Goal: Transaction & Acquisition: Purchase product/service

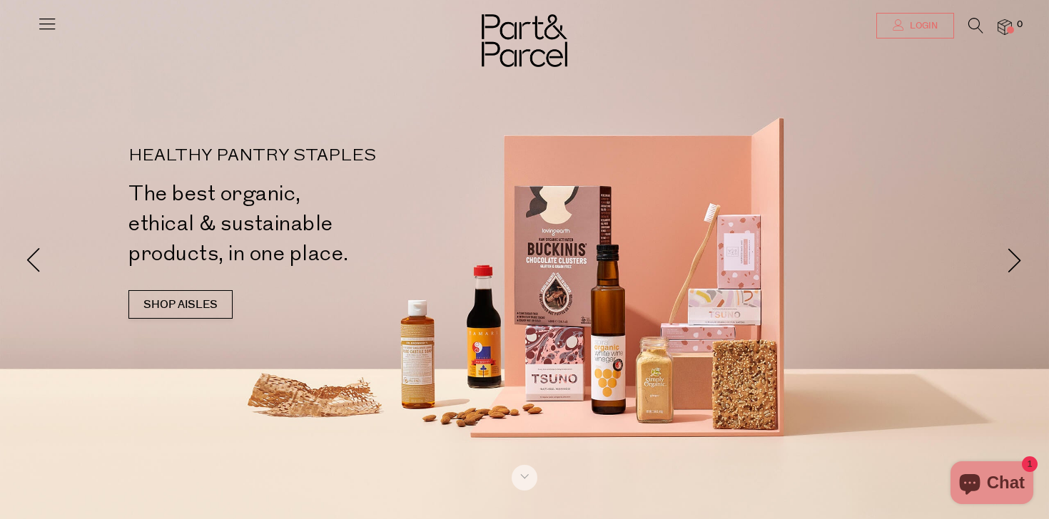
type input "[PERSON_NAME][EMAIL_ADDRESS][DOMAIN_NAME]"
click at [903, 30] on link "Login" at bounding box center [915, 26] width 78 height 26
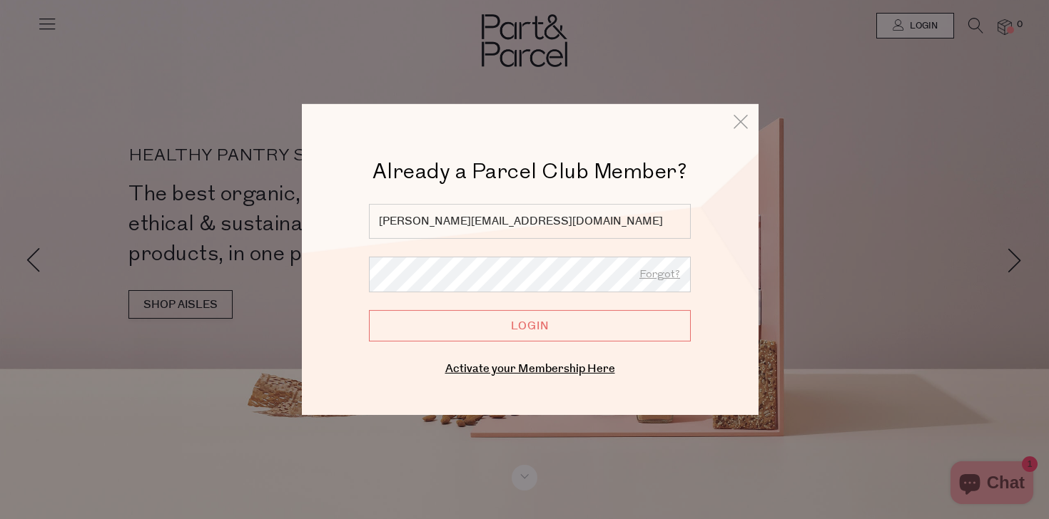
click at [531, 330] on input "Login" at bounding box center [530, 325] width 322 height 31
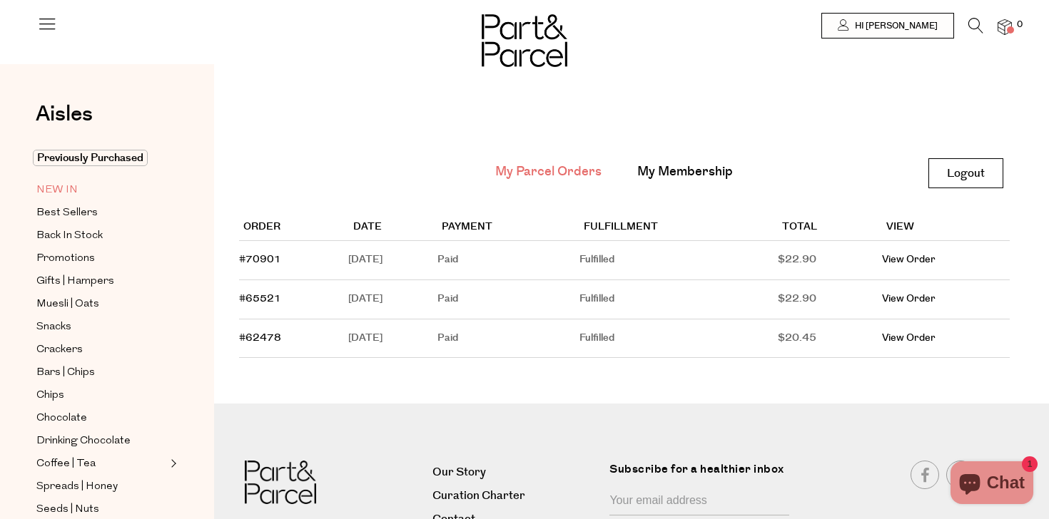
click at [81, 186] on link "NEW IN" at bounding box center [101, 190] width 130 height 18
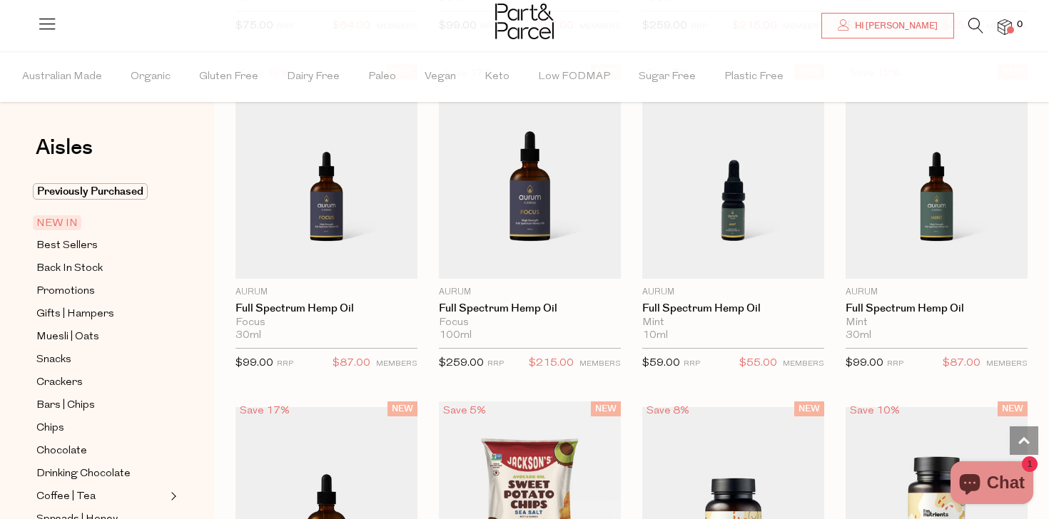
scroll to position [799, 0]
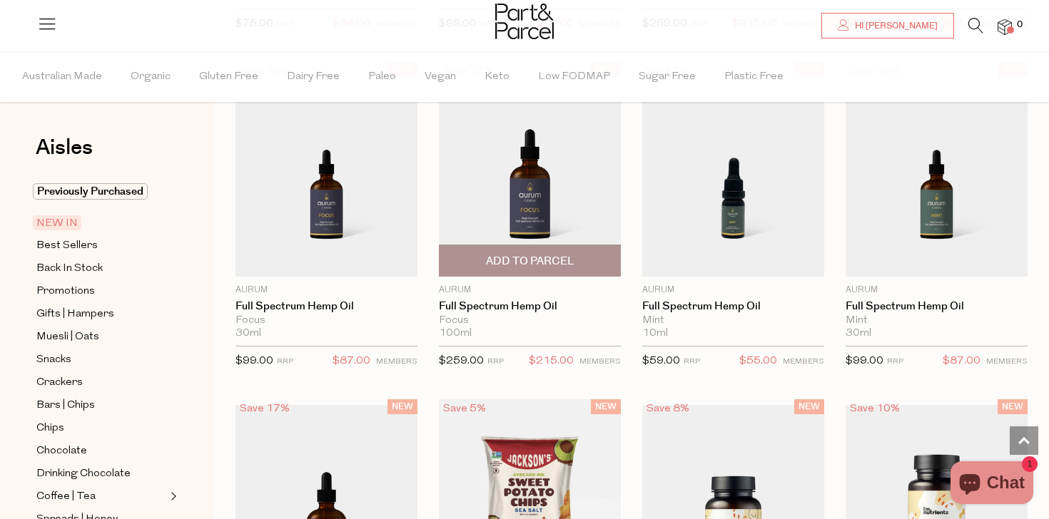
click at [519, 189] on img at bounding box center [530, 169] width 182 height 215
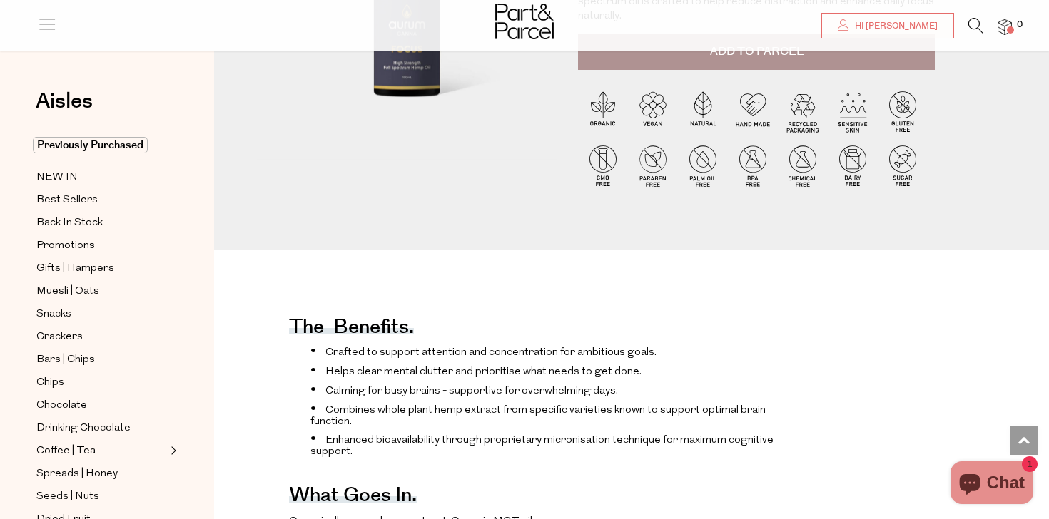
scroll to position [228, 0]
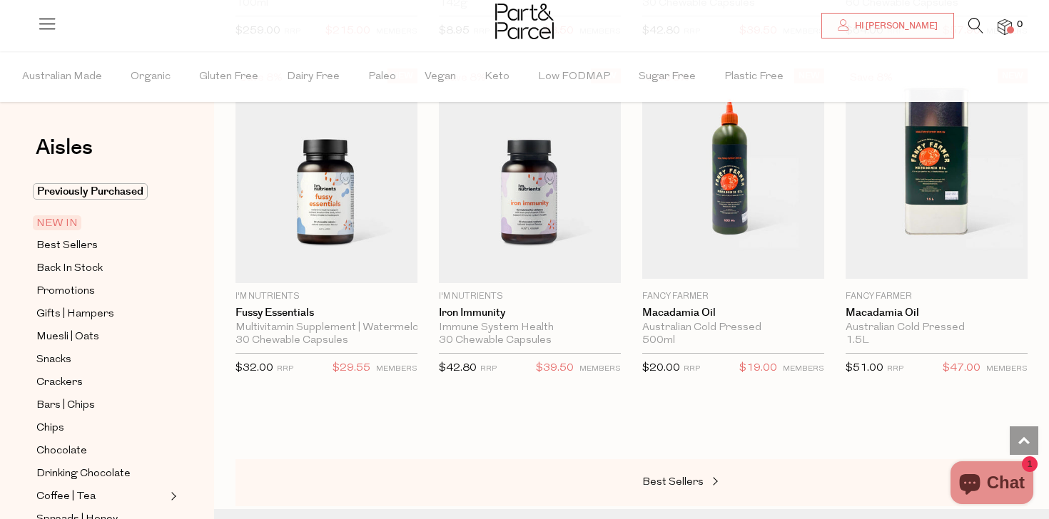
scroll to position [1552, 0]
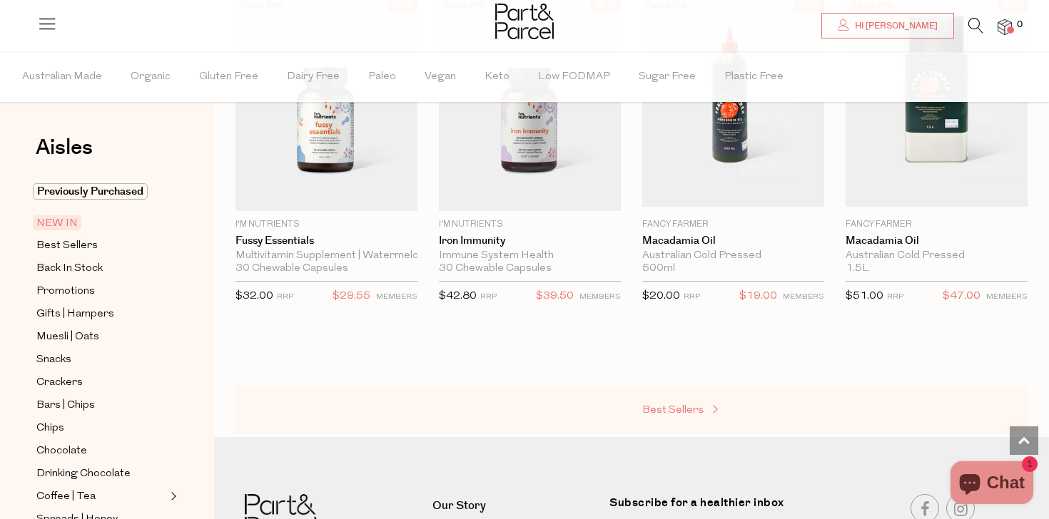
click at [700, 410] on span "Best Sellers" at bounding box center [672, 410] width 61 height 11
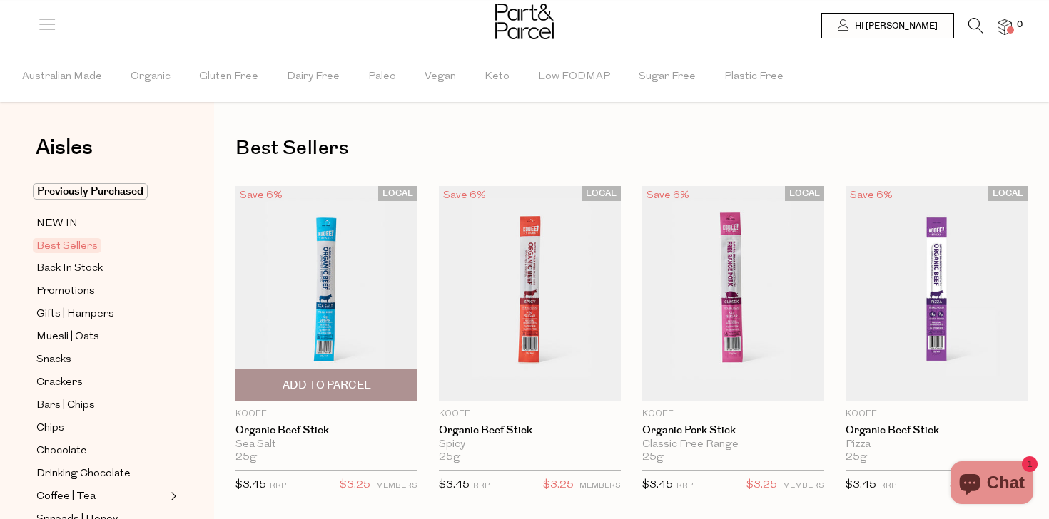
click at [313, 392] on span "Add To Parcel" at bounding box center [327, 385] width 88 height 15
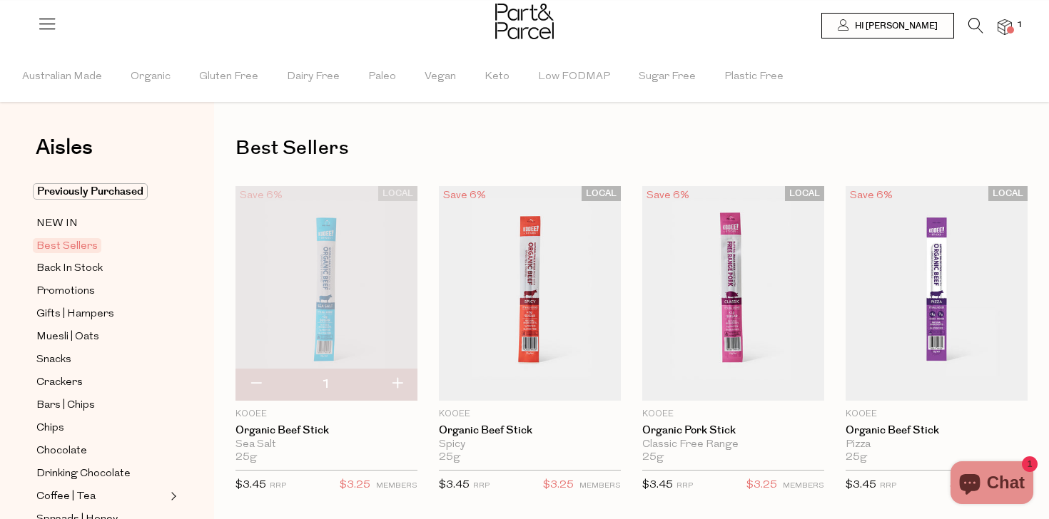
click at [405, 381] on button "button" at bounding box center [397, 384] width 41 height 31
type input "2"
click at [401, 382] on button "button" at bounding box center [397, 384] width 41 height 31
type input "3"
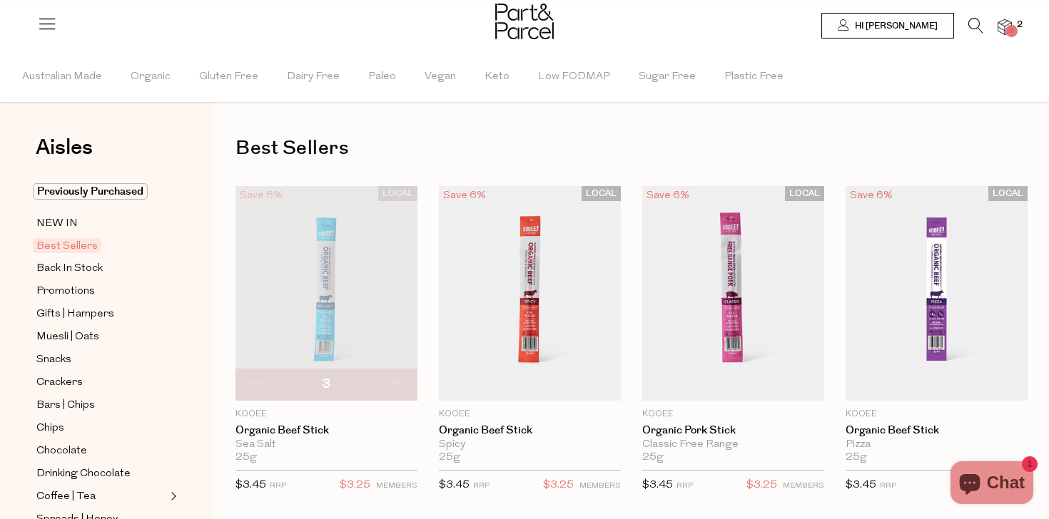
click at [401, 382] on button "button" at bounding box center [397, 384] width 41 height 31
type input "4"
click at [401, 382] on button "button" at bounding box center [397, 384] width 41 height 31
type input "5"
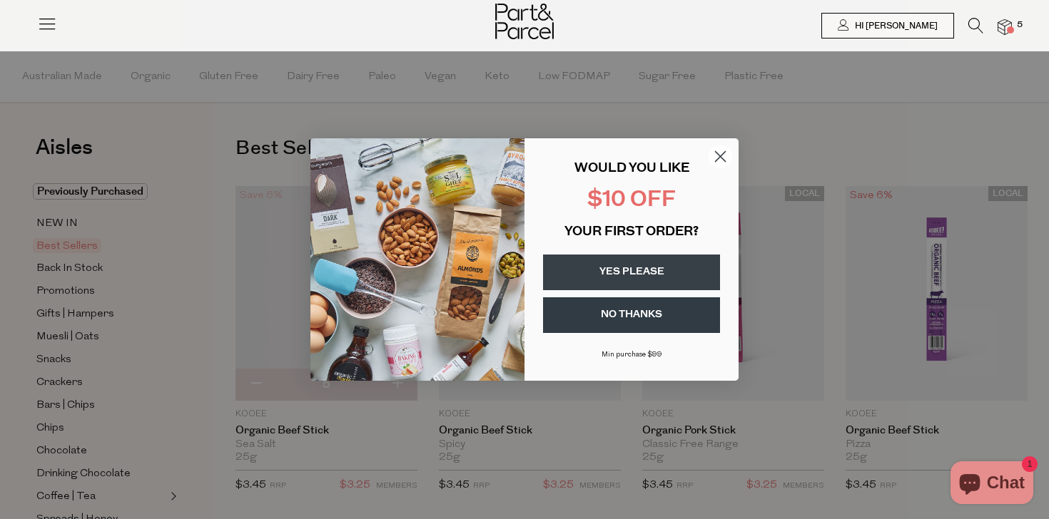
click at [712, 158] on circle "Close dialog" at bounding box center [721, 157] width 24 height 24
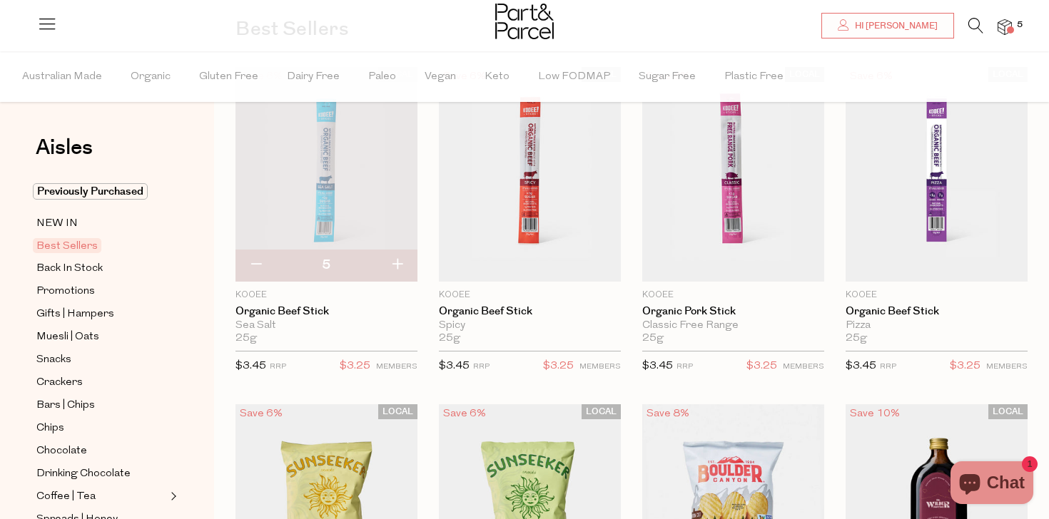
scroll to position [131, 0]
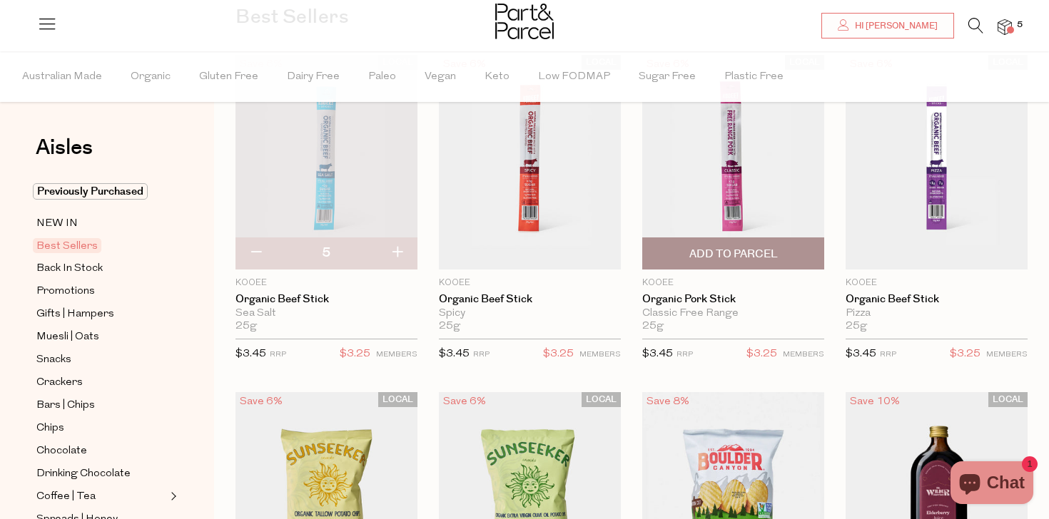
click at [737, 244] on span "Add To Parcel" at bounding box center [732, 253] width 173 height 31
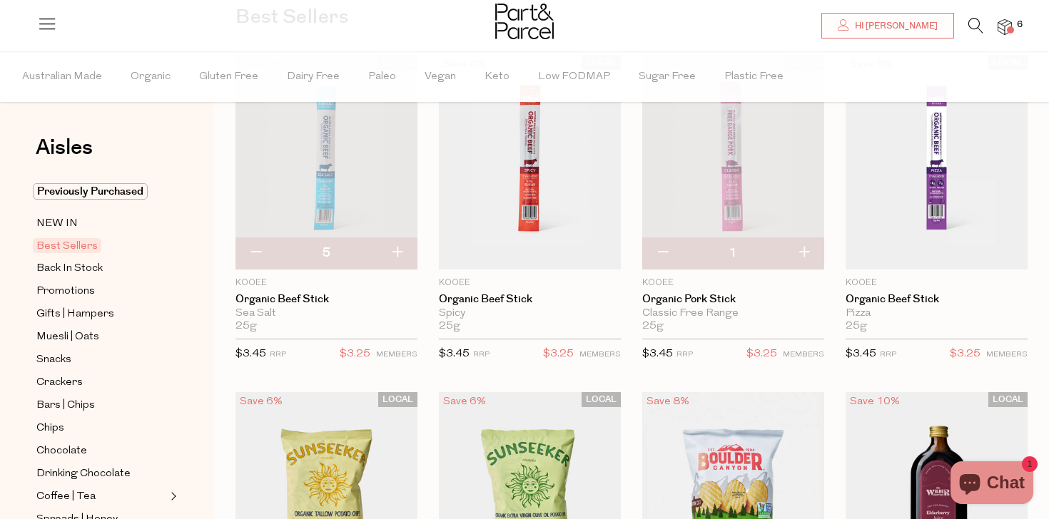
click at [799, 255] on button "button" at bounding box center [803, 253] width 41 height 31
type input "2"
click at [799, 255] on button "button" at bounding box center [803, 253] width 41 height 31
type input "3"
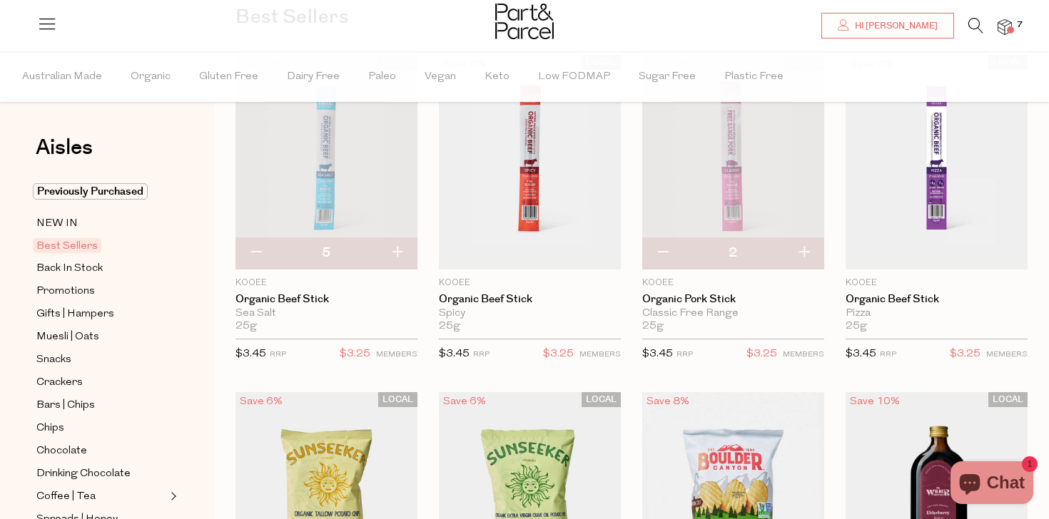
type input "3"
click at [799, 255] on button "button" at bounding box center [803, 253] width 41 height 31
type input "4"
click at [801, 258] on button "button" at bounding box center [803, 253] width 41 height 31
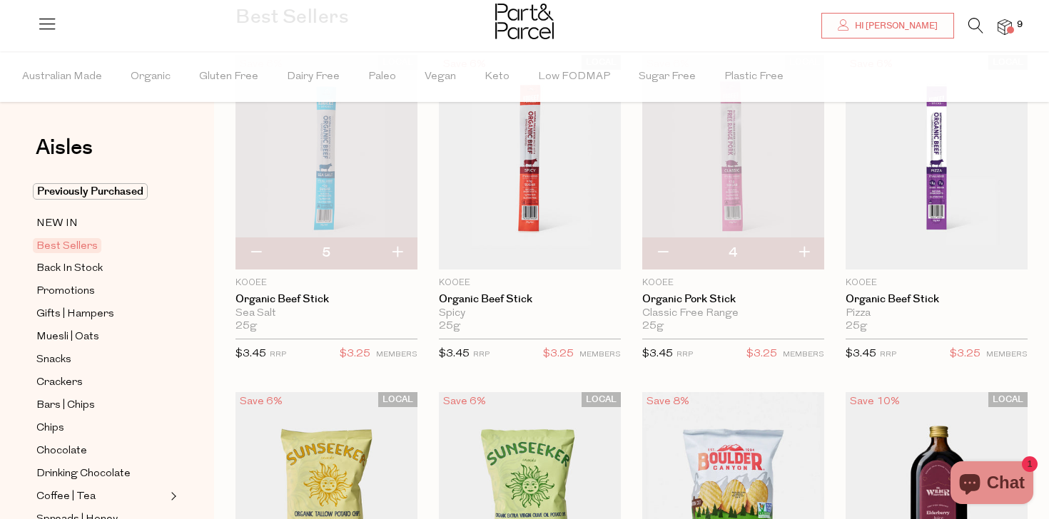
type input "5"
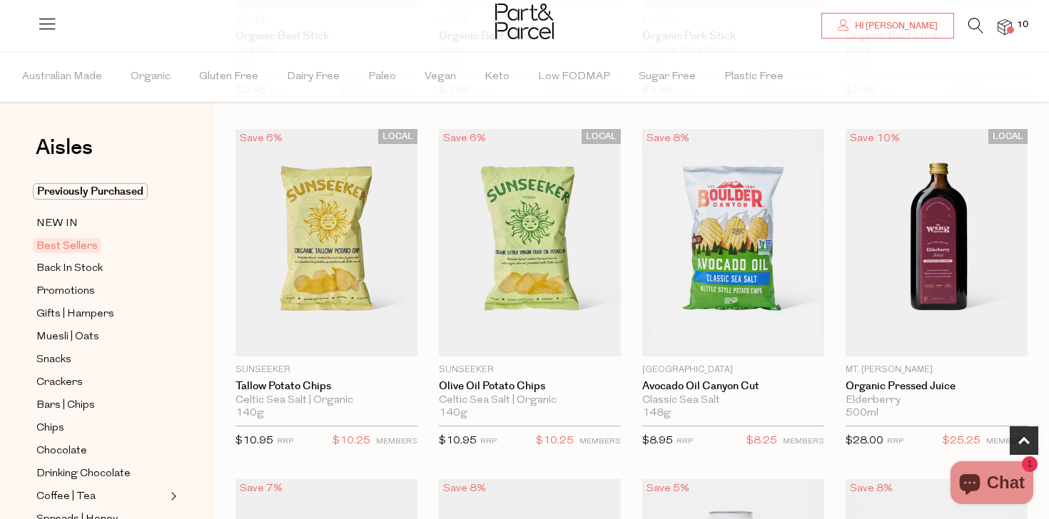
scroll to position [398, 0]
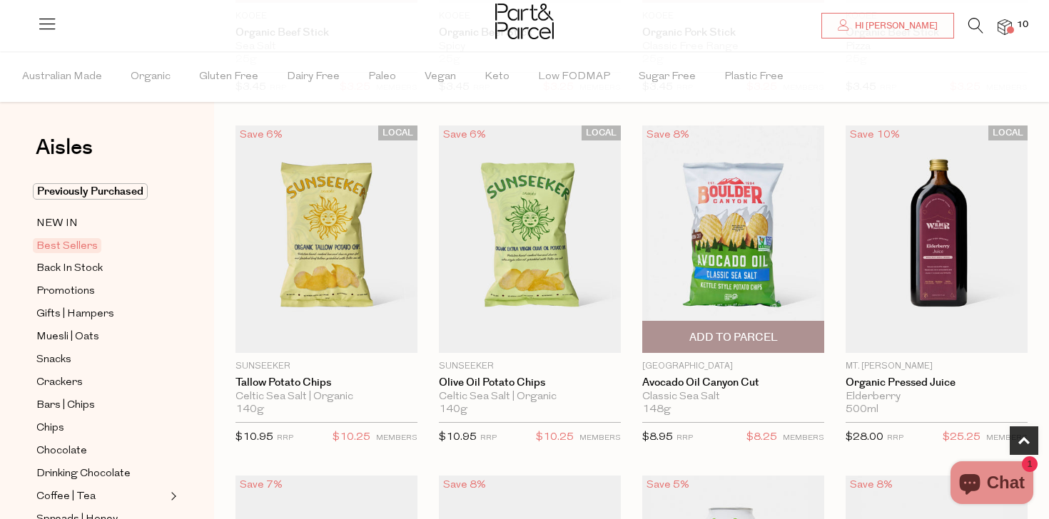
click at [730, 331] on span "Add To Parcel" at bounding box center [733, 337] width 88 height 15
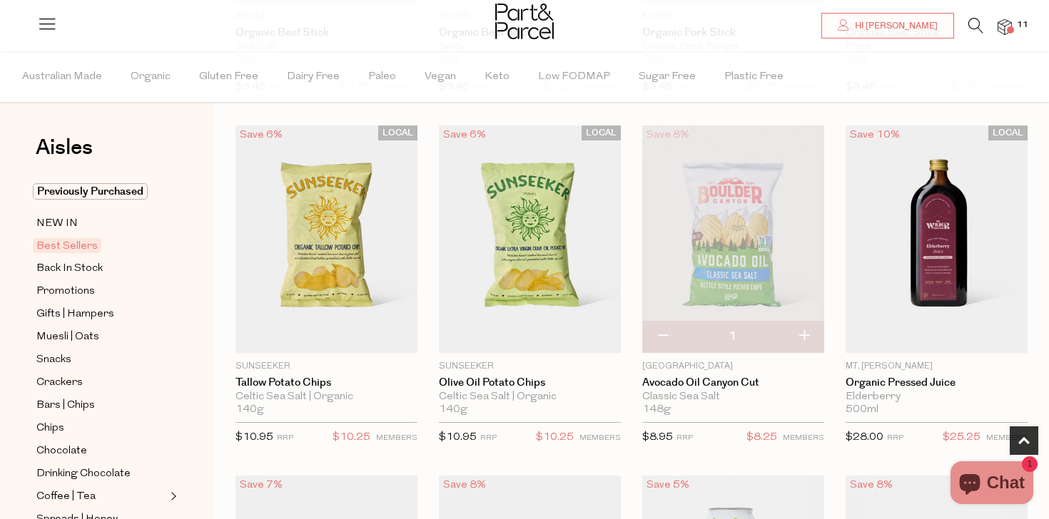
click at [809, 338] on button "button" at bounding box center [803, 336] width 41 height 31
type input "2"
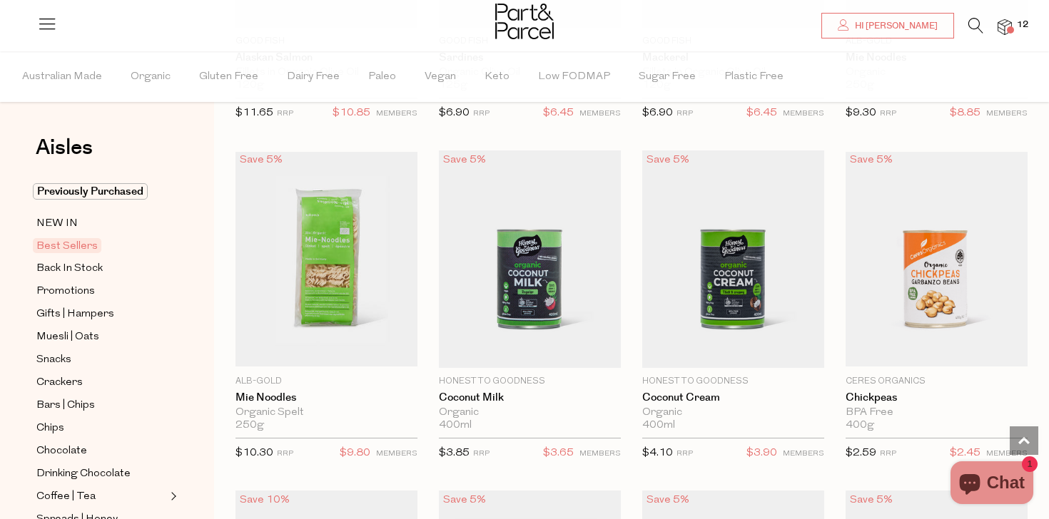
scroll to position [1739, 0]
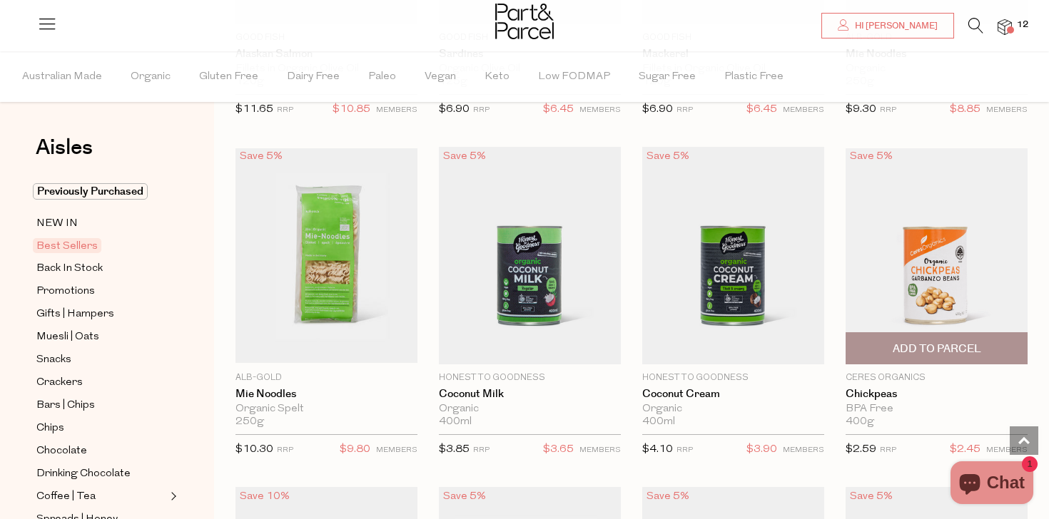
click at [953, 352] on span "Add To Parcel" at bounding box center [937, 349] width 88 height 15
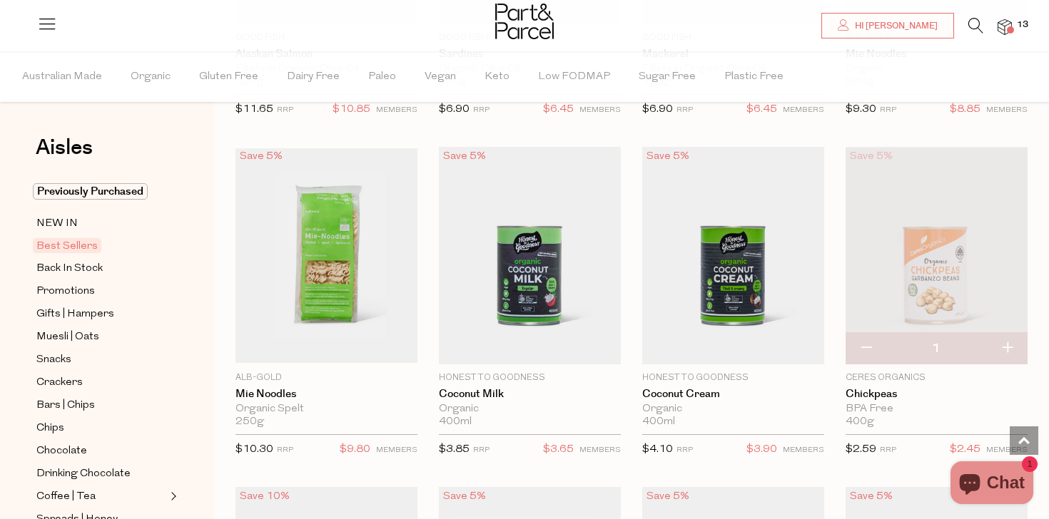
click at [1007, 350] on button "button" at bounding box center [1007, 348] width 41 height 31
type input "2"
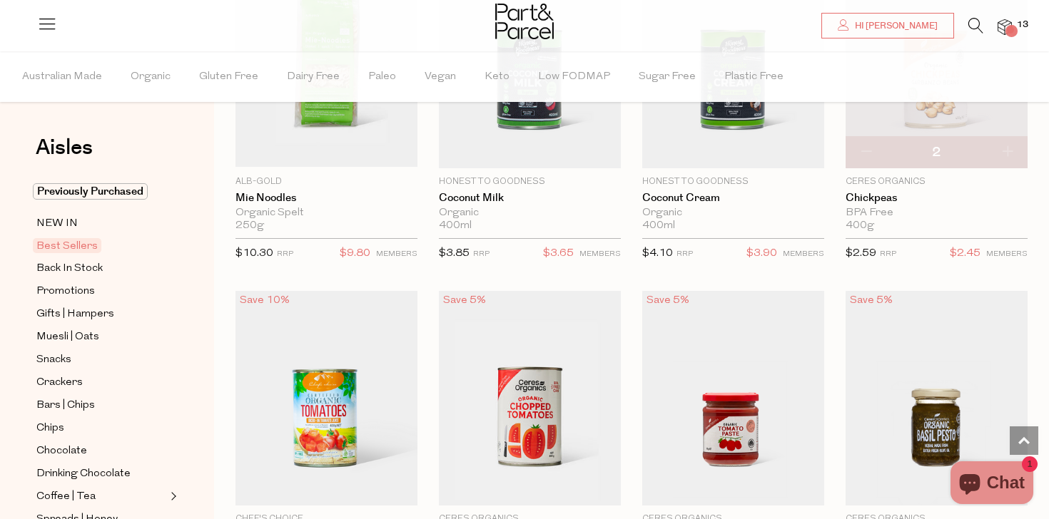
scroll to position [2055, 0]
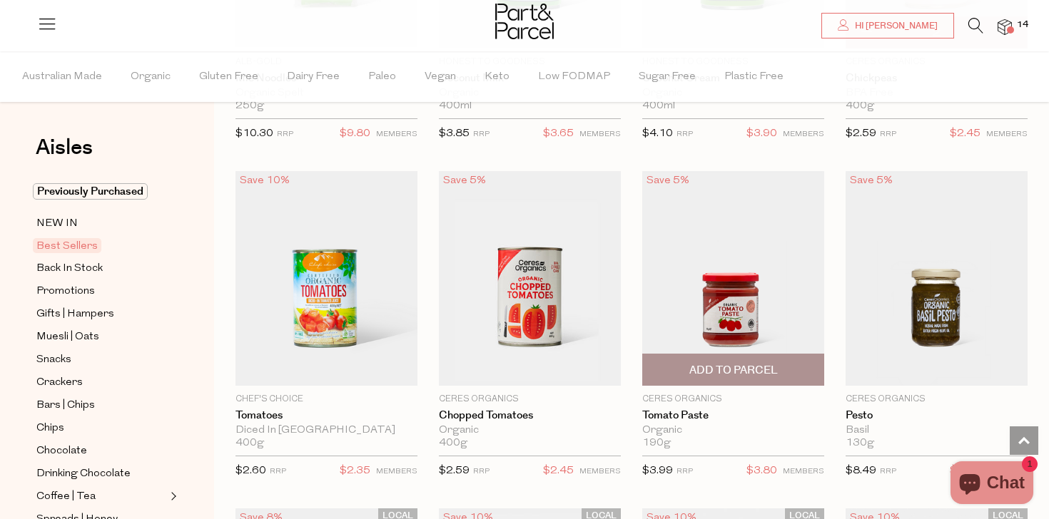
click at [760, 363] on span "Add To Parcel" at bounding box center [733, 370] width 88 height 15
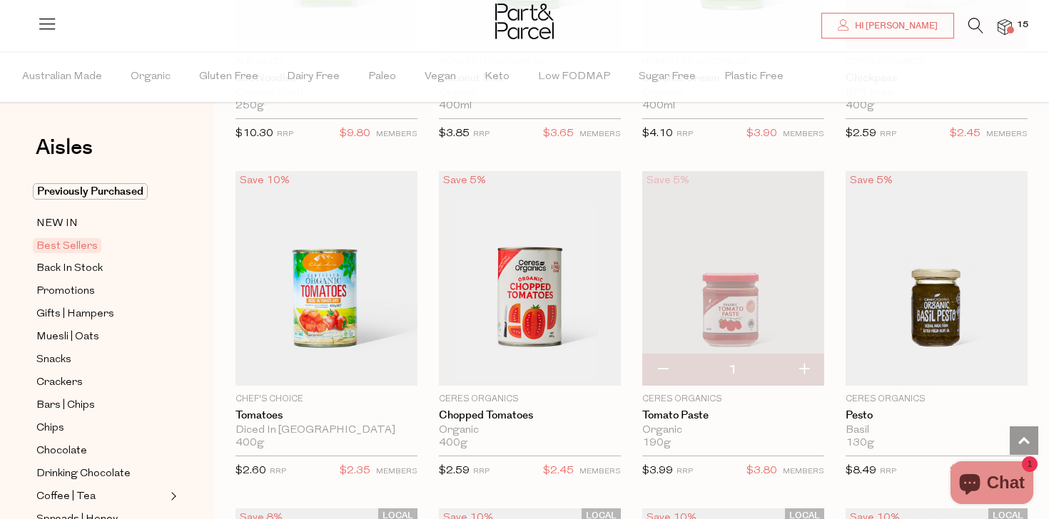
click at [807, 370] on button "button" at bounding box center [803, 370] width 41 height 31
type input "2"
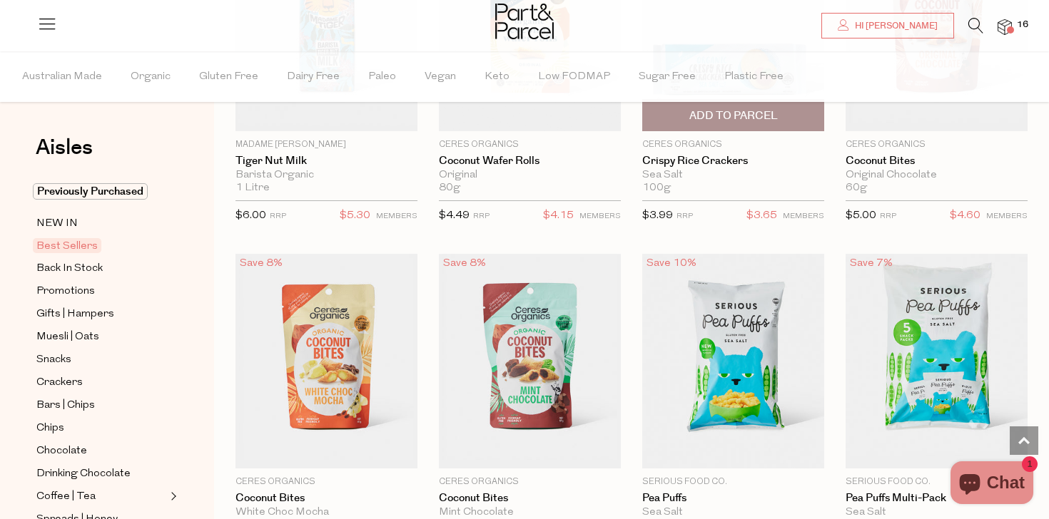
scroll to position [3037, 0]
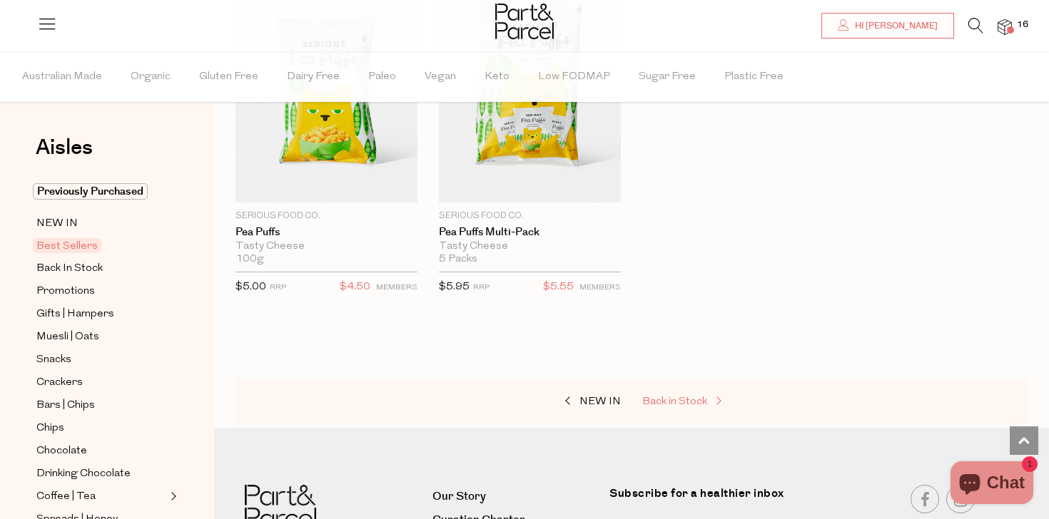
click at [696, 399] on span "Back in Stock" at bounding box center [674, 402] width 65 height 11
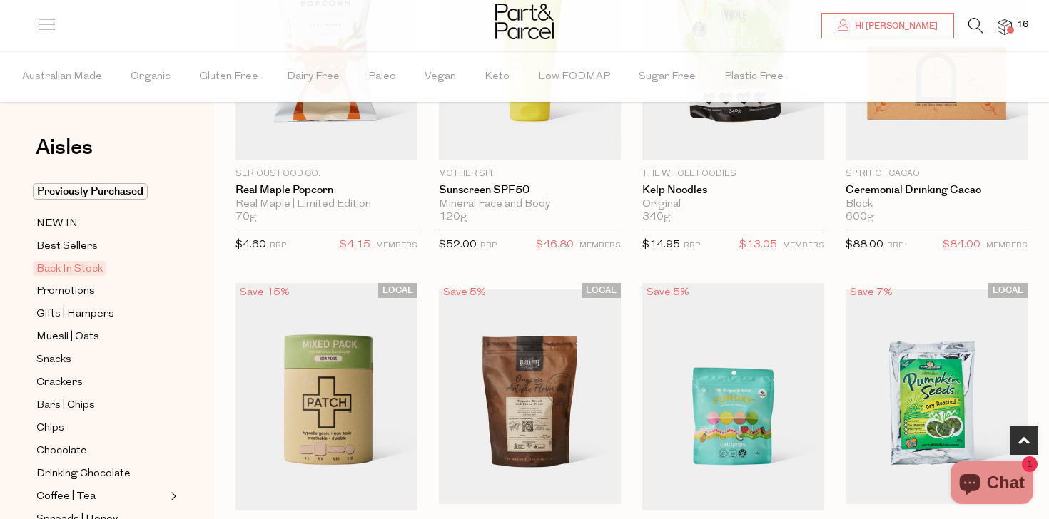
scroll to position [322, 0]
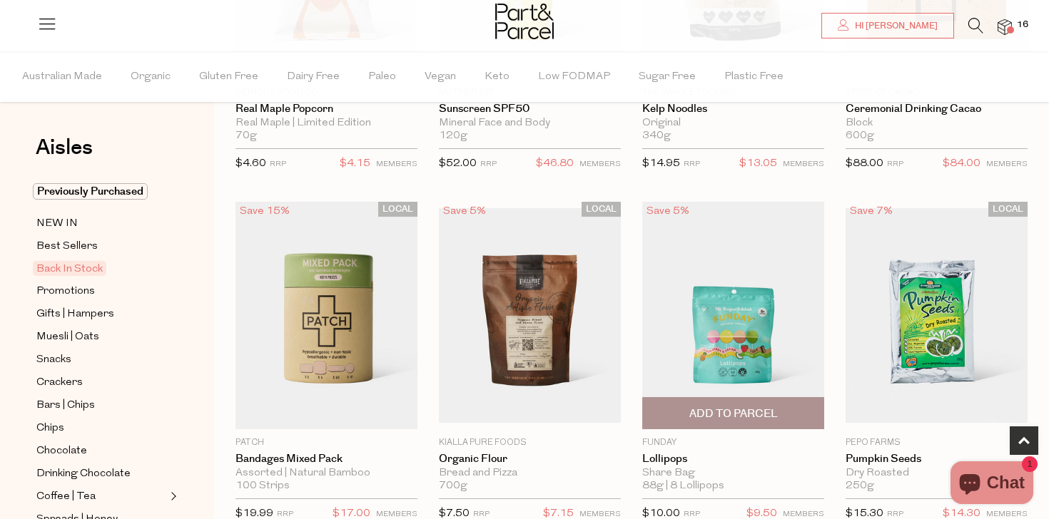
click at [695, 409] on span "Add To Parcel" at bounding box center [733, 414] width 88 height 15
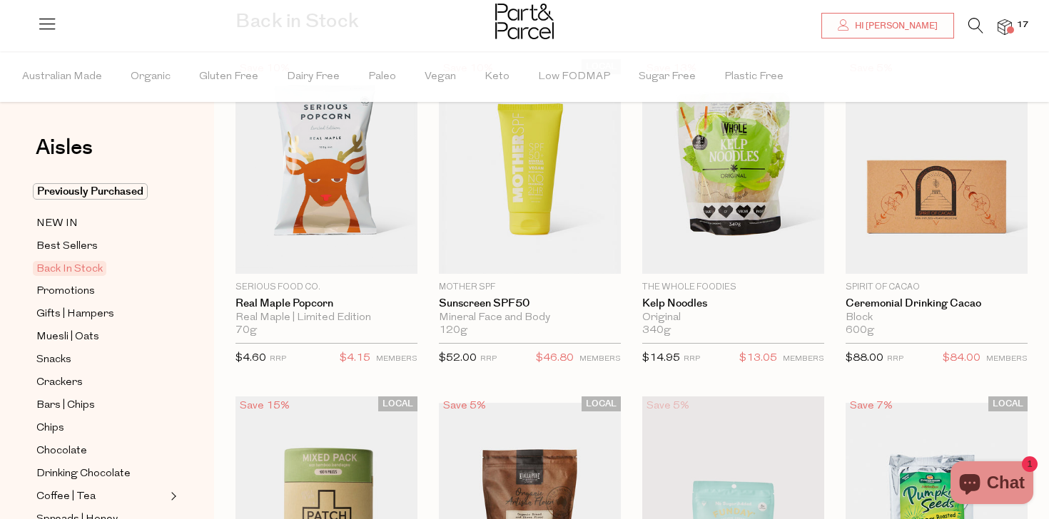
scroll to position [123, 0]
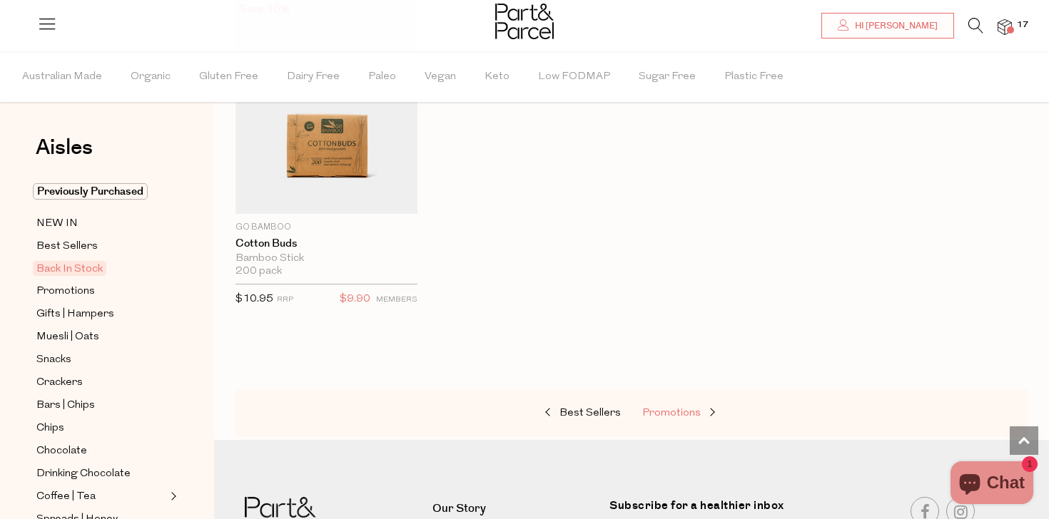
click at [695, 409] on span "Promotions" at bounding box center [671, 413] width 59 height 11
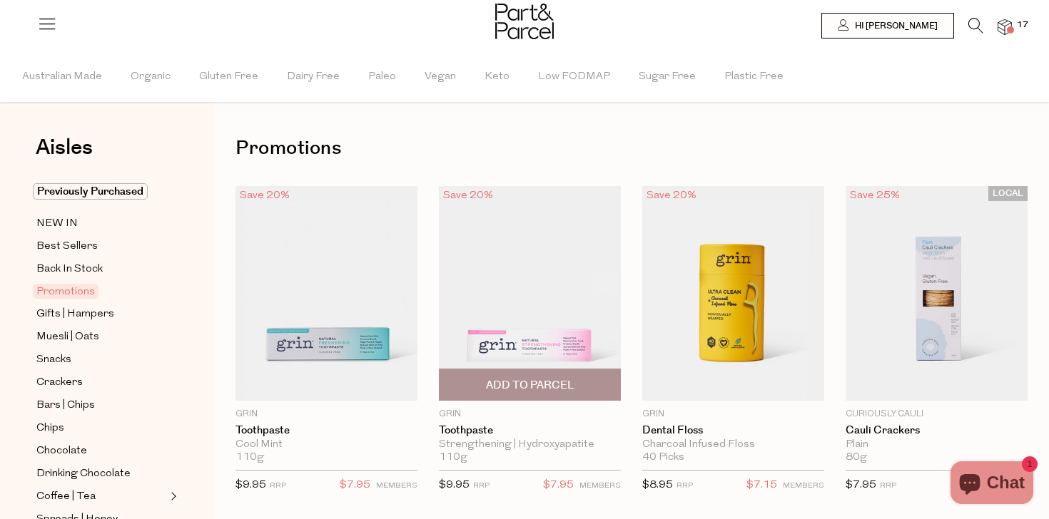
click at [559, 390] on span "Add To Parcel" at bounding box center [530, 385] width 88 height 15
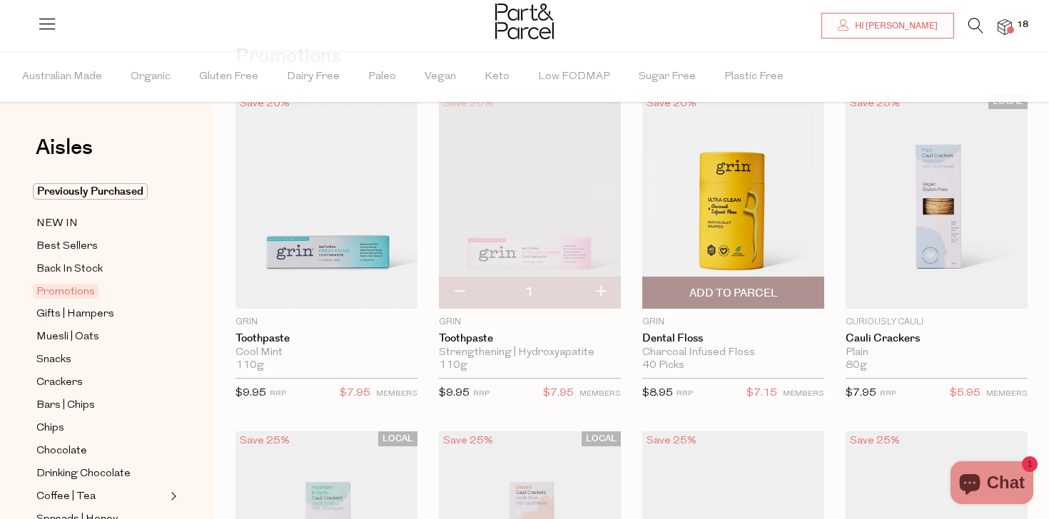
click at [722, 303] on span "Add To Parcel" at bounding box center [732, 293] width 173 height 31
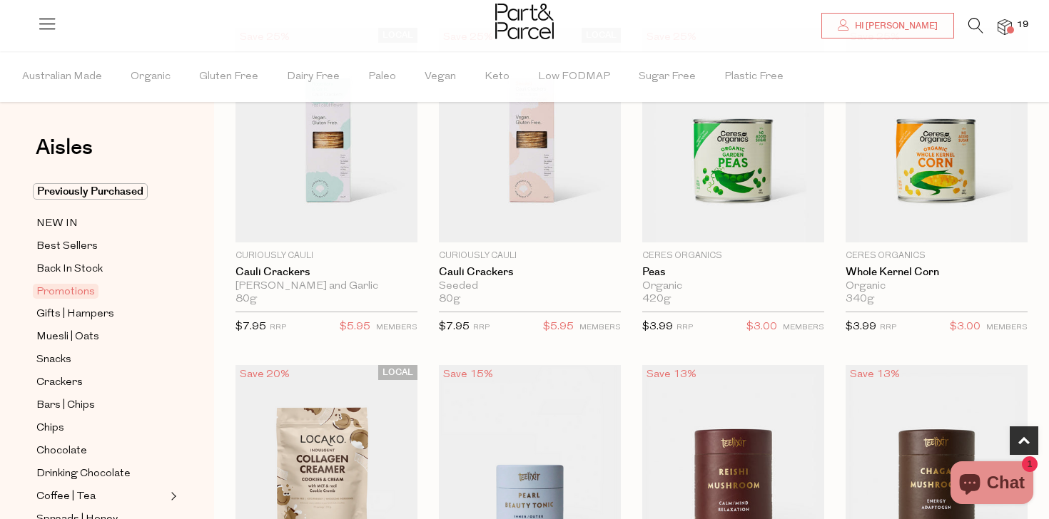
scroll to position [509, 0]
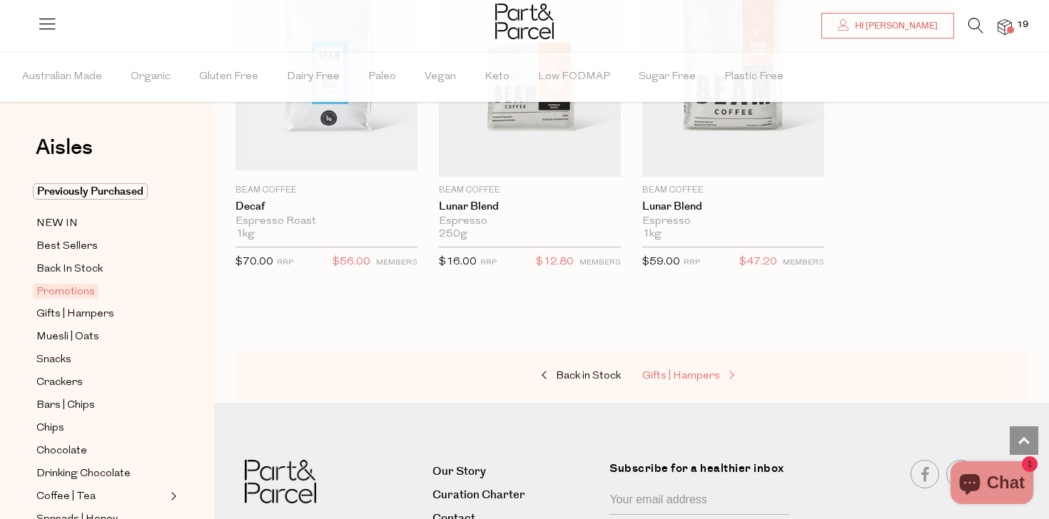
click at [691, 374] on span "Gifts | Hampers" at bounding box center [681, 376] width 78 height 11
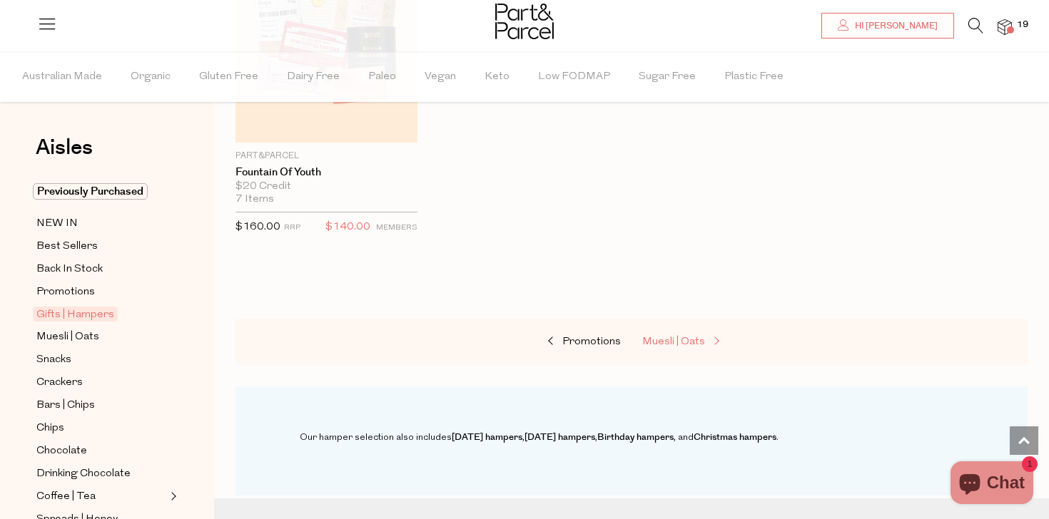
click at [684, 337] on span "Muesli | Oats" at bounding box center [673, 342] width 63 height 11
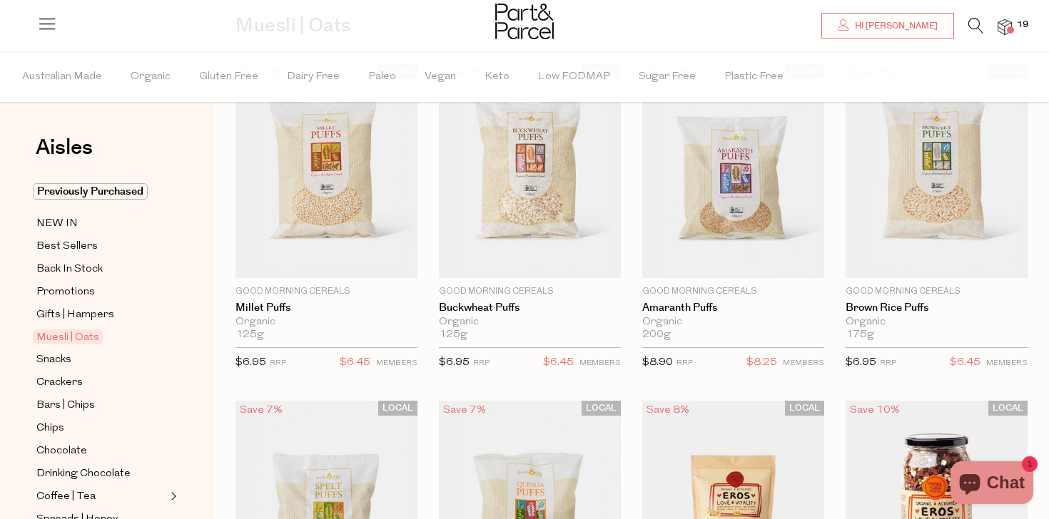
scroll to position [120, 0]
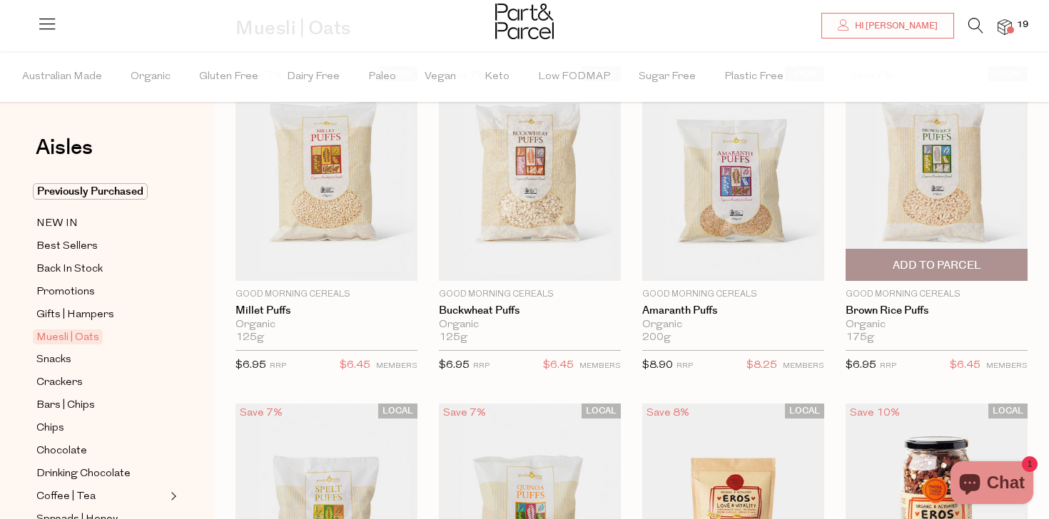
click at [895, 265] on span "Add To Parcel" at bounding box center [937, 265] width 88 height 15
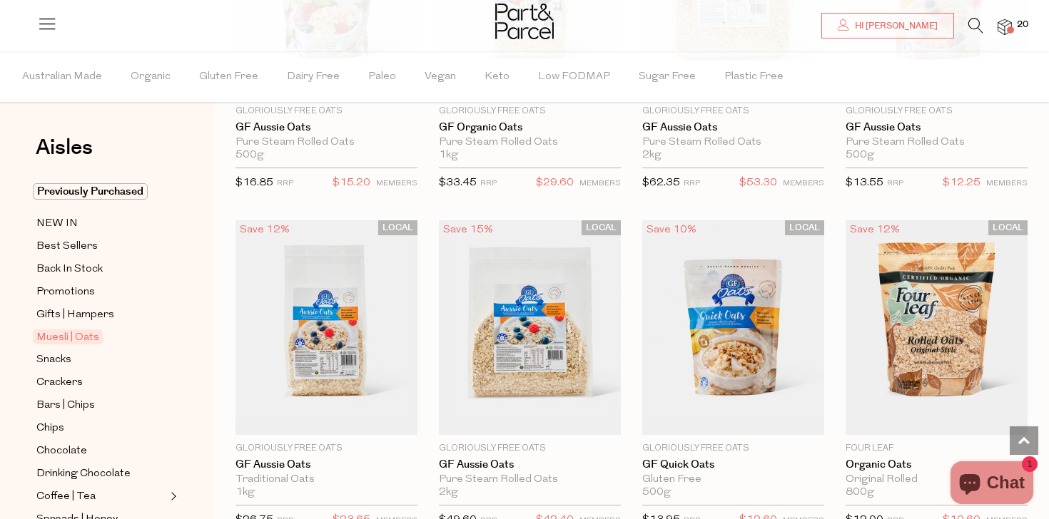
scroll to position [3762, 0]
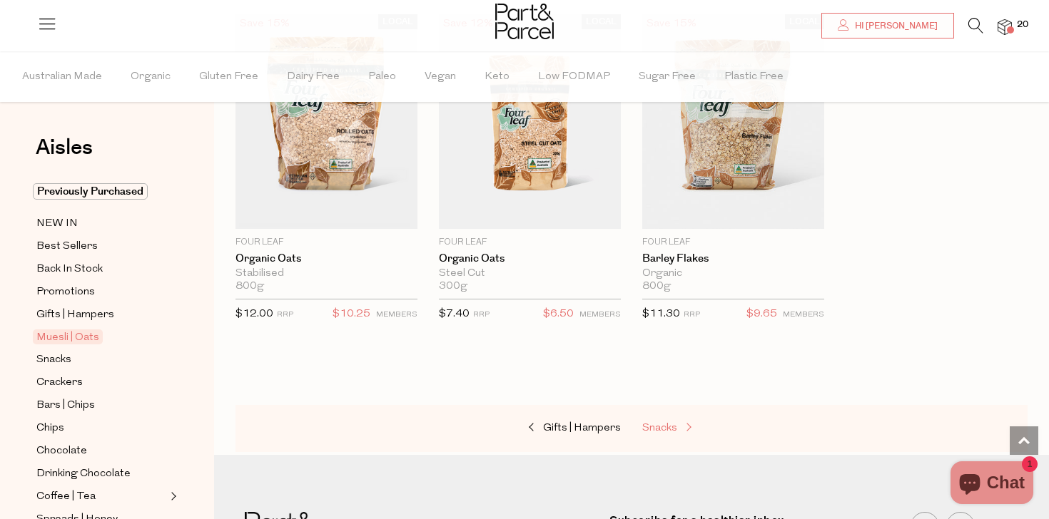
click at [656, 423] on span "Snacks" at bounding box center [659, 428] width 35 height 11
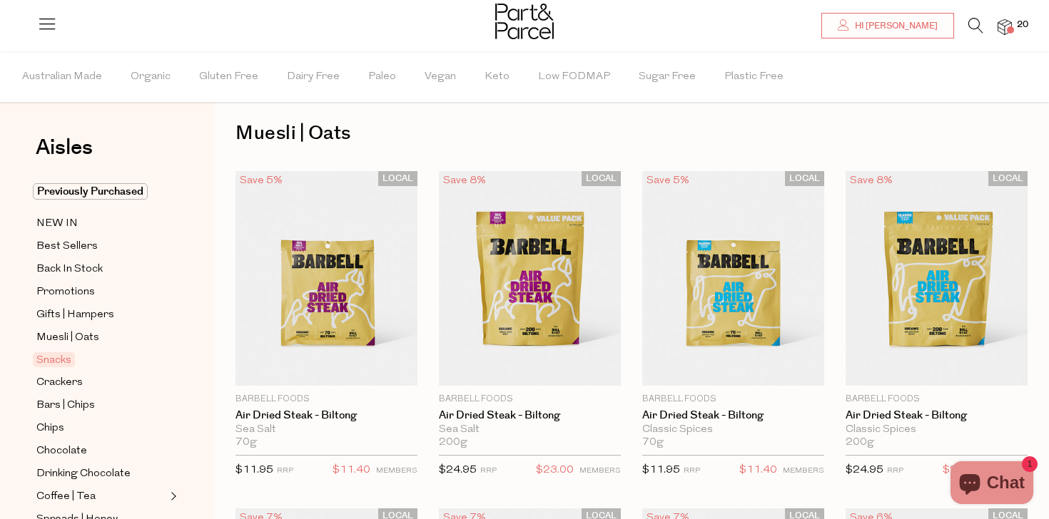
type input "5"
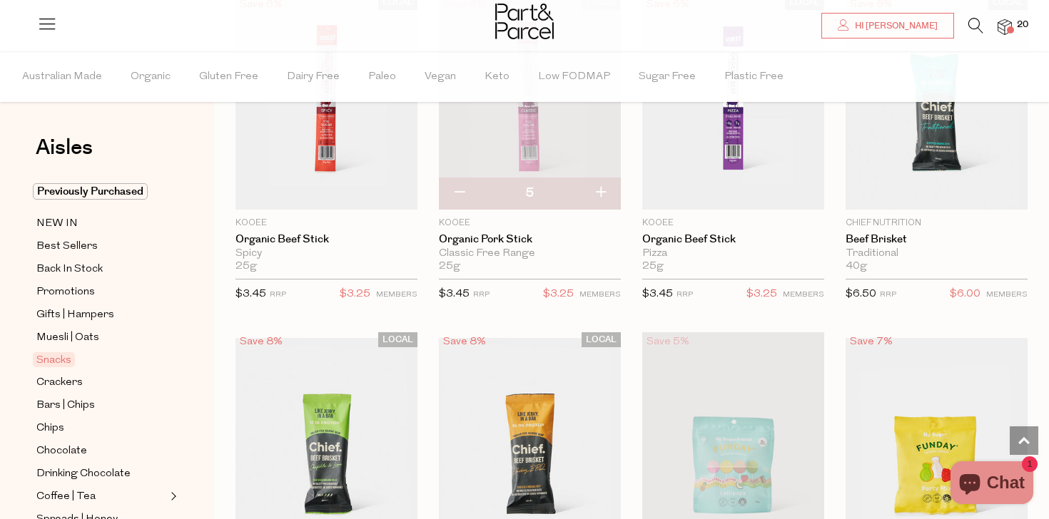
scroll to position [830, 0]
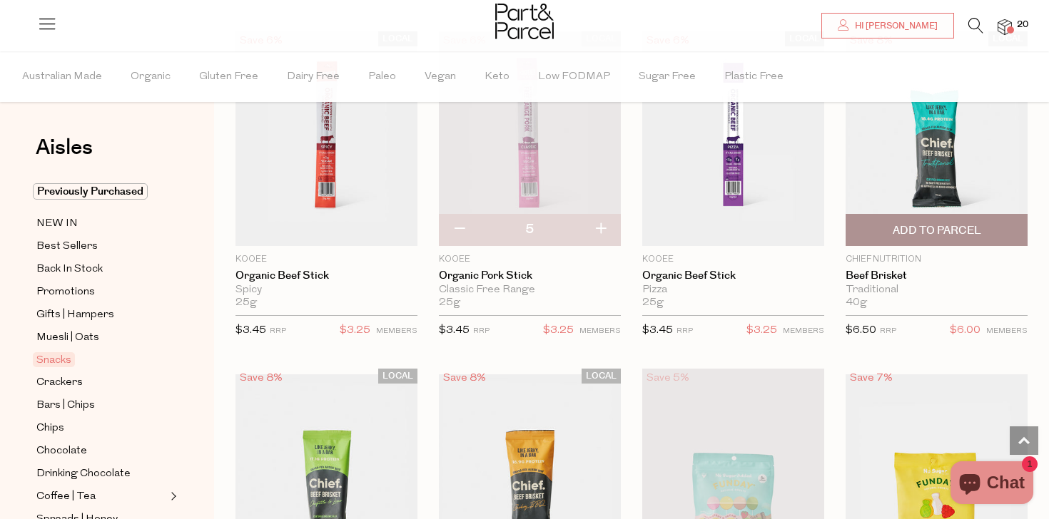
click at [956, 229] on span "Add To Parcel" at bounding box center [937, 230] width 88 height 15
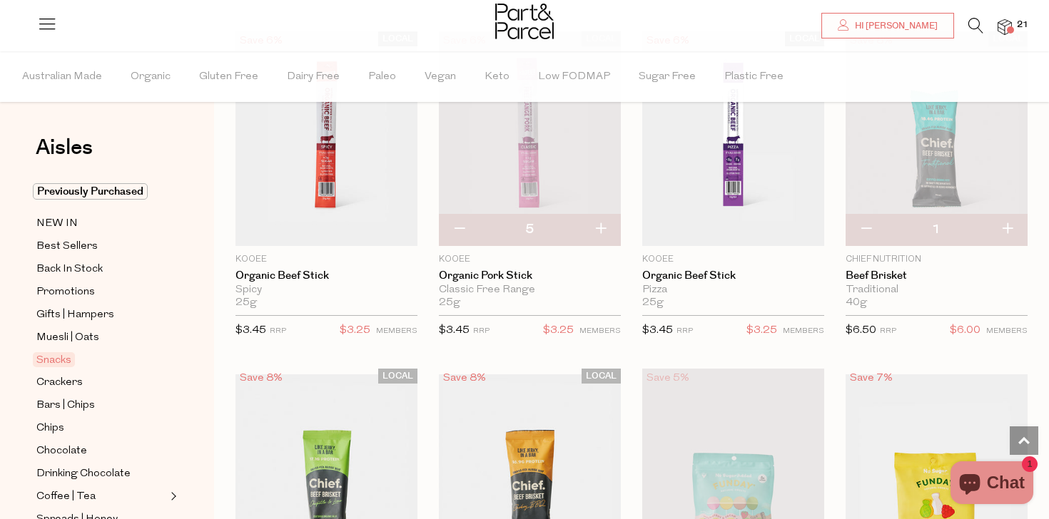
click at [1008, 231] on button "button" at bounding box center [1007, 229] width 41 height 31
type input "2"
click at [1008, 225] on button "button" at bounding box center [1007, 229] width 41 height 31
type input "3"
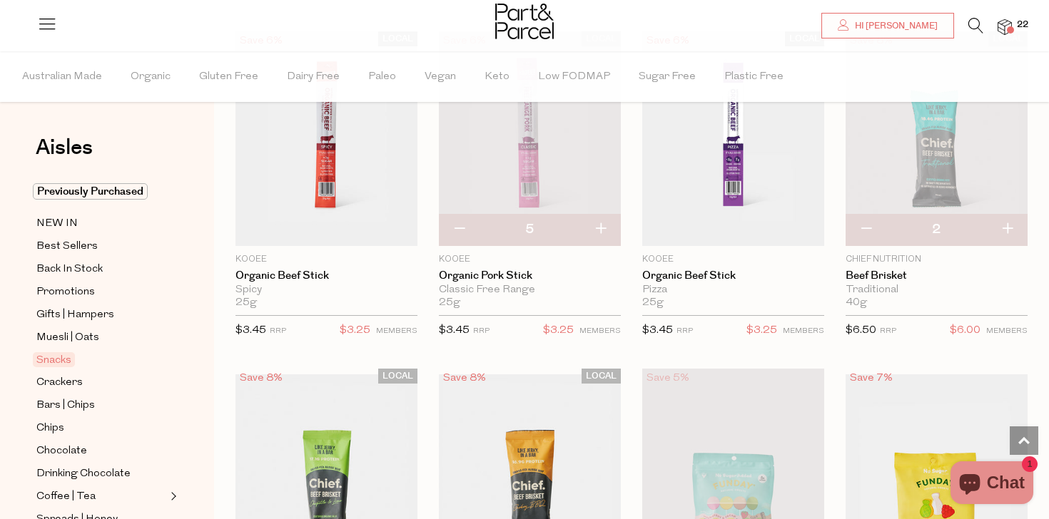
type input "3"
click at [1009, 226] on button "button" at bounding box center [1007, 229] width 41 height 31
type input "4"
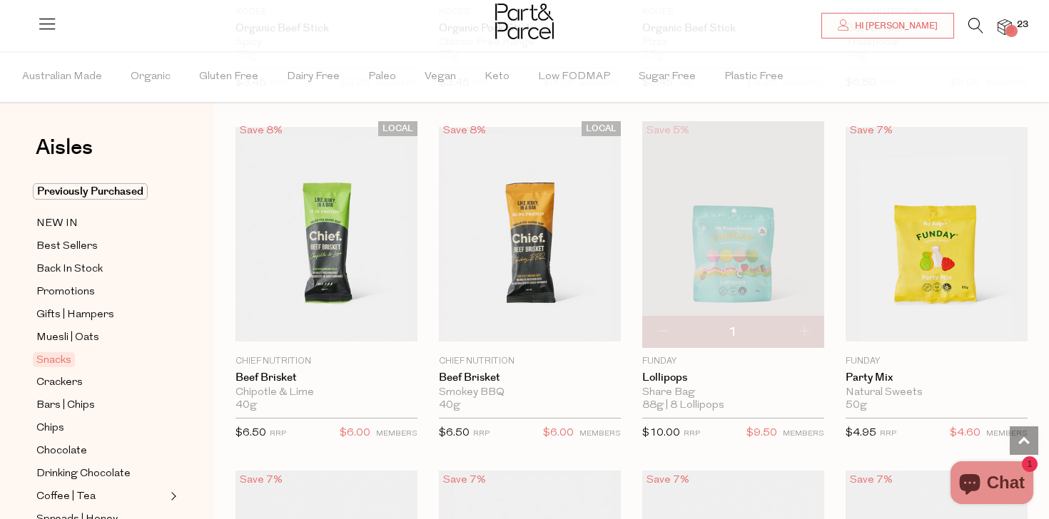
scroll to position [1093, 0]
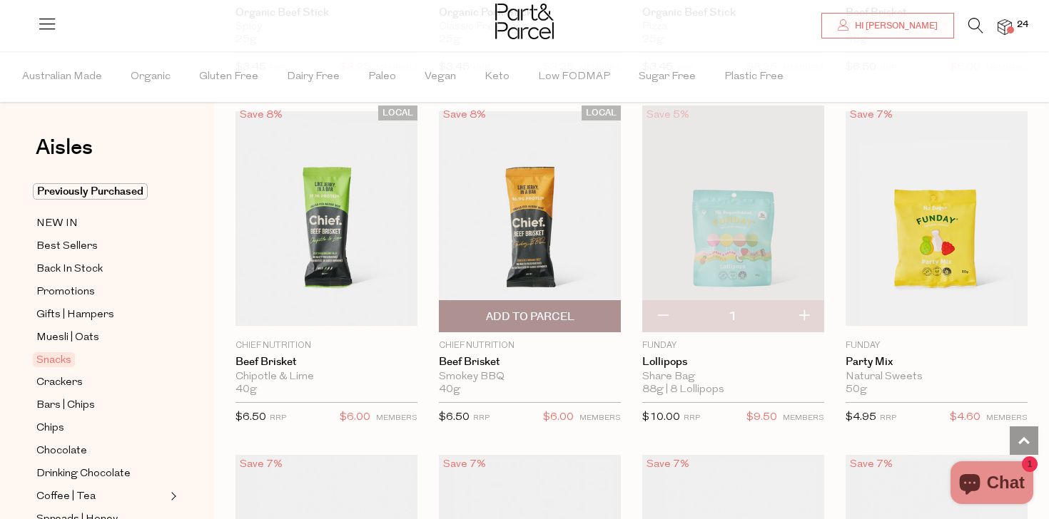
click at [580, 317] on span "Add To Parcel" at bounding box center [529, 316] width 173 height 31
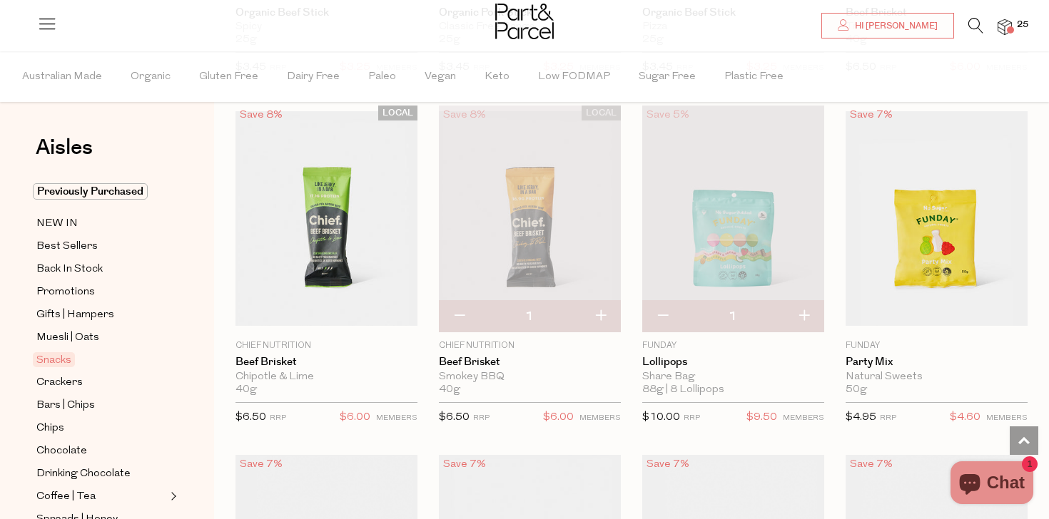
click at [598, 316] on button "button" at bounding box center [600, 316] width 41 height 31
type input "2"
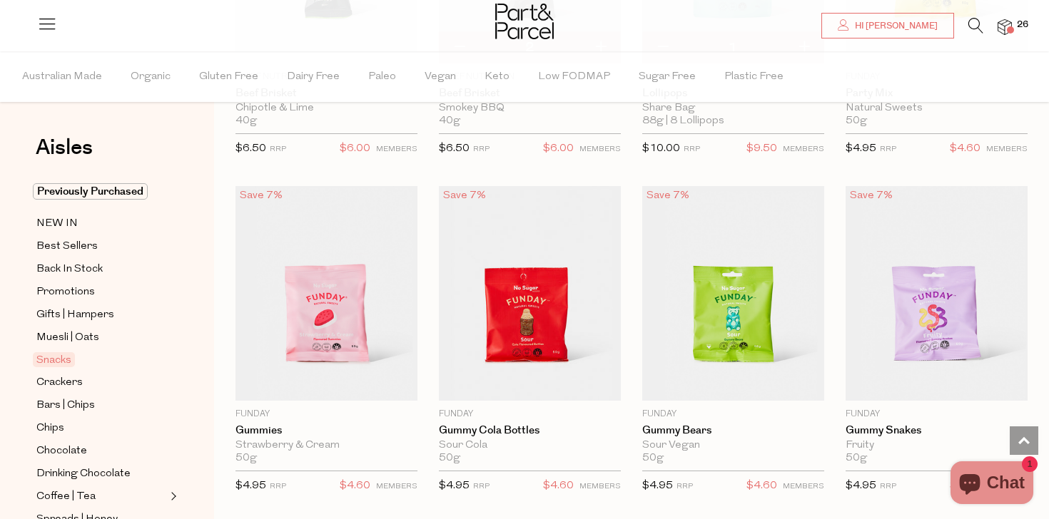
scroll to position [1403, 0]
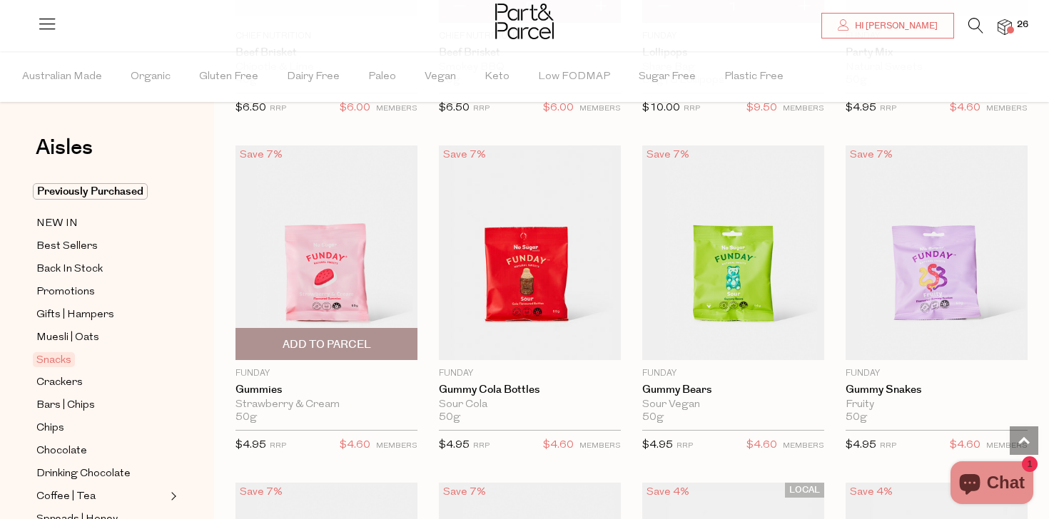
click at [329, 350] on span "Add To Parcel" at bounding box center [327, 345] width 88 height 15
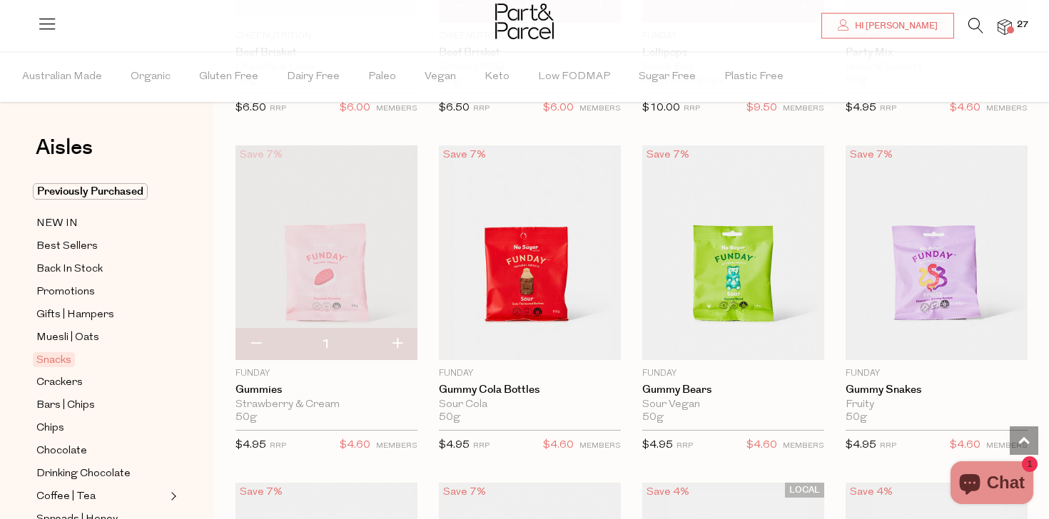
click at [392, 344] on button "button" at bounding box center [397, 344] width 41 height 31
type input "2"
click at [392, 344] on button "button" at bounding box center [397, 344] width 41 height 31
type input "3"
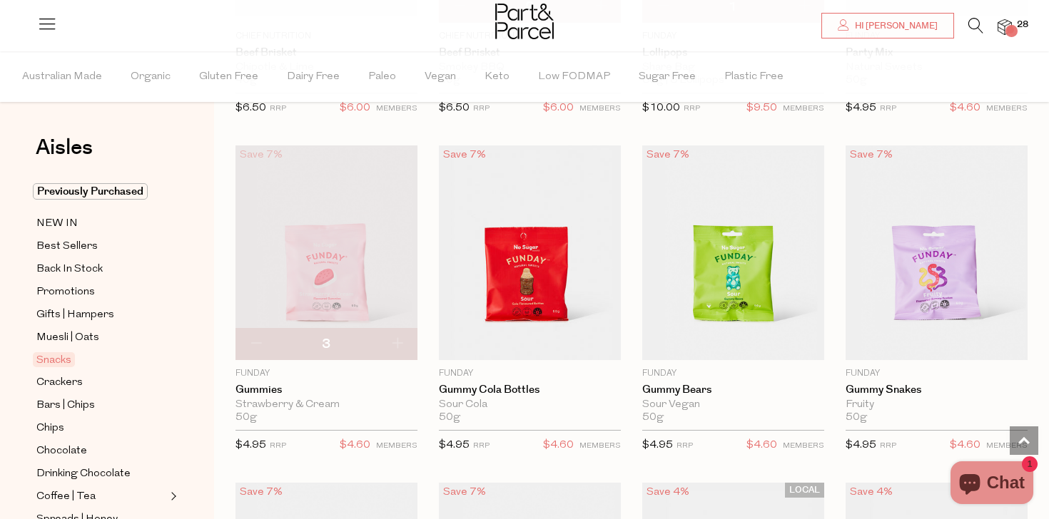
click at [392, 344] on button "button" at bounding box center [397, 344] width 41 height 31
type input "5"
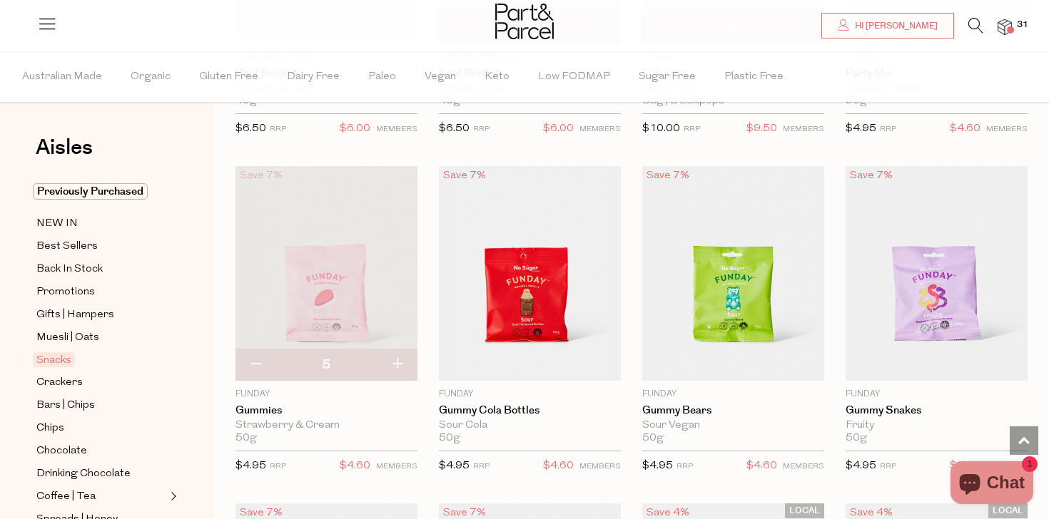
scroll to position [1444, 0]
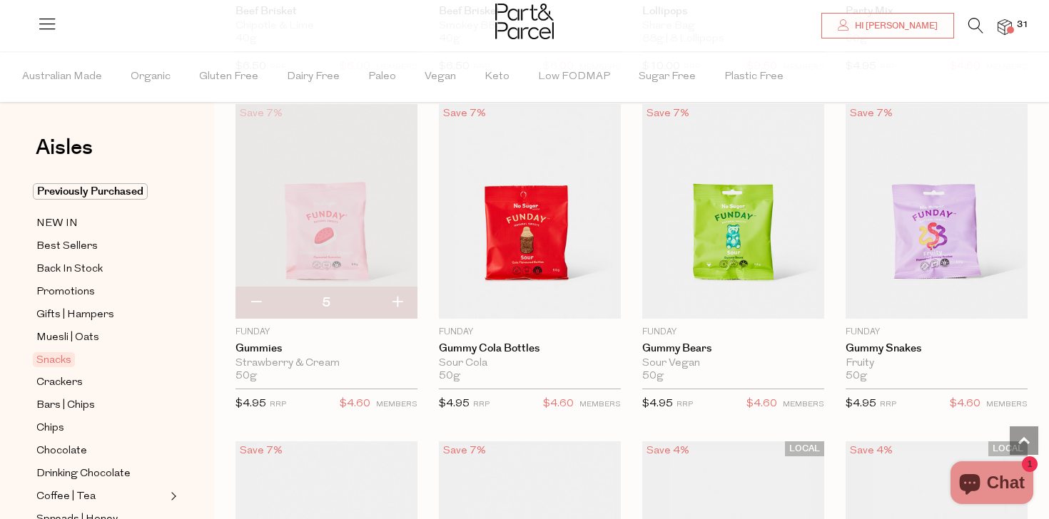
click at [399, 298] on button "button" at bounding box center [397, 303] width 41 height 31
type input "6"
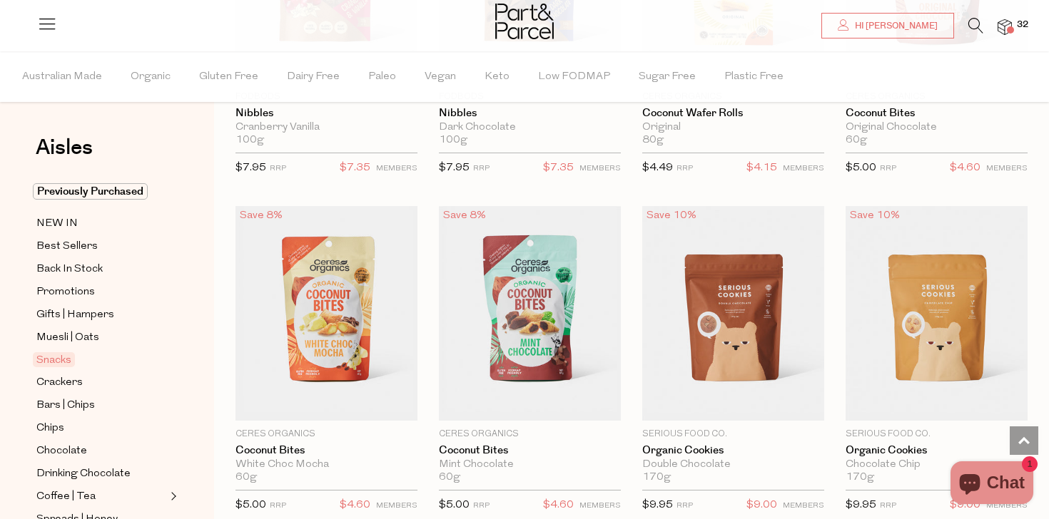
scroll to position [2637, 0]
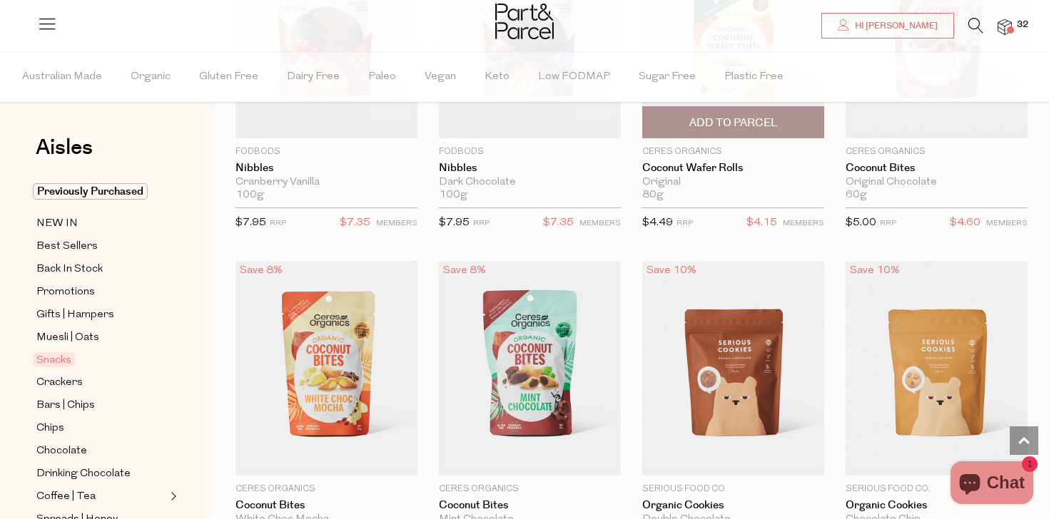
click at [763, 127] on span "Add To Parcel" at bounding box center [733, 123] width 88 height 15
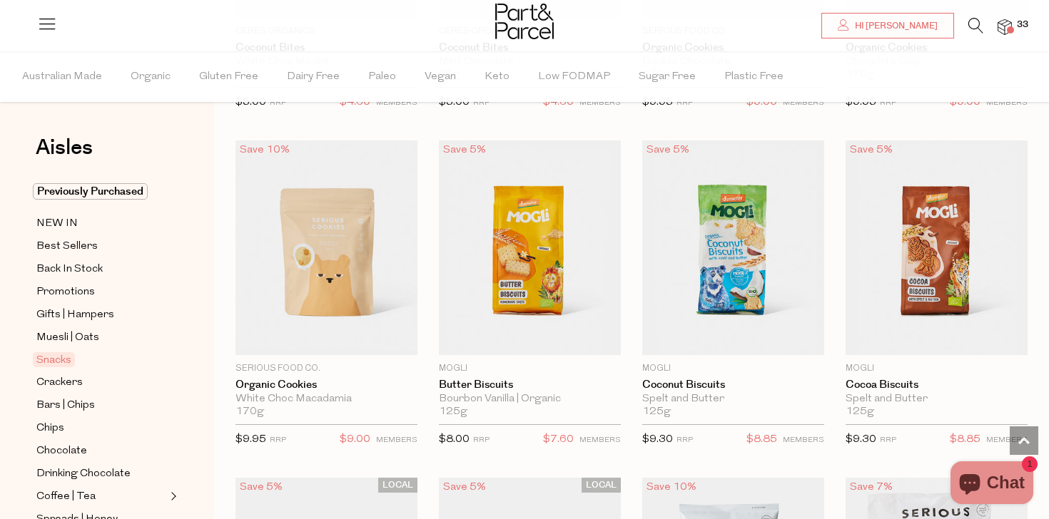
scroll to position [3150, 0]
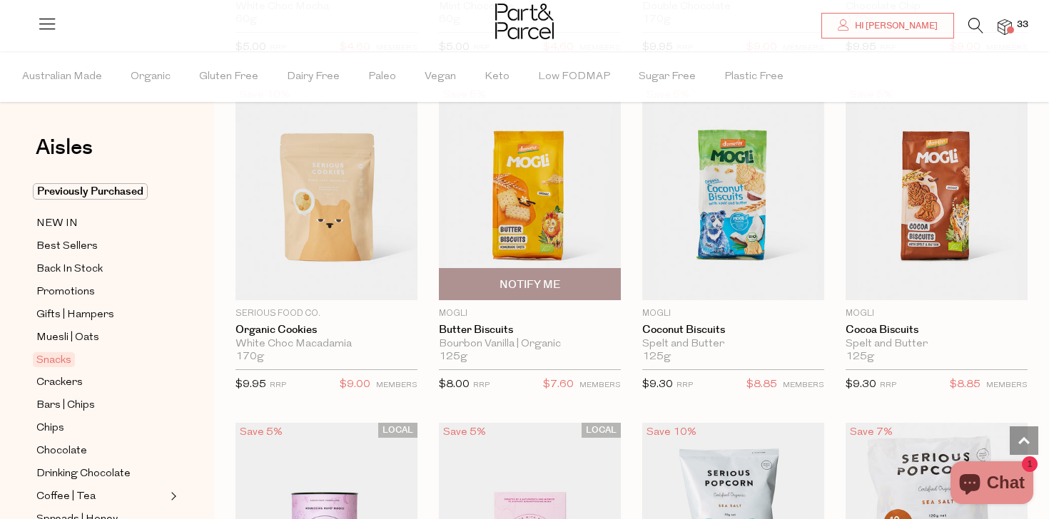
click at [579, 271] on span "Notify Me" at bounding box center [529, 284] width 173 height 31
type input "Notify when available"
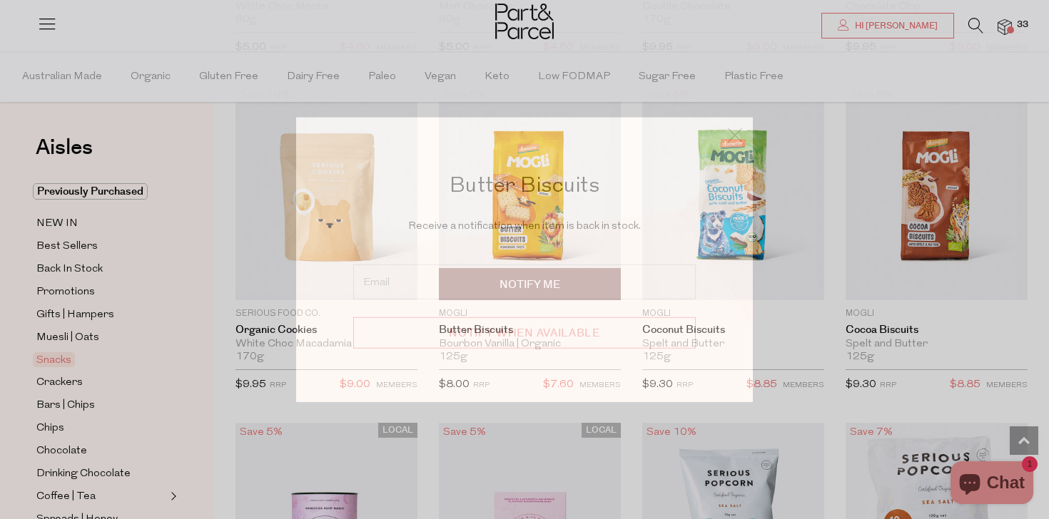
click at [579, 271] on input "email" at bounding box center [524, 281] width 342 height 35
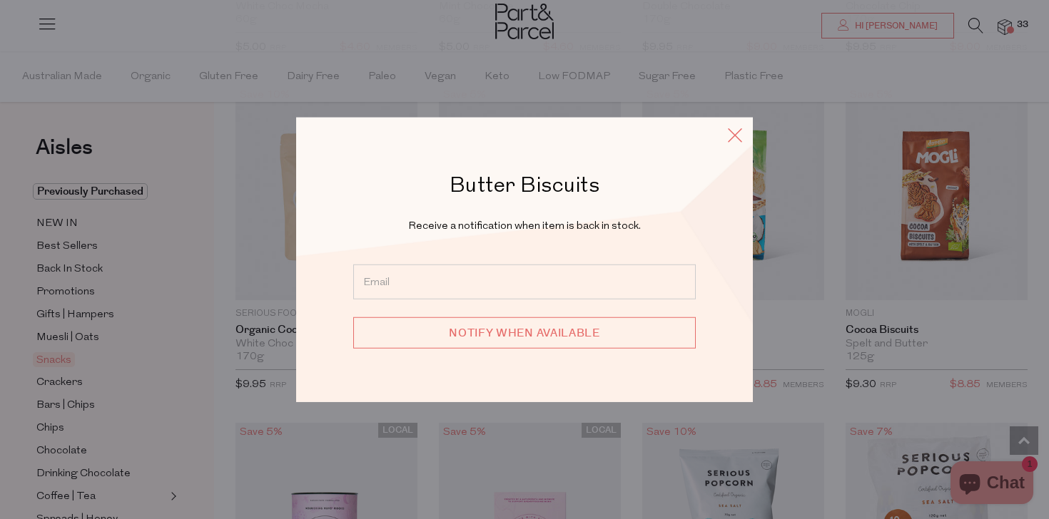
click at [733, 138] on icon at bounding box center [734, 135] width 21 height 21
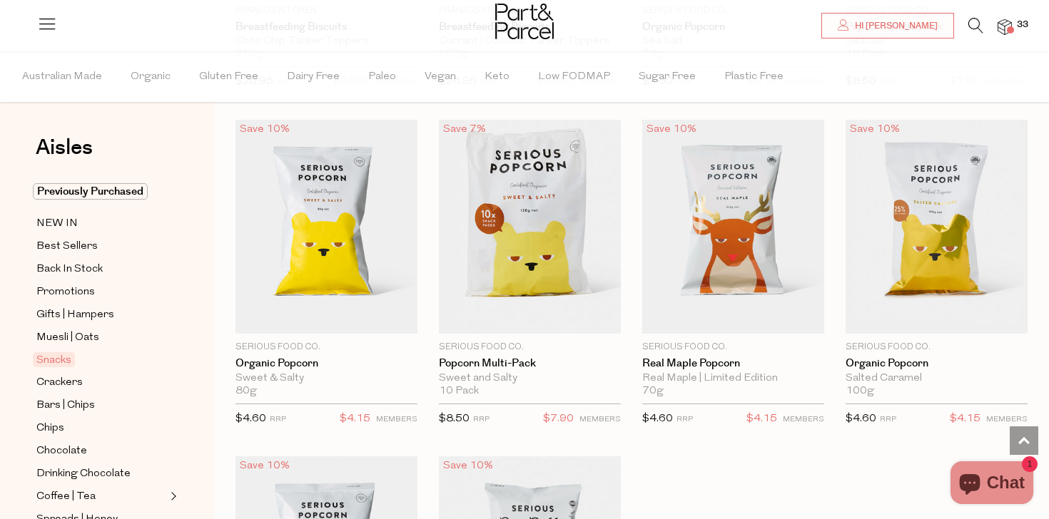
scroll to position [3804, 0]
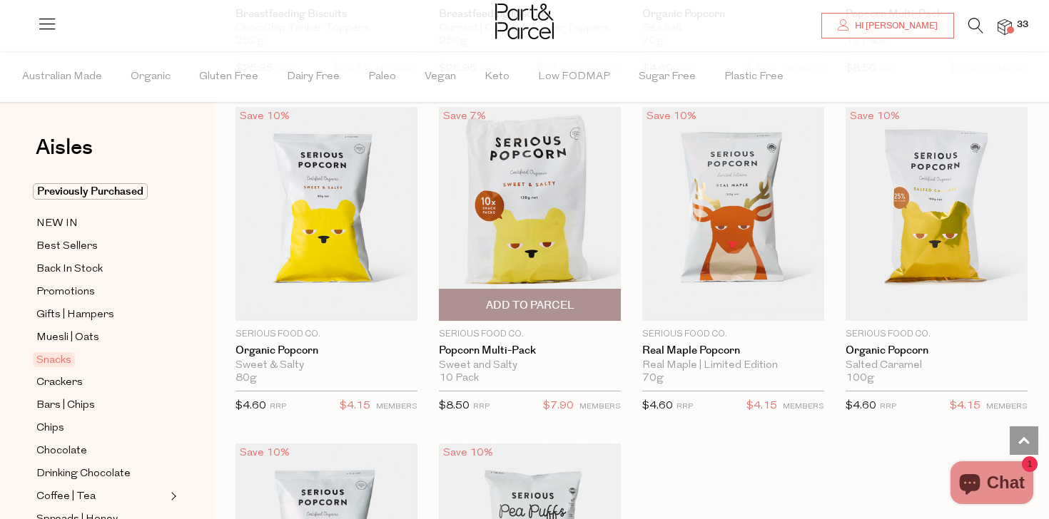
click at [567, 298] on span "Add To Parcel" at bounding box center [530, 305] width 88 height 15
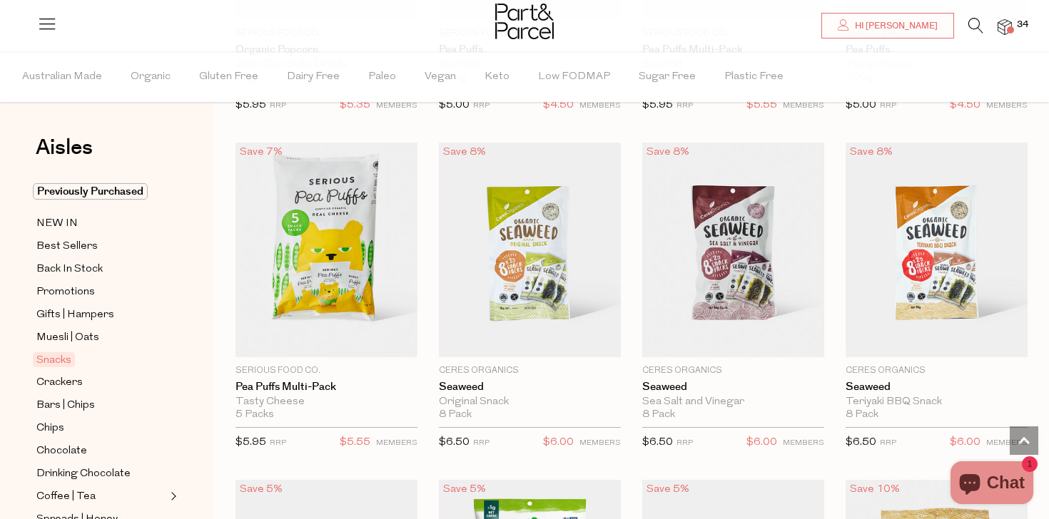
scroll to position [4443, 0]
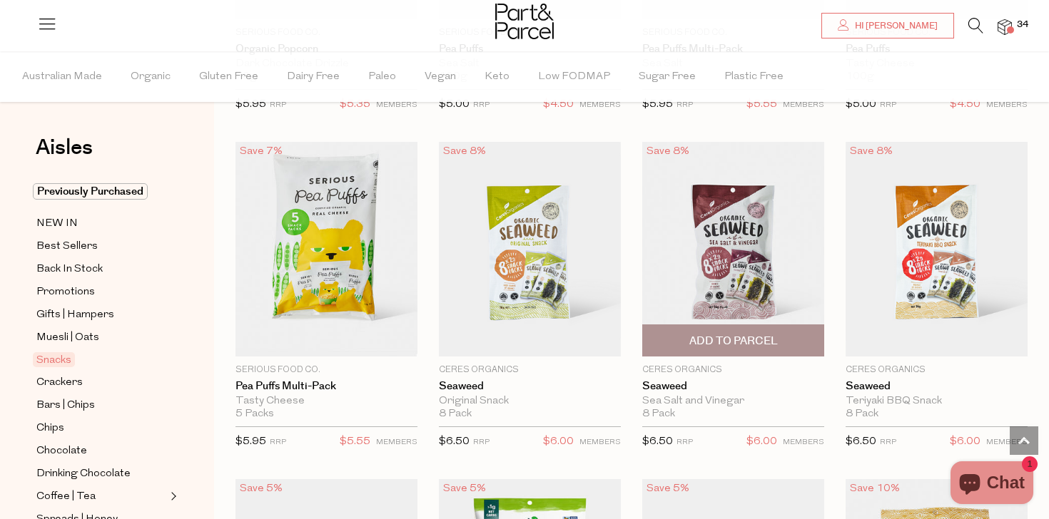
click at [744, 340] on span "Add To Parcel" at bounding box center [733, 341] width 88 height 15
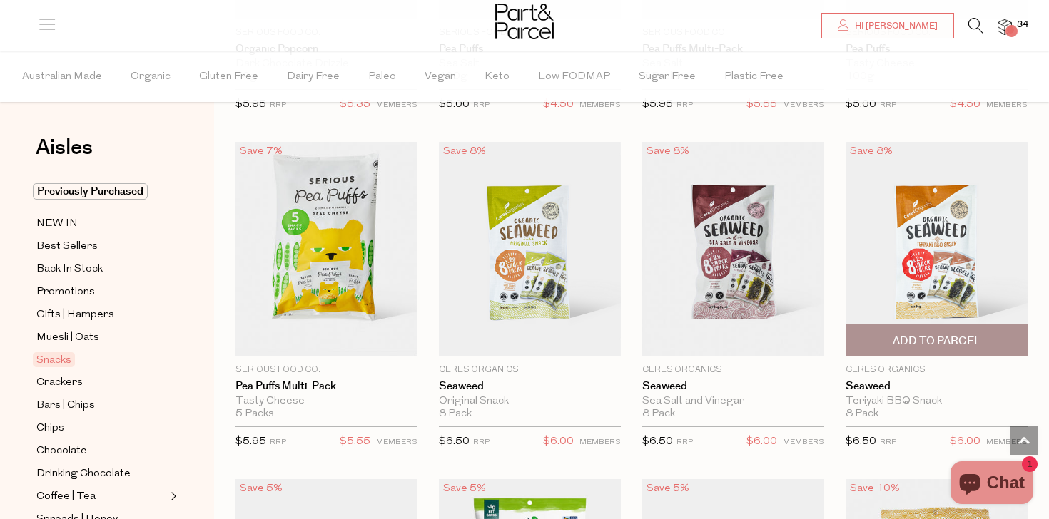
click at [889, 329] on span "Add To Parcel" at bounding box center [936, 340] width 173 height 31
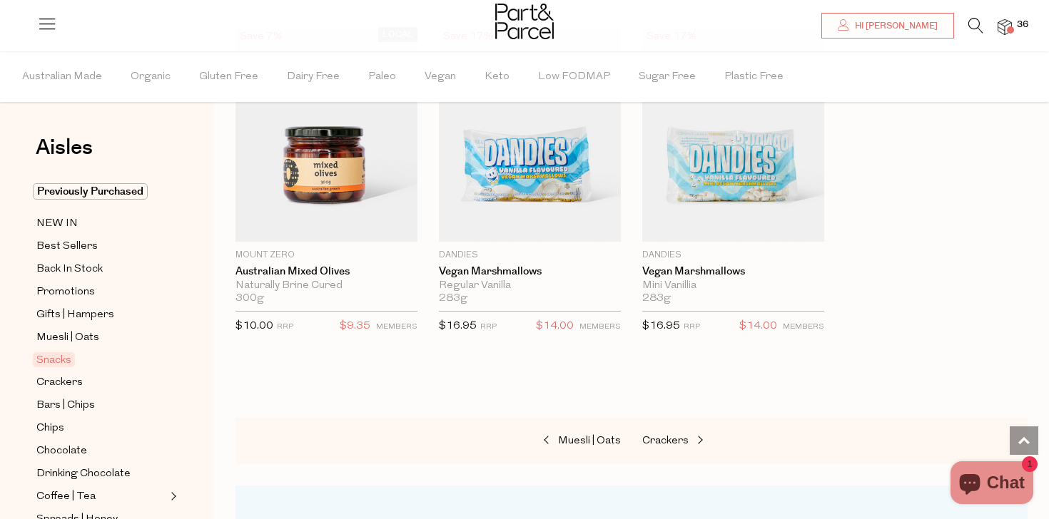
scroll to position [5909, 0]
click at [668, 437] on span "Crackers" at bounding box center [665, 440] width 46 height 11
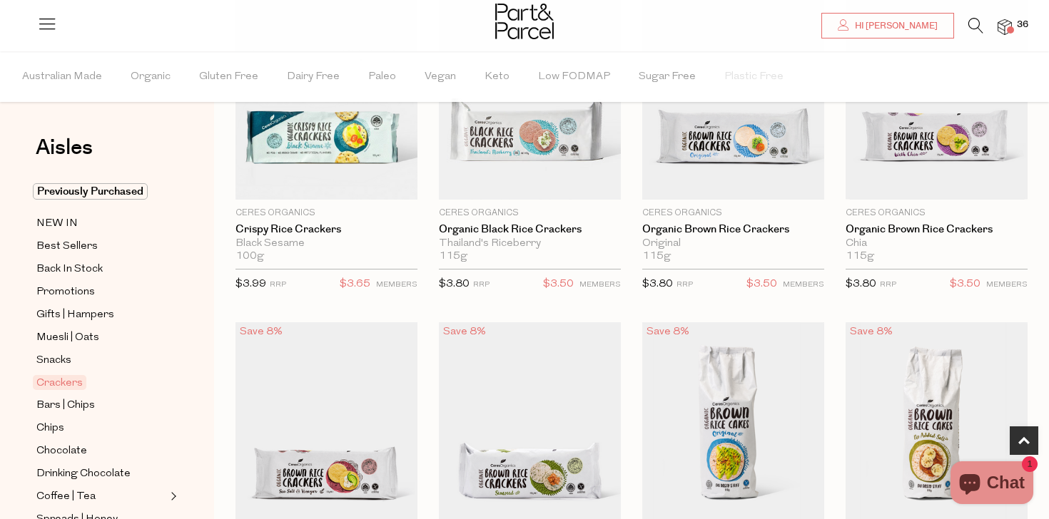
scroll to position [641, 0]
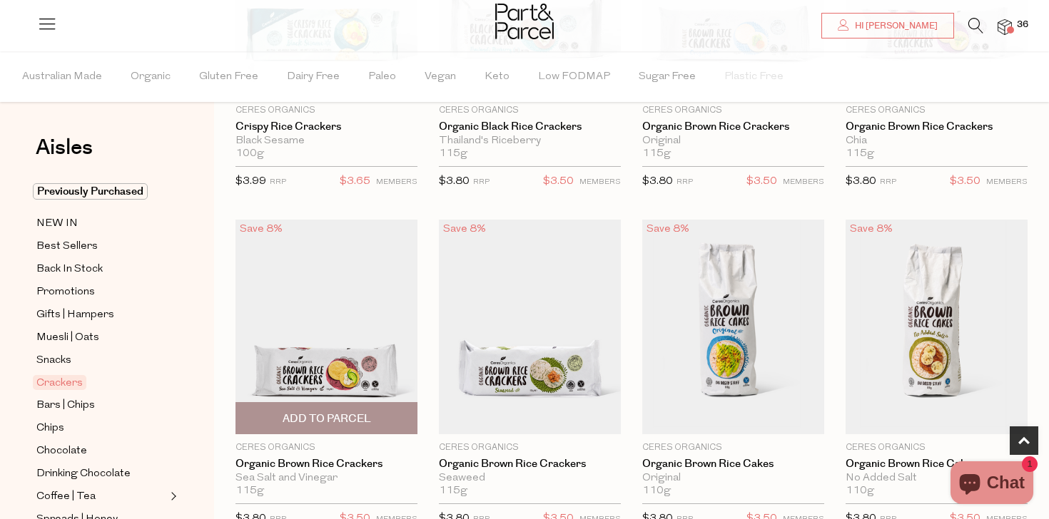
click at [350, 412] on span "Add To Parcel" at bounding box center [327, 419] width 88 height 15
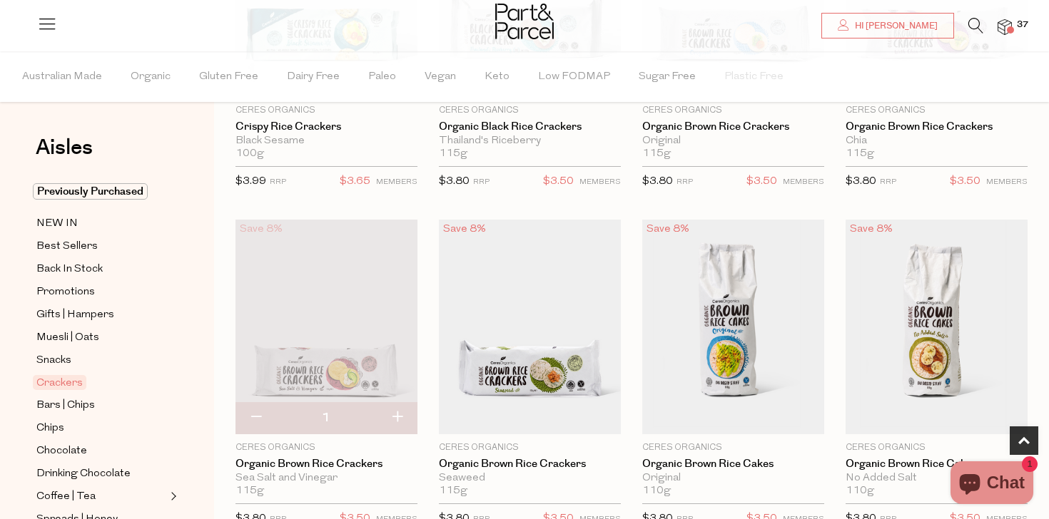
click at [395, 422] on button "button" at bounding box center [397, 417] width 41 height 31
type input "2"
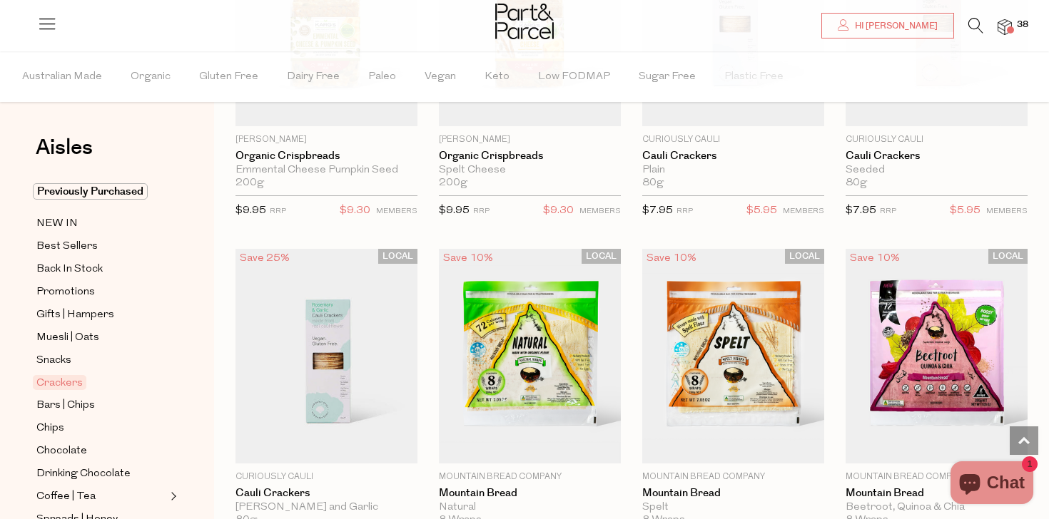
scroll to position [2698, 0]
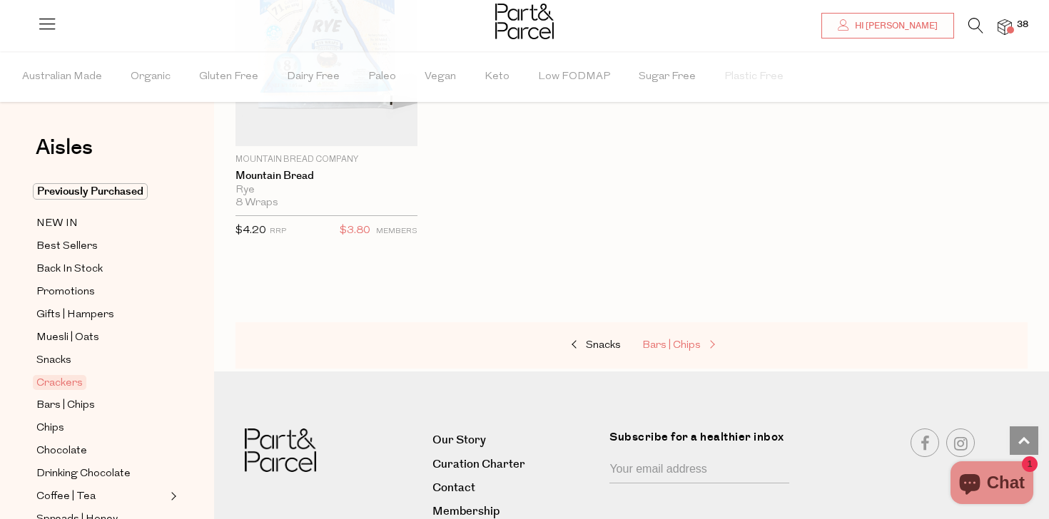
click at [660, 345] on span "Bars | Chips" at bounding box center [671, 345] width 59 height 11
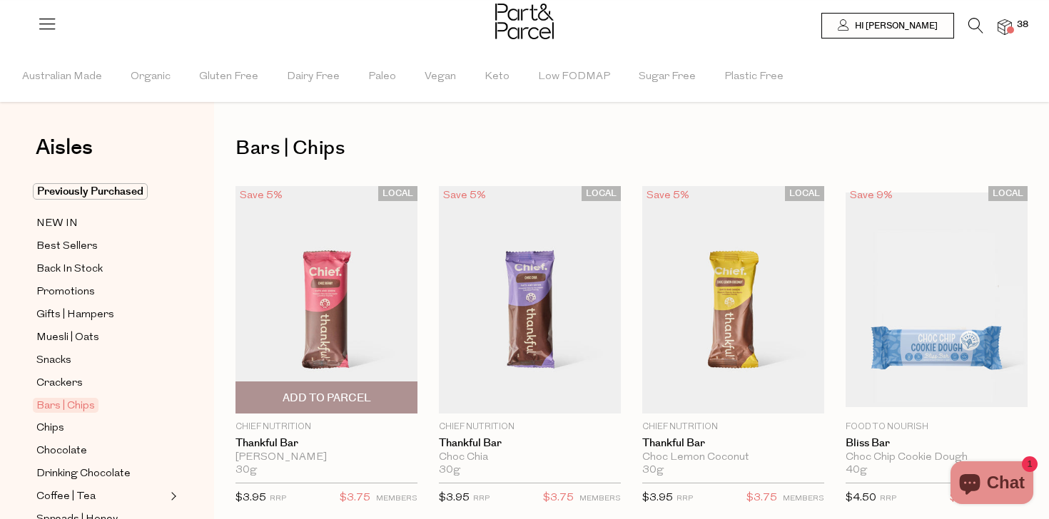
click at [331, 397] on span "Add To Parcel" at bounding box center [327, 398] width 88 height 15
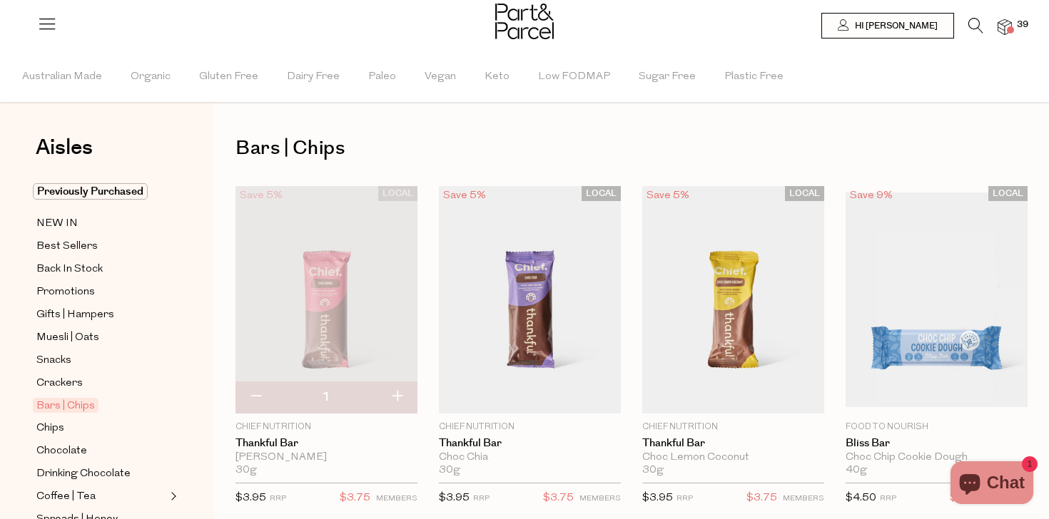
click at [391, 397] on button "button" at bounding box center [397, 397] width 41 height 31
type input "2"
click at [395, 394] on button "button" at bounding box center [397, 397] width 41 height 31
type input "3"
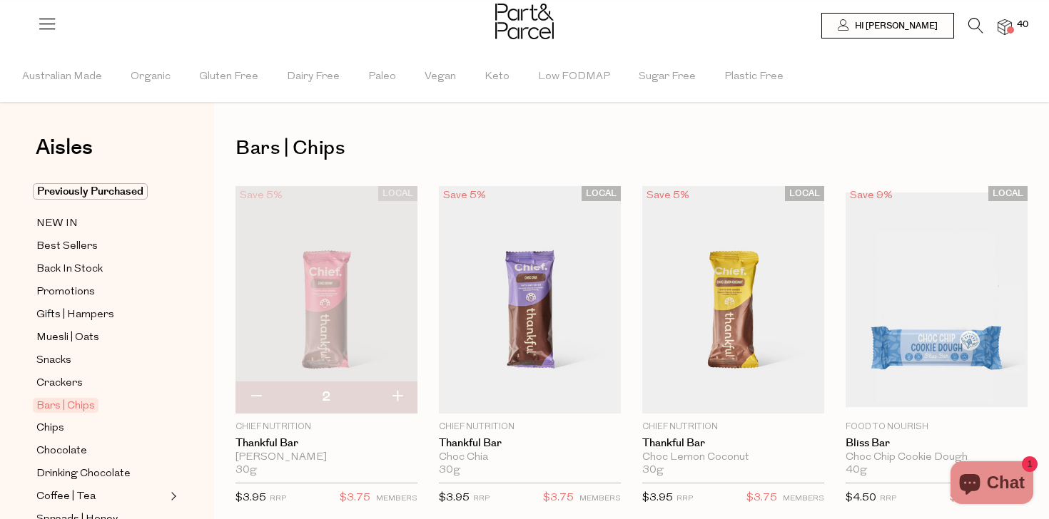
type input "3"
click at [395, 394] on button "button" at bounding box center [397, 397] width 41 height 31
type input "4"
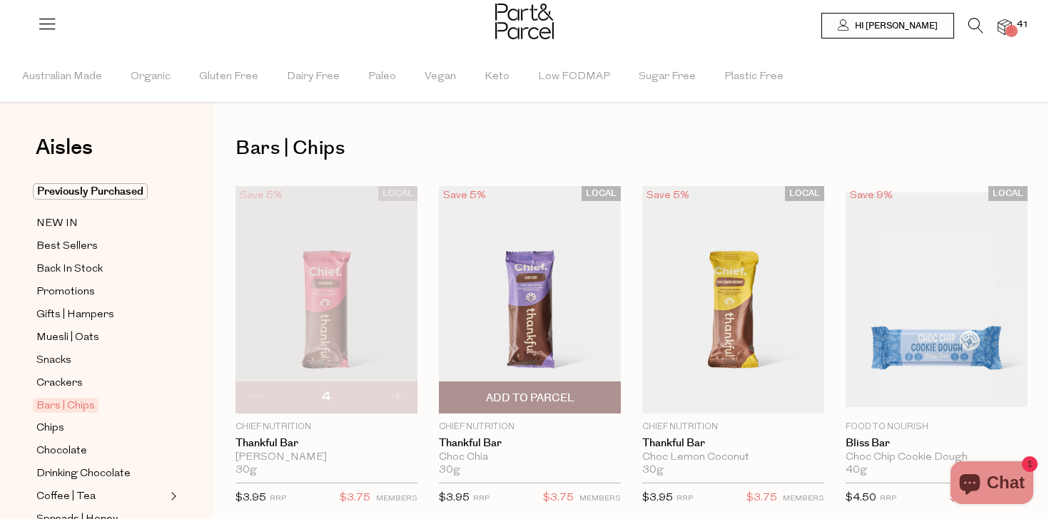
click at [532, 400] on span "Add To Parcel" at bounding box center [530, 398] width 88 height 15
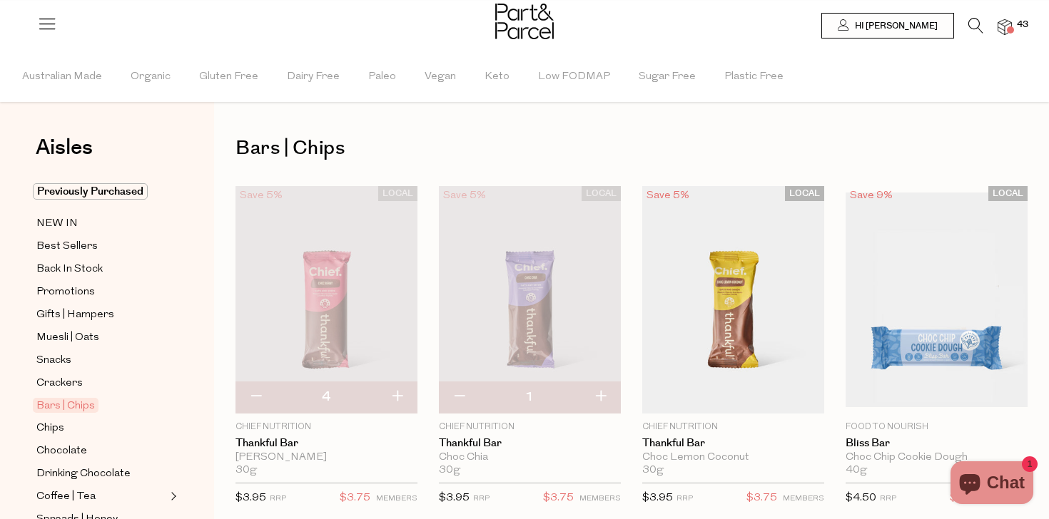
click at [604, 394] on button "button" at bounding box center [600, 397] width 41 height 31
type input "2"
click at [604, 394] on button "button" at bounding box center [600, 397] width 41 height 31
type input "3"
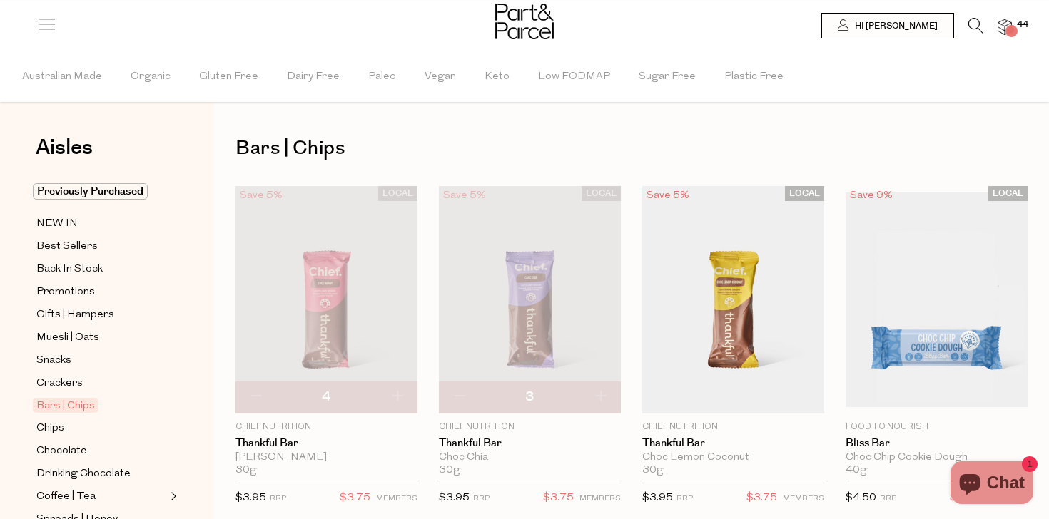
click at [604, 394] on button "button" at bounding box center [600, 397] width 41 height 31
type input "4"
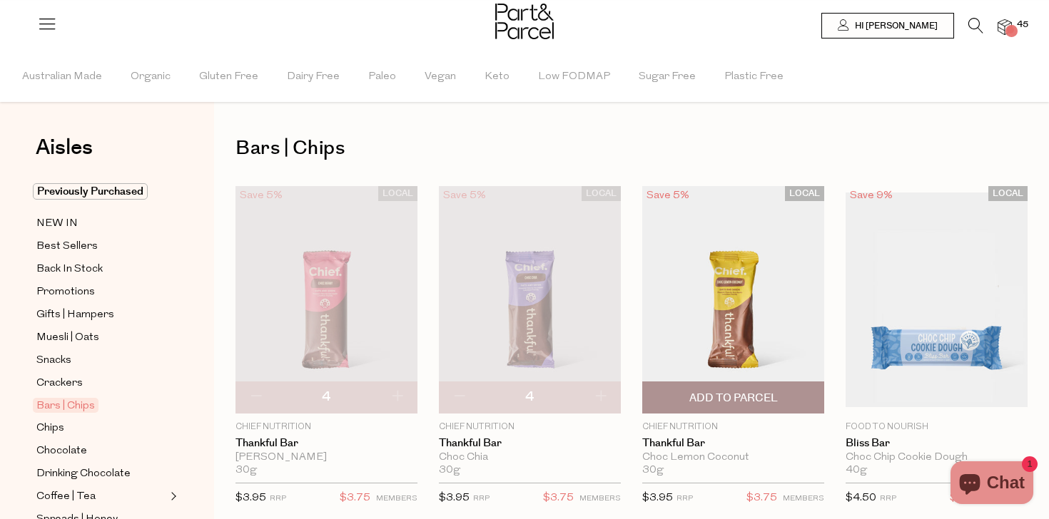
click at [744, 397] on span "Add To Parcel" at bounding box center [733, 398] width 88 height 15
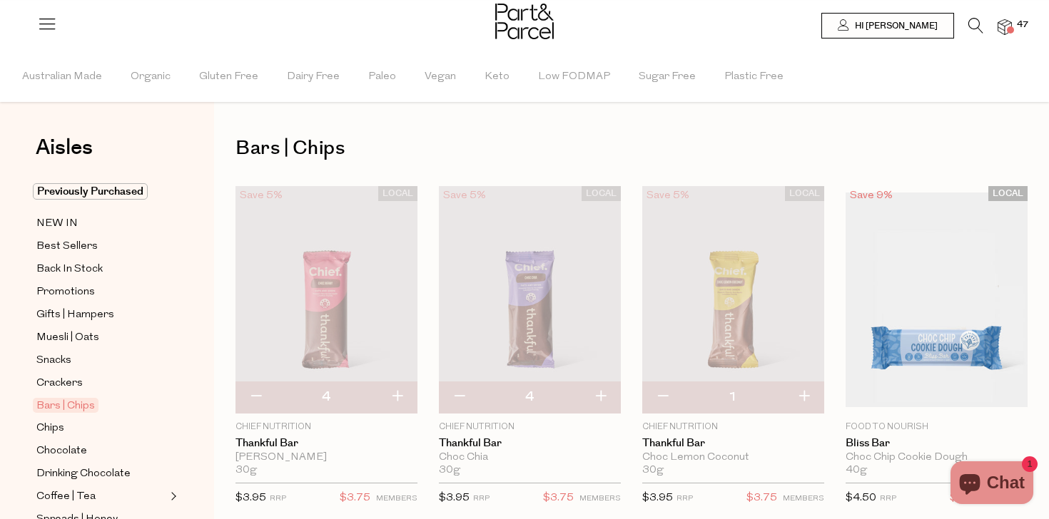
click at [810, 397] on button "button" at bounding box center [803, 397] width 41 height 31
type input "2"
click at [810, 397] on button "button" at bounding box center [803, 397] width 41 height 31
type input "3"
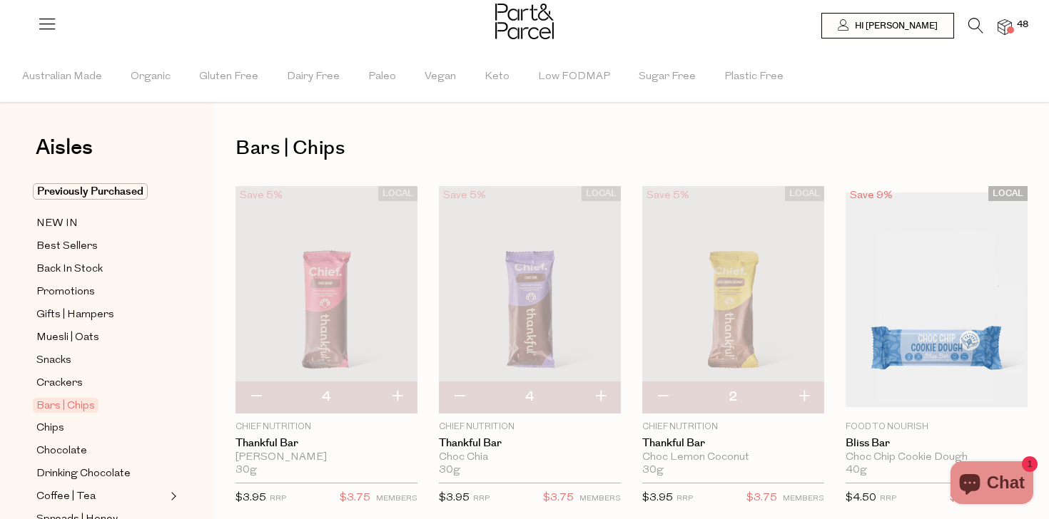
type input "3"
click at [810, 397] on button "button" at bounding box center [803, 397] width 41 height 31
type input "4"
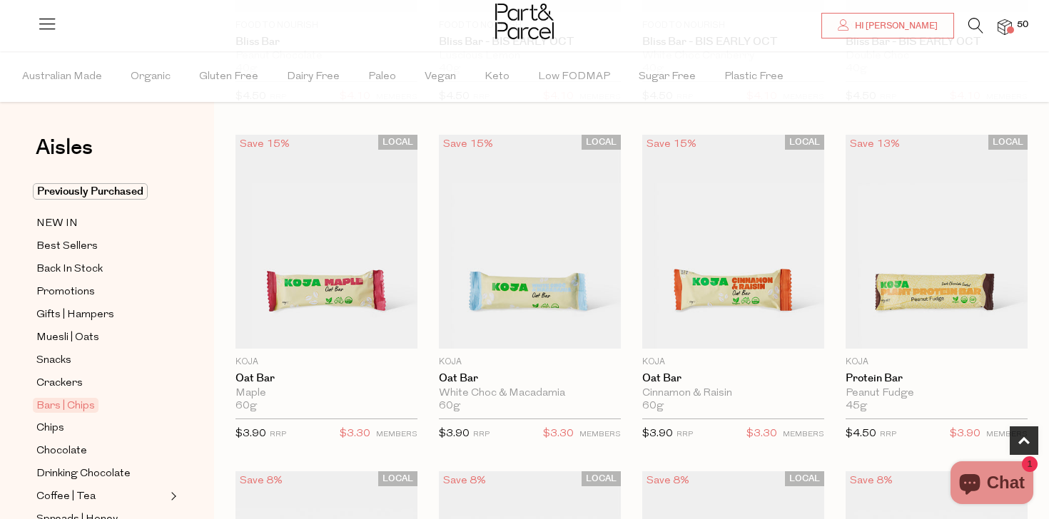
scroll to position [783, 0]
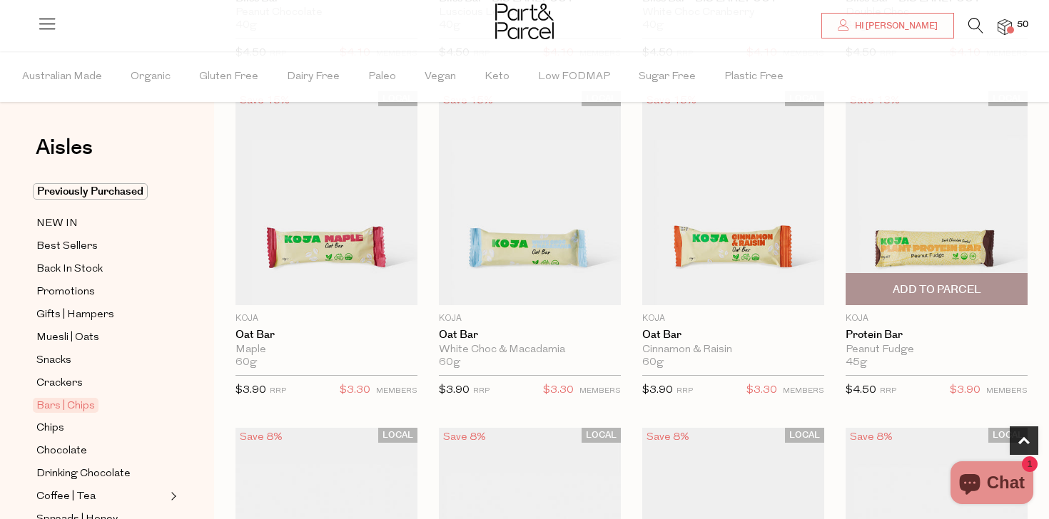
click at [926, 294] on span "Add To Parcel" at bounding box center [937, 290] width 88 height 15
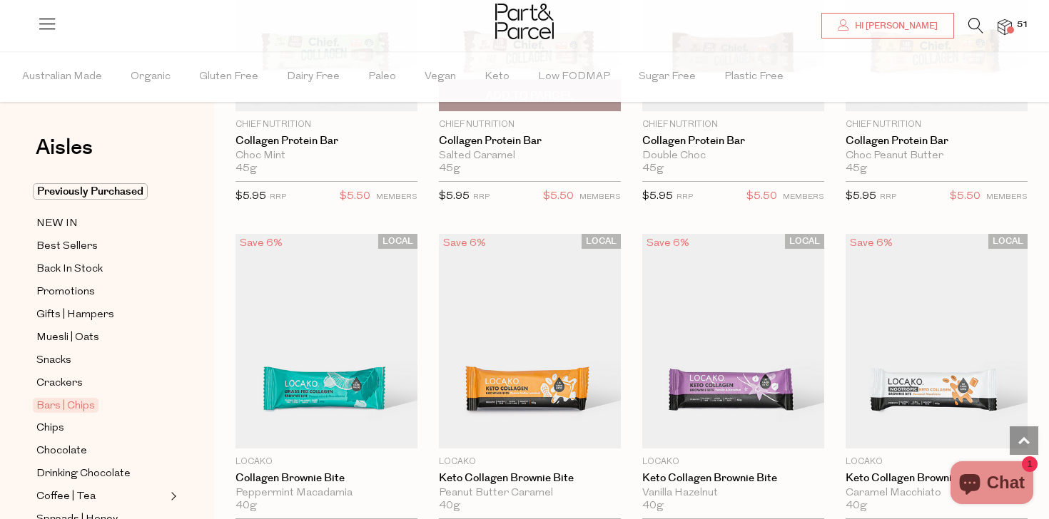
scroll to position [1196, 0]
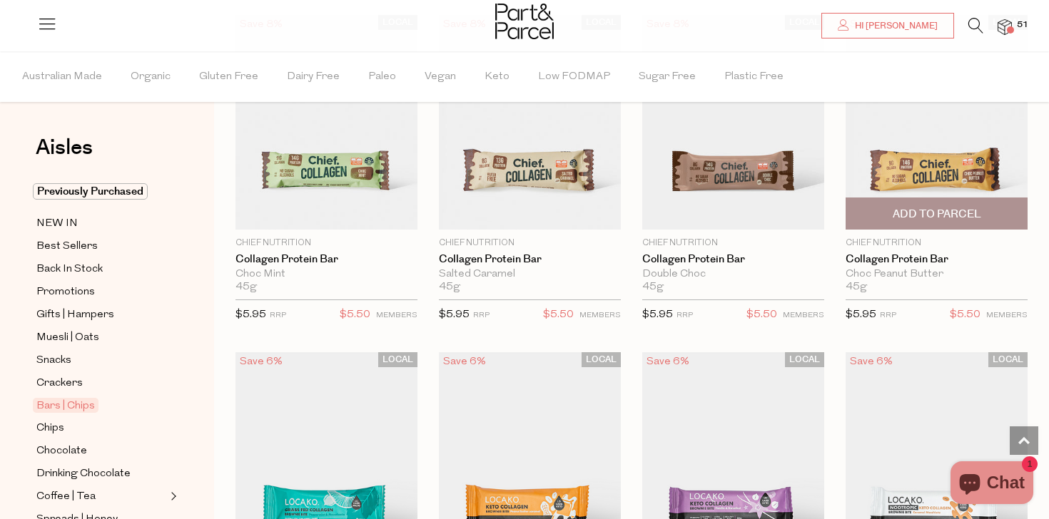
click at [948, 218] on span "Add To Parcel" at bounding box center [937, 214] width 88 height 15
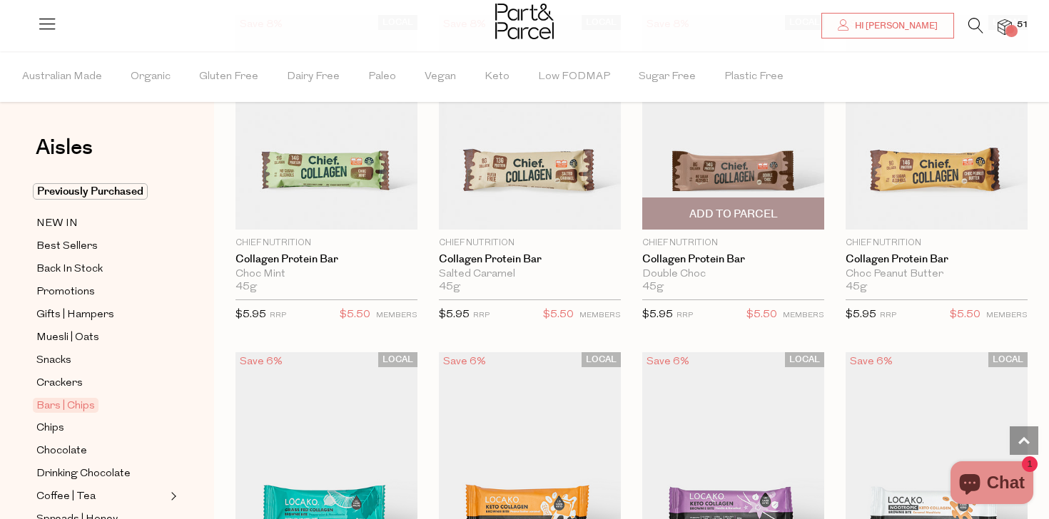
click at [749, 218] on span "Add To Parcel" at bounding box center [733, 214] width 88 height 15
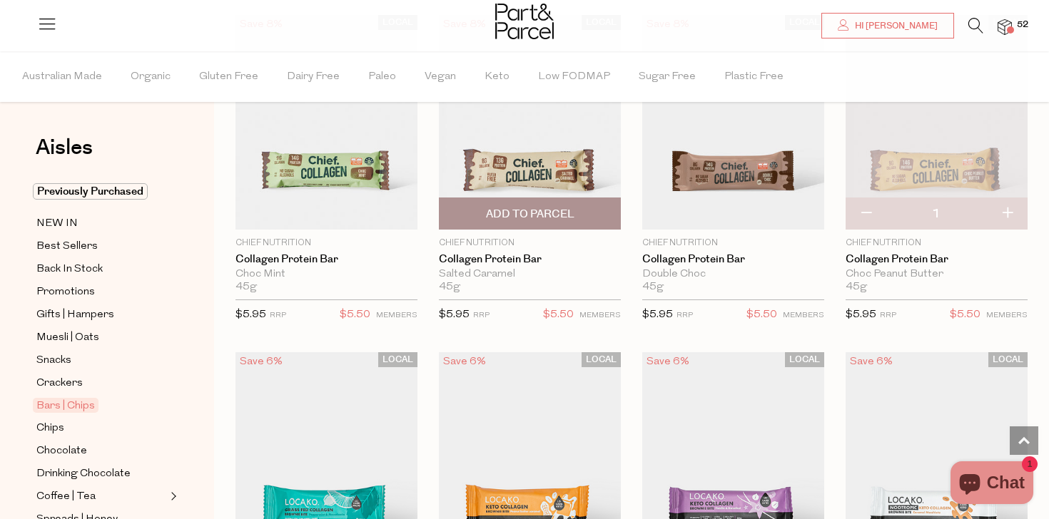
click at [530, 224] on span "Add To Parcel" at bounding box center [529, 213] width 173 height 31
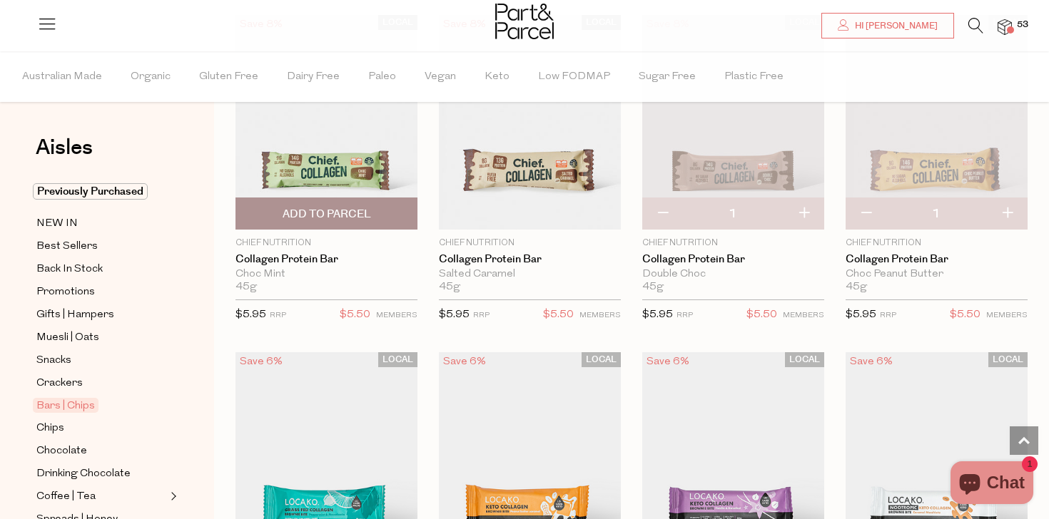
click at [342, 215] on span "Add To Parcel" at bounding box center [327, 214] width 88 height 15
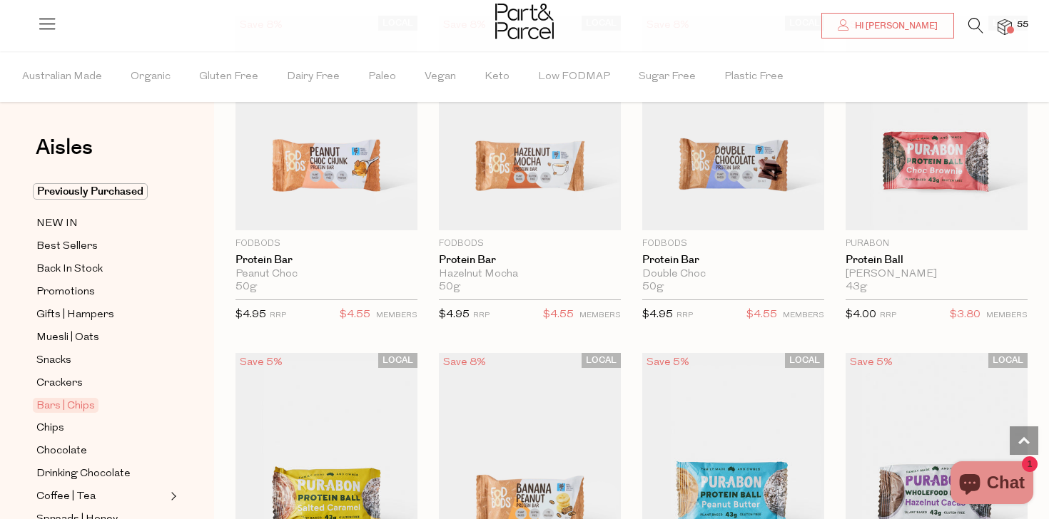
scroll to position [3399, 0]
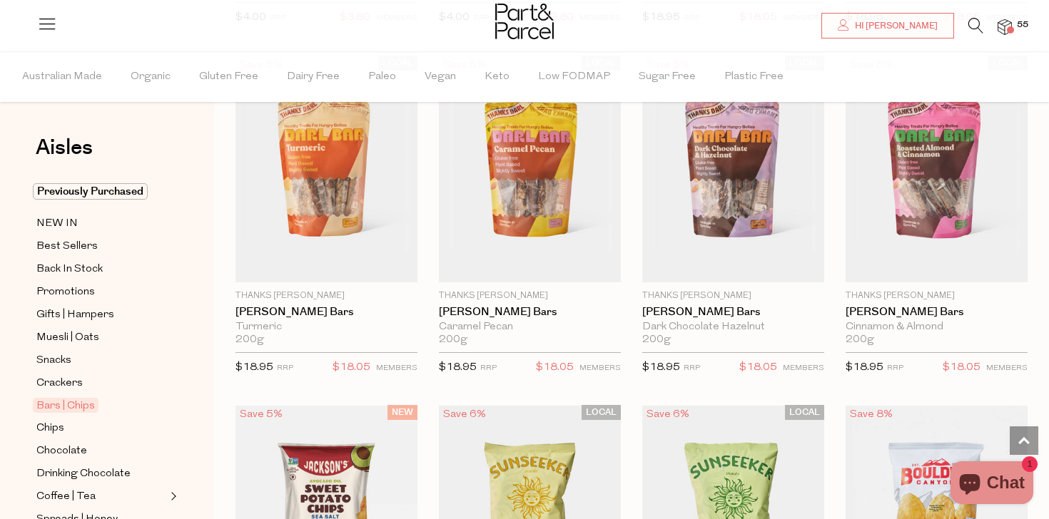
type input "2"
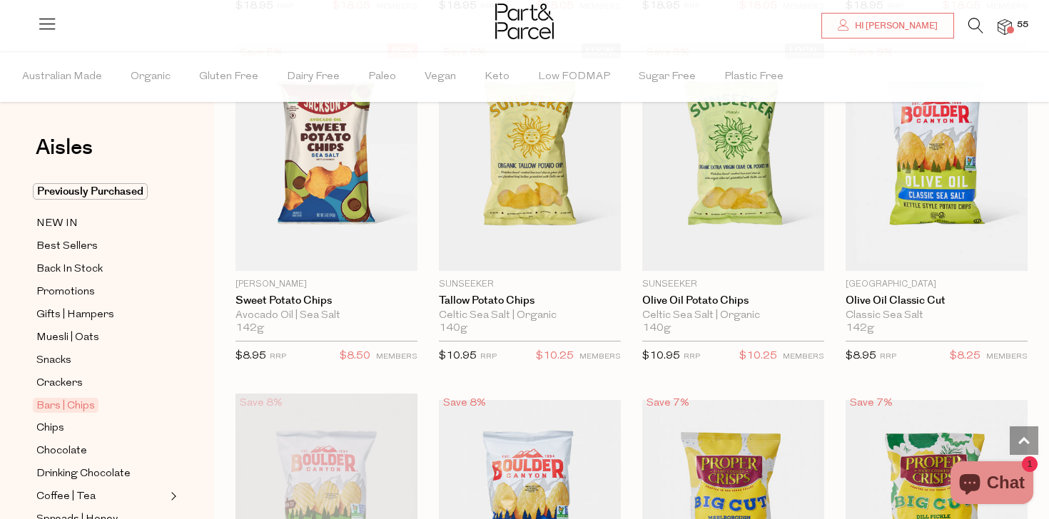
scroll to position [4512, 0]
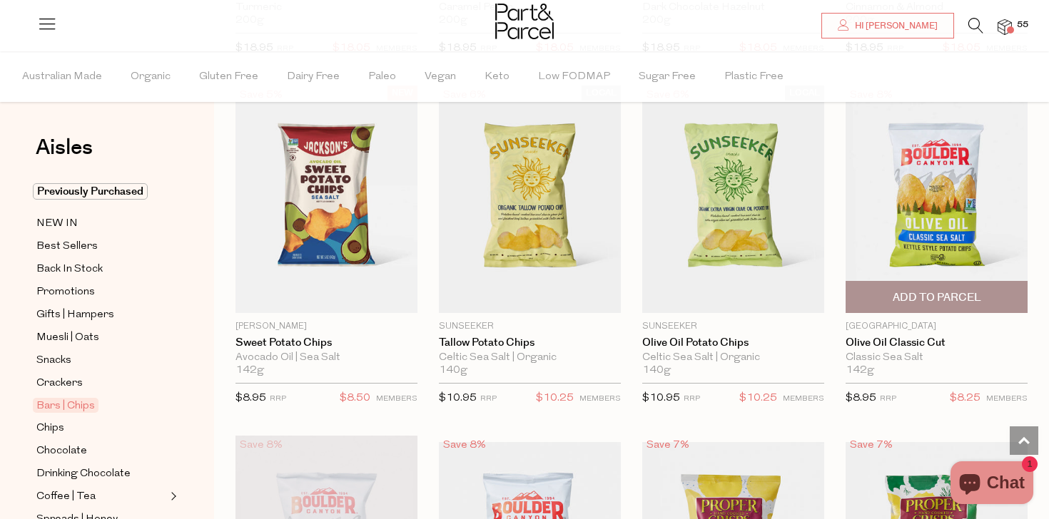
click at [957, 290] on span "Add To Parcel" at bounding box center [937, 297] width 88 height 15
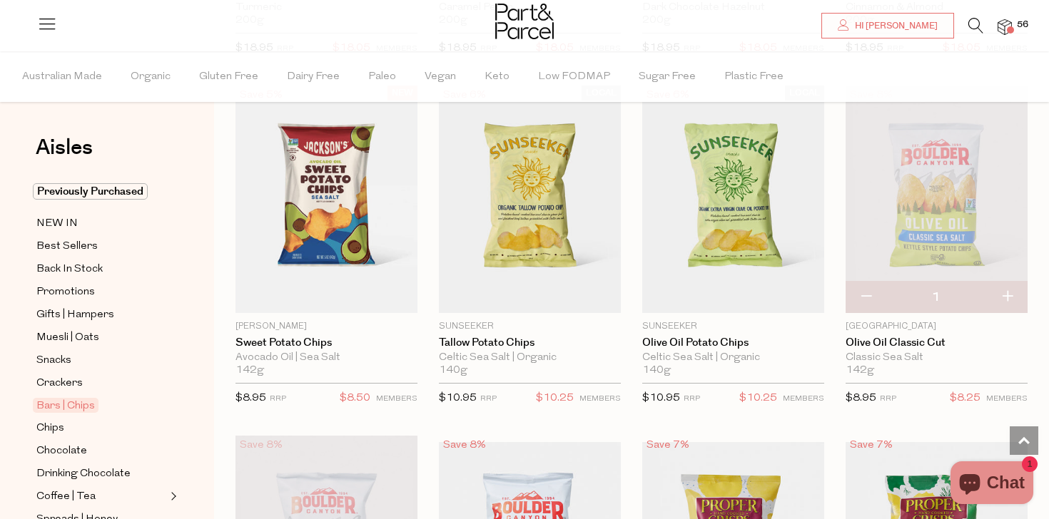
click at [1008, 297] on button "button" at bounding box center [1007, 297] width 41 height 31
type input "2"
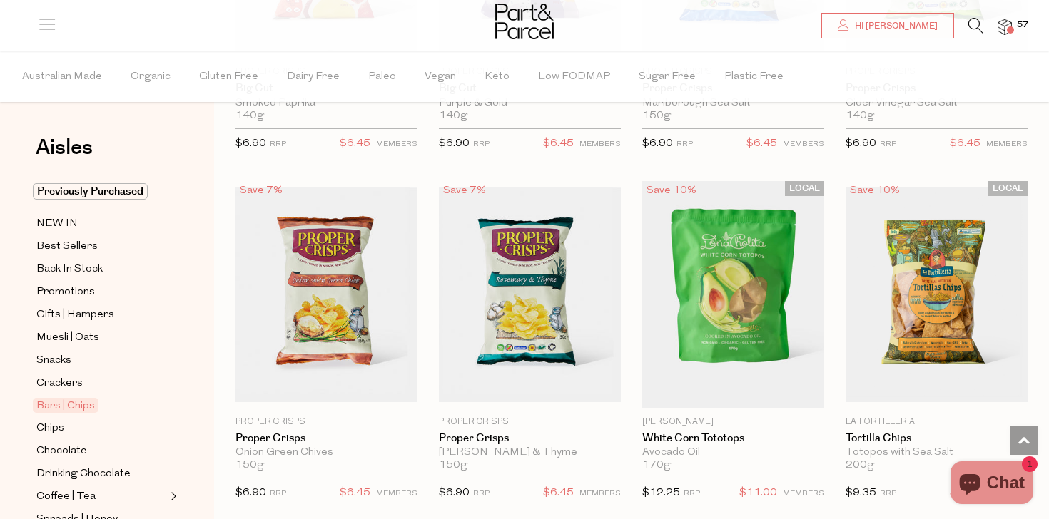
scroll to position [5474, 0]
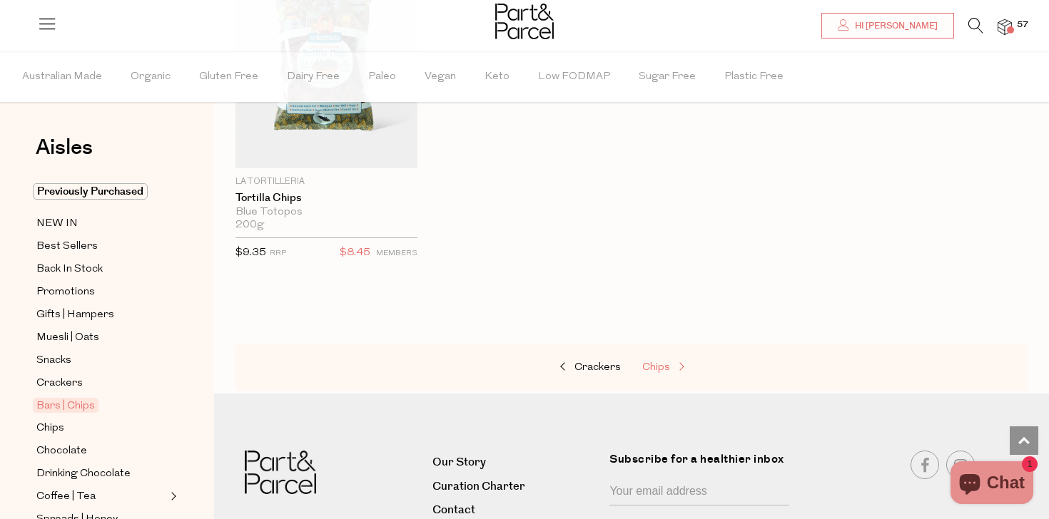
click at [671, 365] on span at bounding box center [680, 367] width 20 height 11
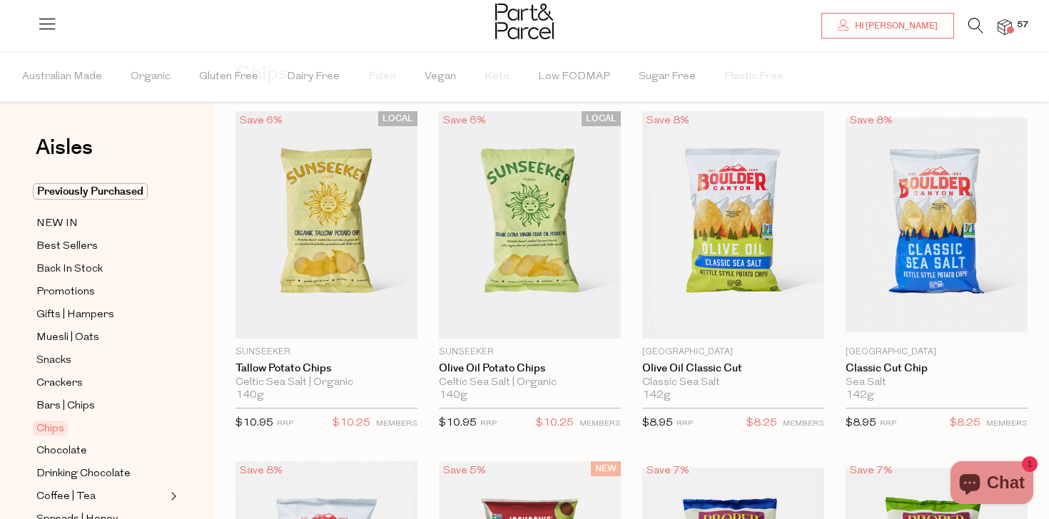
type input "2"
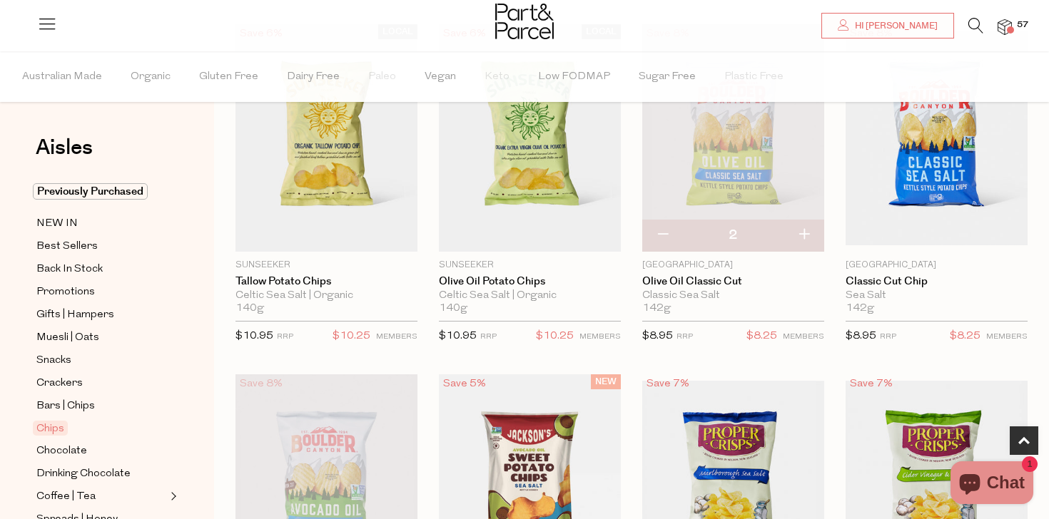
scroll to position [545, 0]
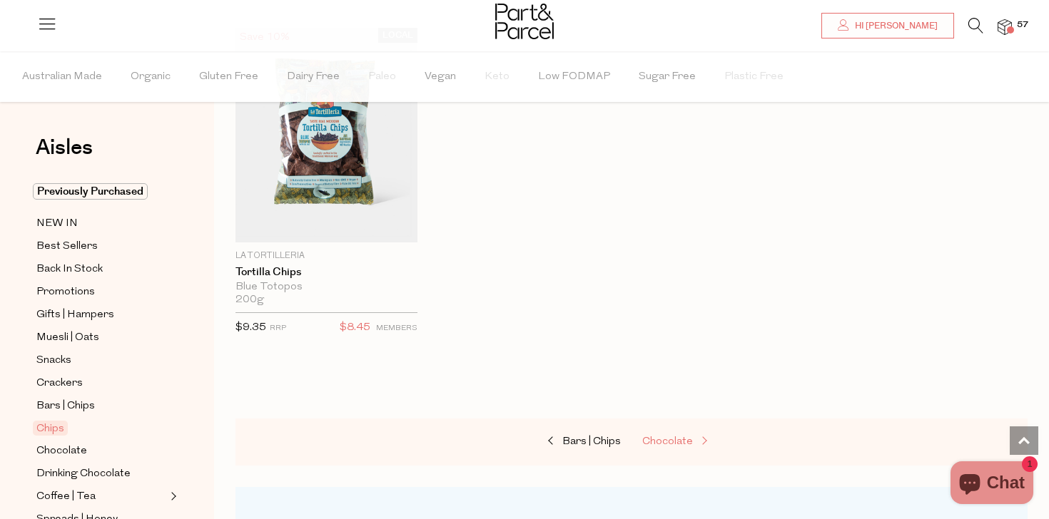
click at [656, 447] on link "Chocolate" at bounding box center [713, 442] width 143 height 19
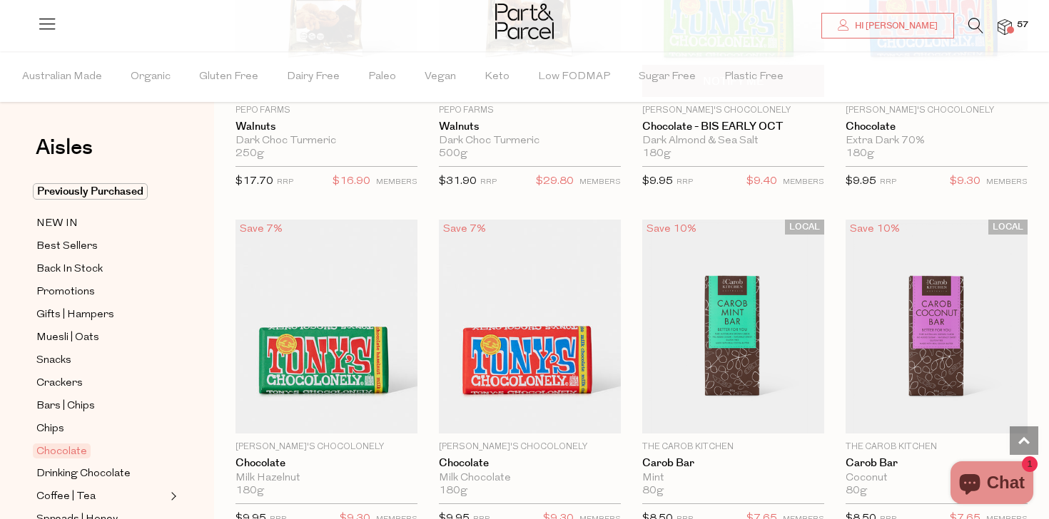
scroll to position [3547, 0]
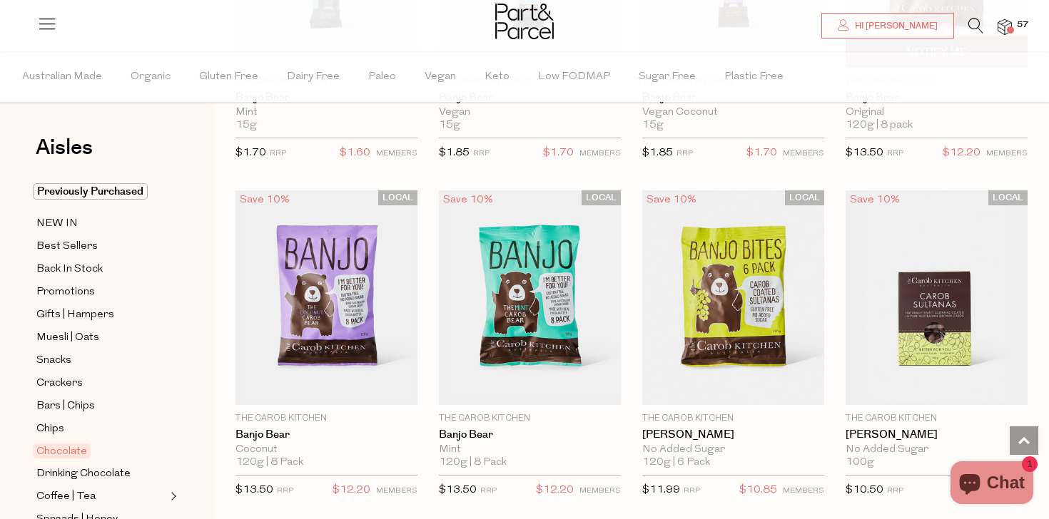
scroll to position [4508, 0]
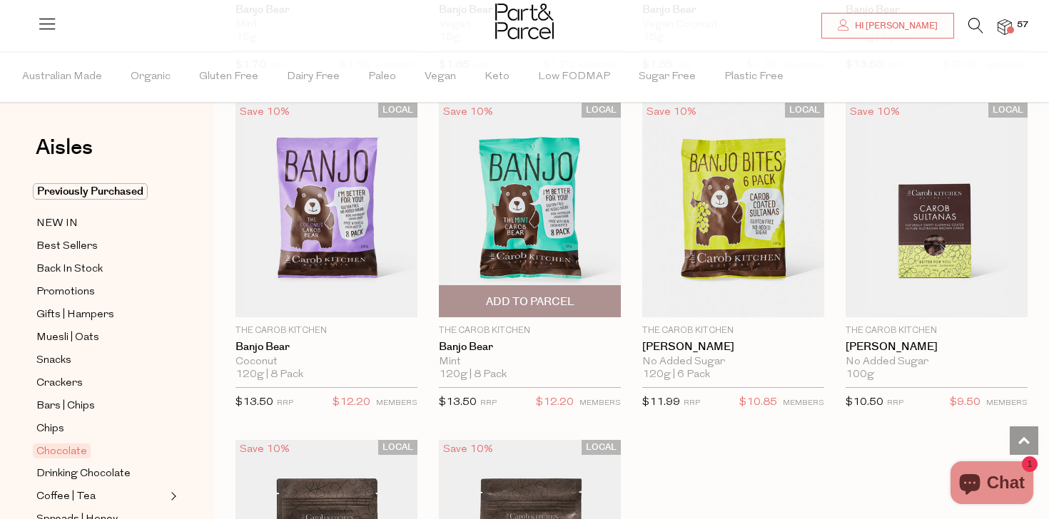
click at [527, 302] on span "Add To Parcel" at bounding box center [530, 302] width 88 height 15
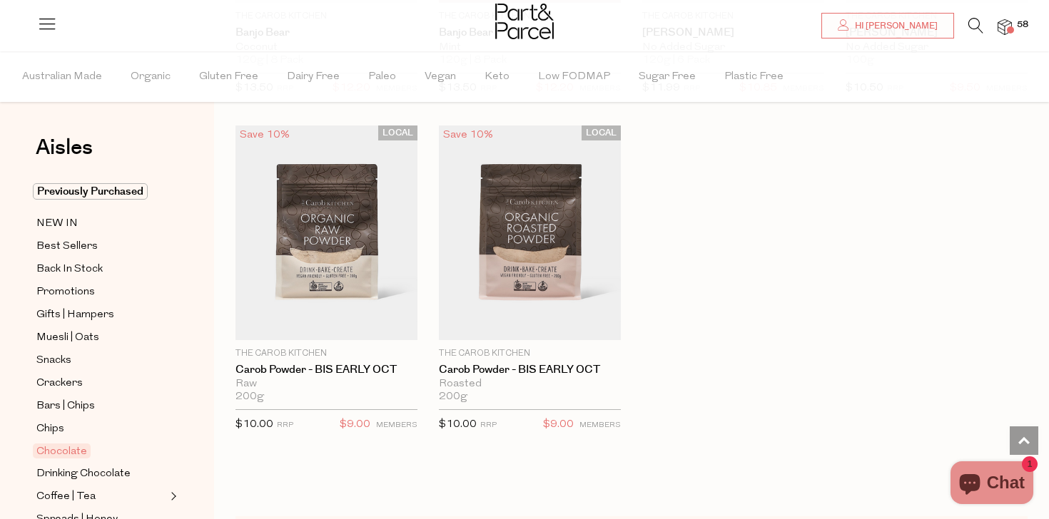
scroll to position [5031, 0]
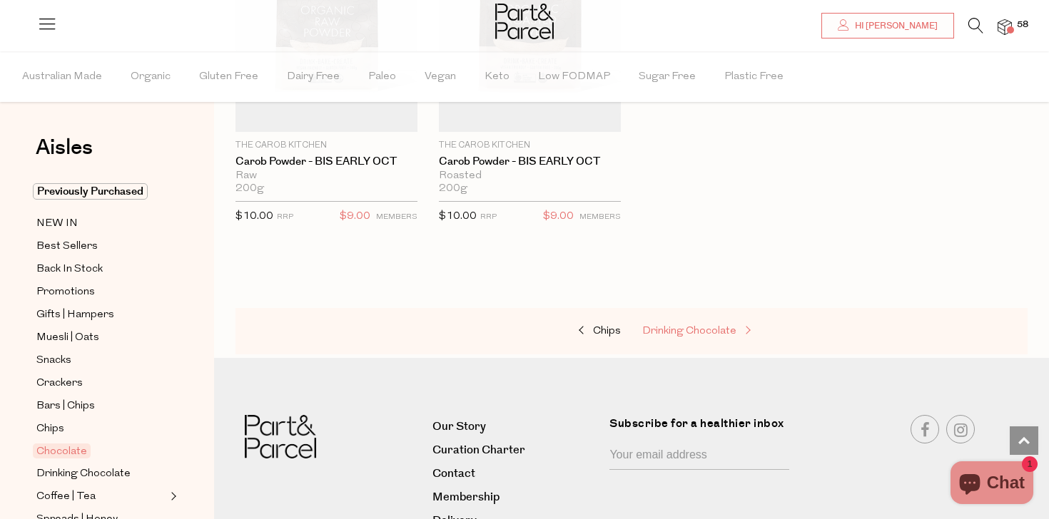
click at [684, 331] on span "Drinking Chocolate" at bounding box center [689, 331] width 94 height 11
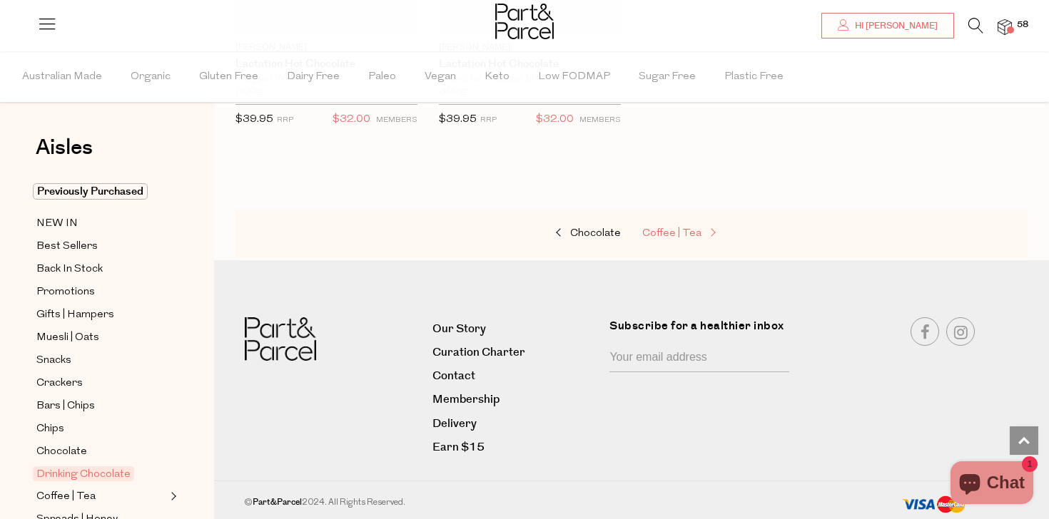
click at [673, 232] on span "Coffee | Tea" at bounding box center [671, 233] width 59 height 11
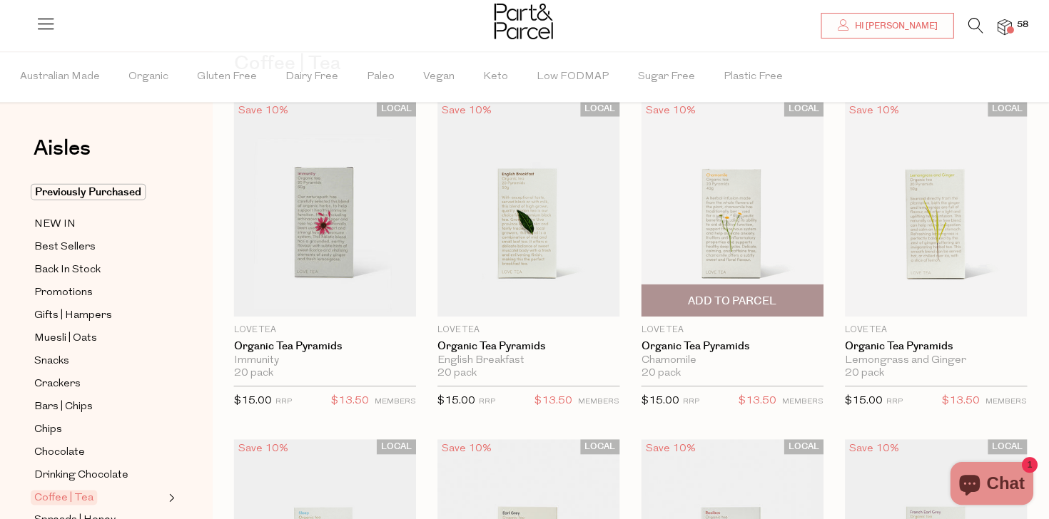
scroll to position [85, 0]
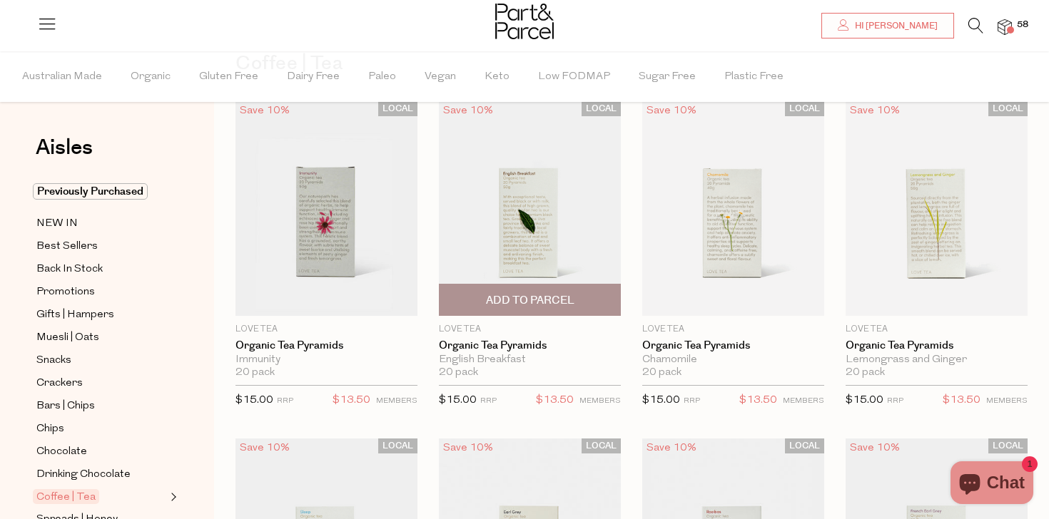
click at [533, 310] on span "Add To Parcel" at bounding box center [529, 300] width 173 height 31
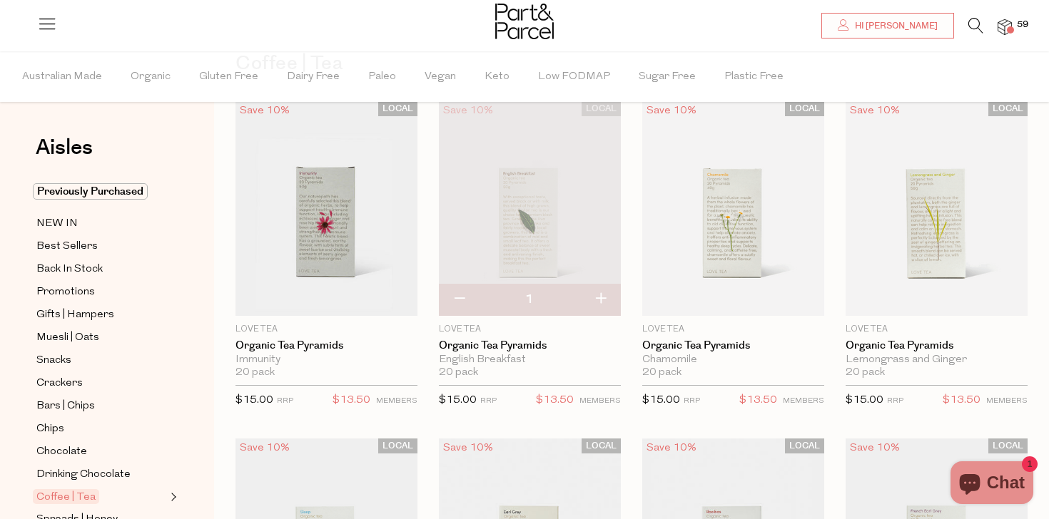
click at [594, 307] on button "button" at bounding box center [600, 299] width 41 height 31
type input "2"
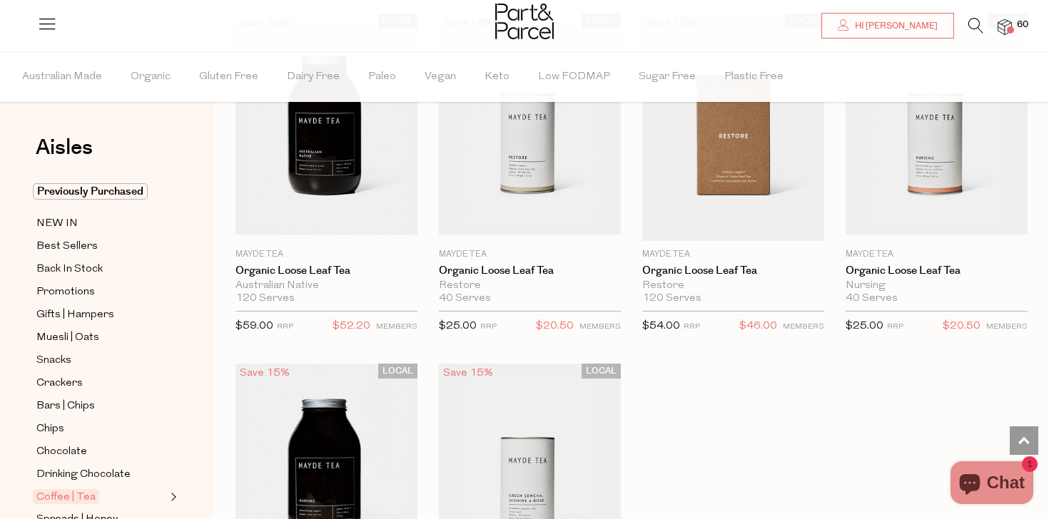
scroll to position [4545, 0]
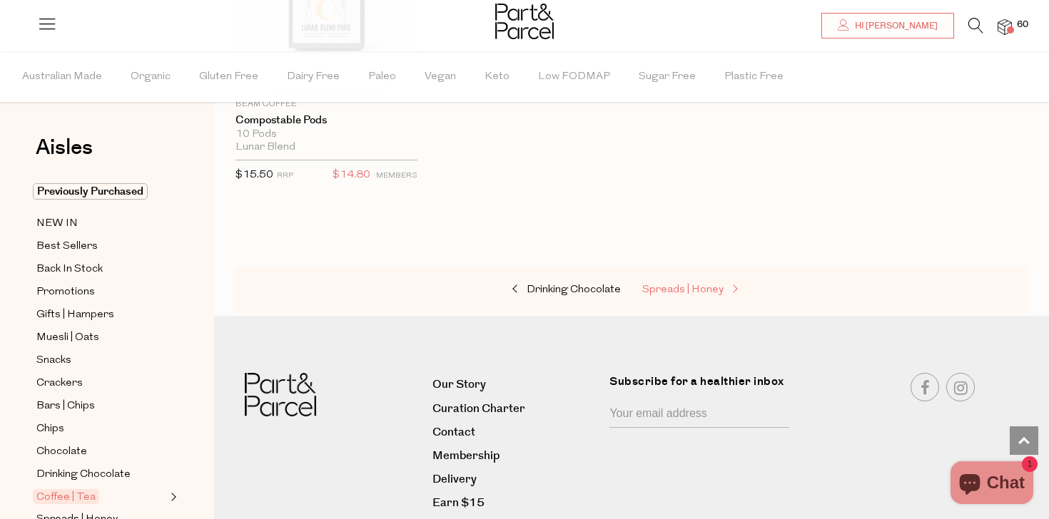
click at [697, 281] on link "Spreads | Honey" at bounding box center [713, 290] width 143 height 19
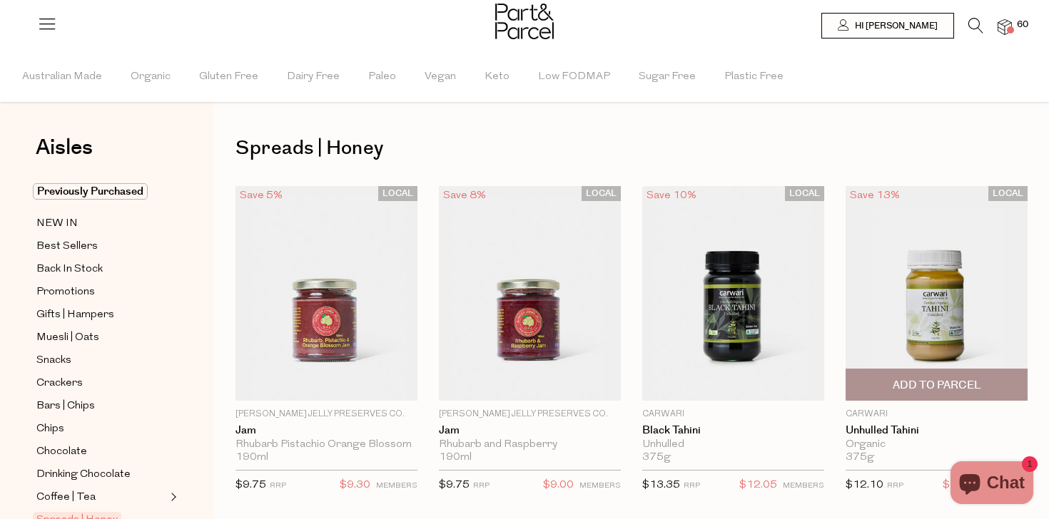
click at [925, 385] on span "Add To Parcel" at bounding box center [937, 385] width 88 height 15
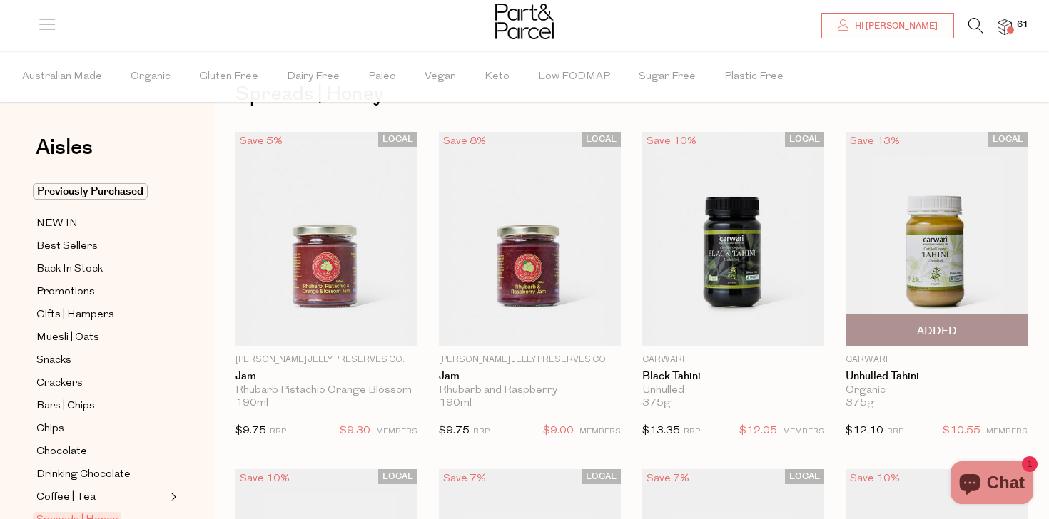
scroll to position [119, 0]
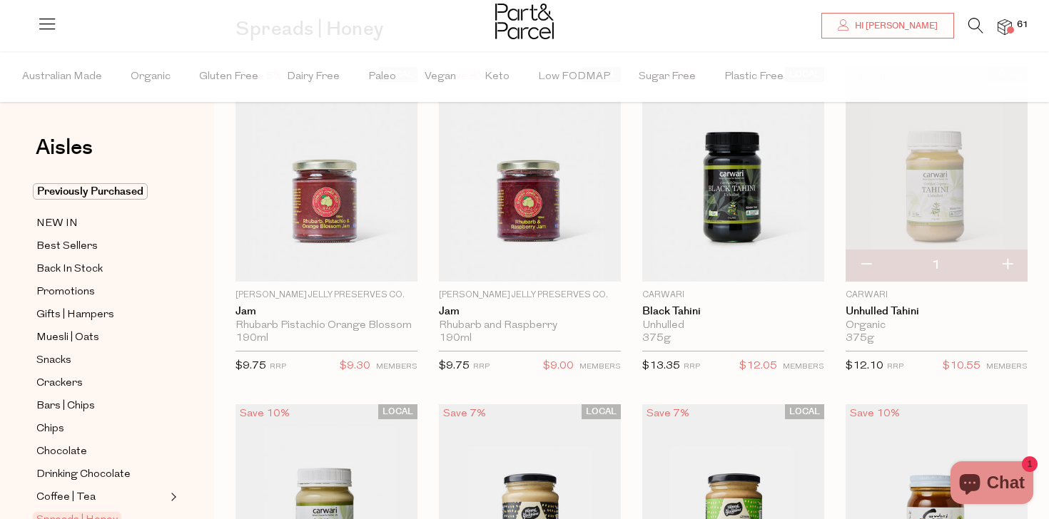
click at [869, 270] on button "button" at bounding box center [866, 265] width 41 height 31
type input "0"
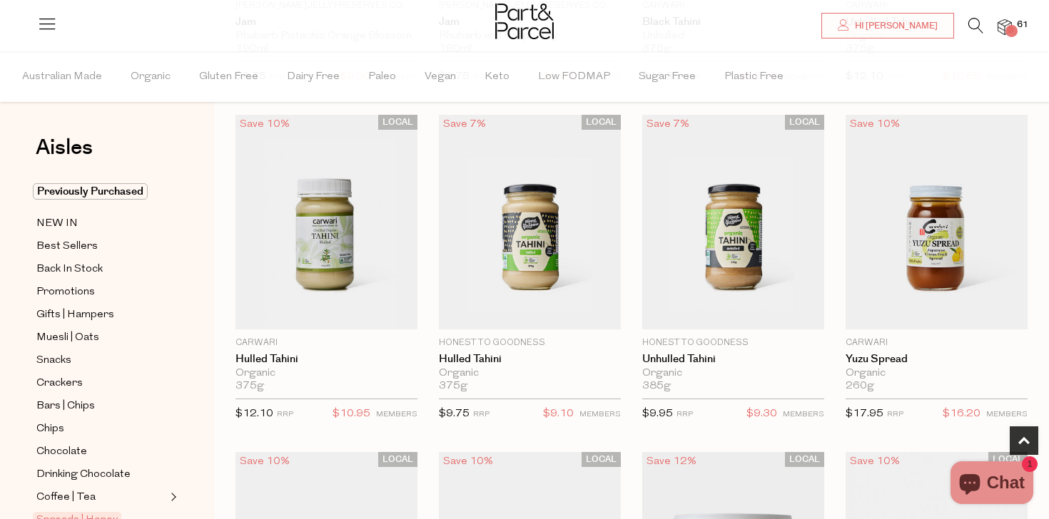
scroll to position [426, 0]
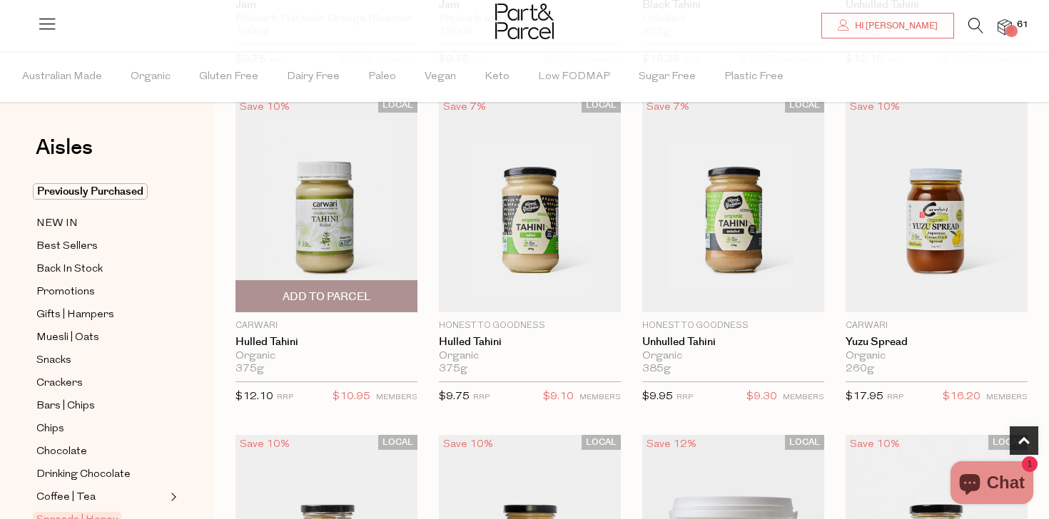
click at [345, 286] on span "Add To Parcel" at bounding box center [326, 296] width 173 height 31
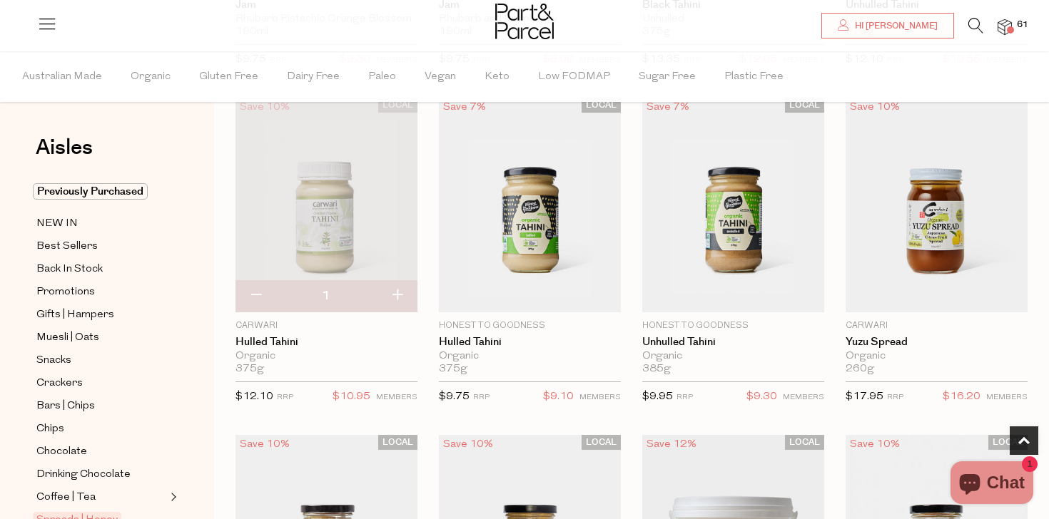
click at [255, 297] on button "button" at bounding box center [255, 295] width 41 height 31
type input "0"
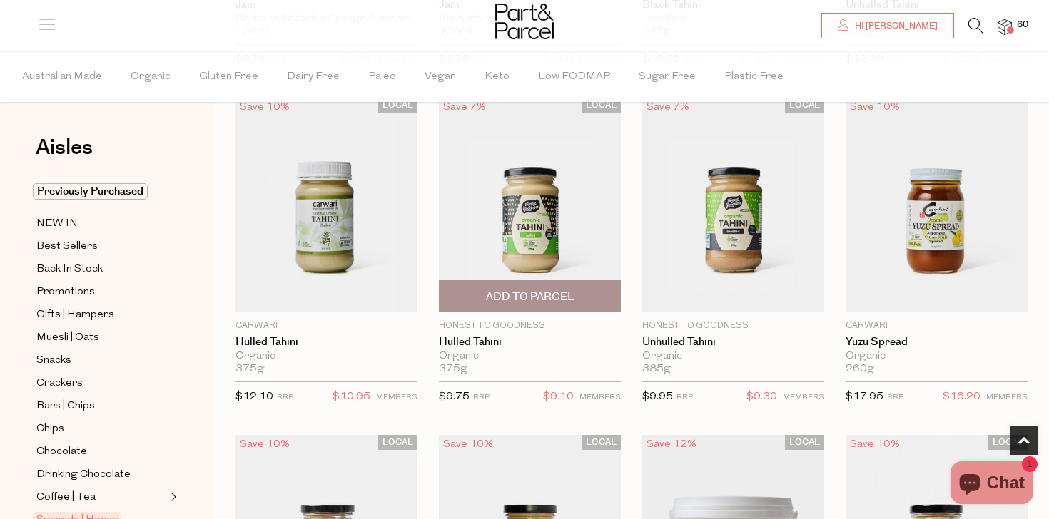
click at [532, 285] on span "Add To Parcel" at bounding box center [529, 296] width 173 height 31
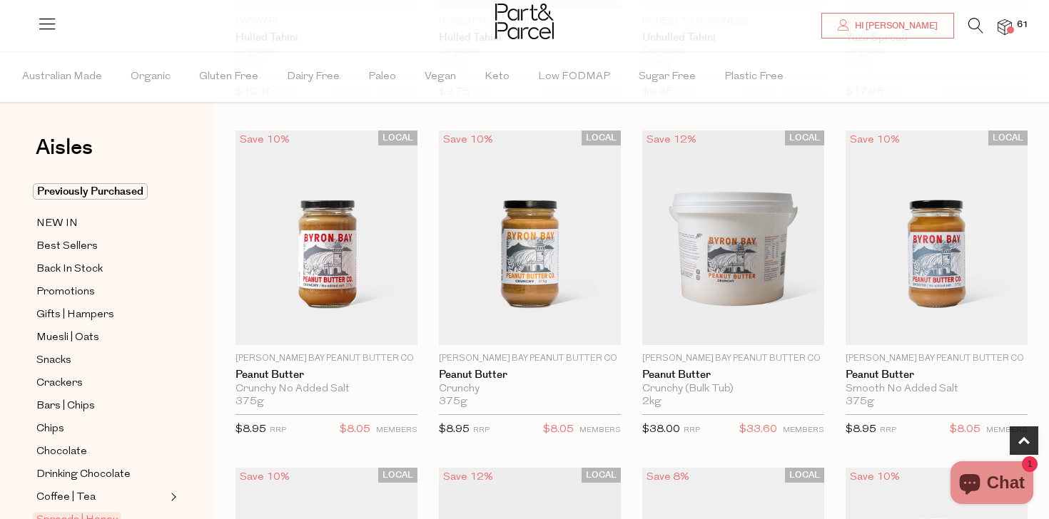
scroll to position [764, 0]
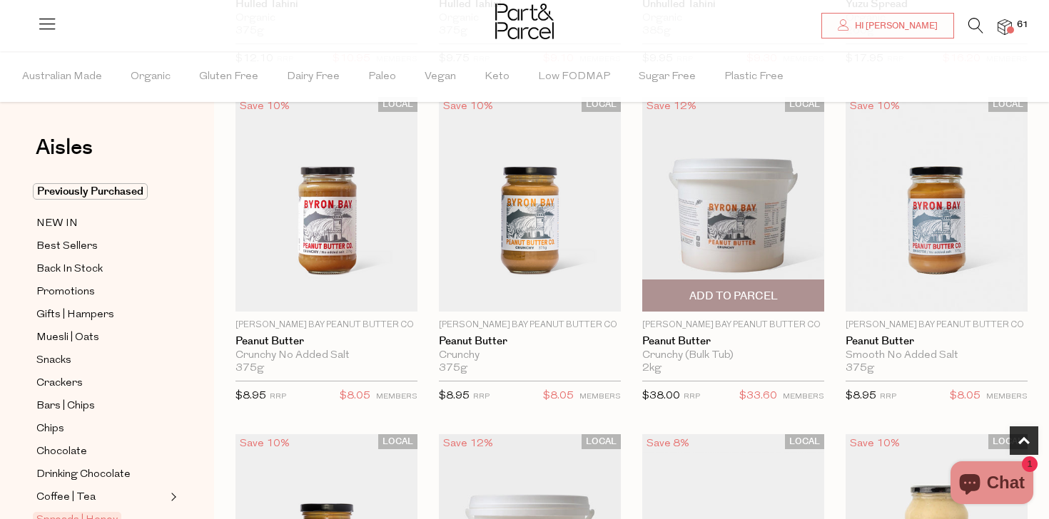
click at [746, 285] on span "Add To Parcel" at bounding box center [732, 295] width 173 height 31
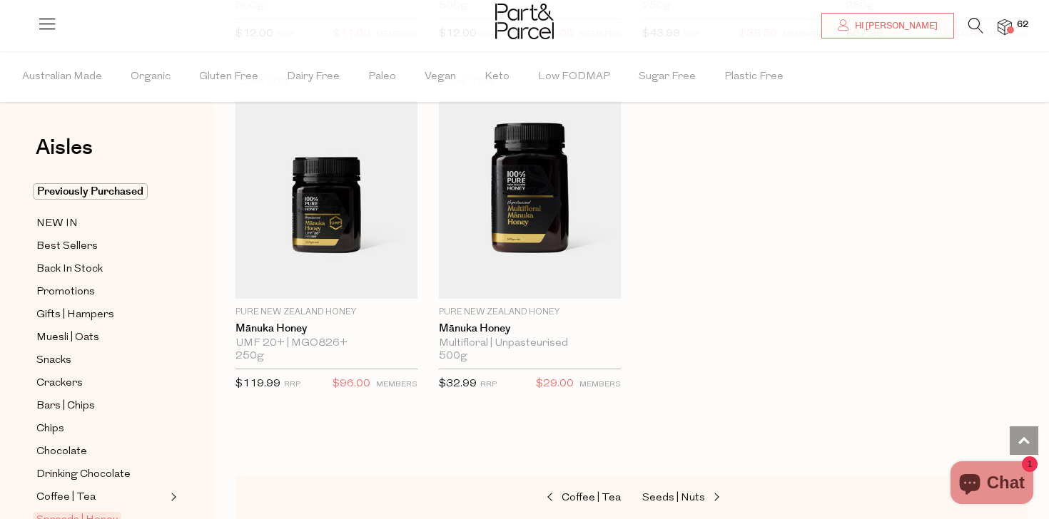
scroll to position [3609, 0]
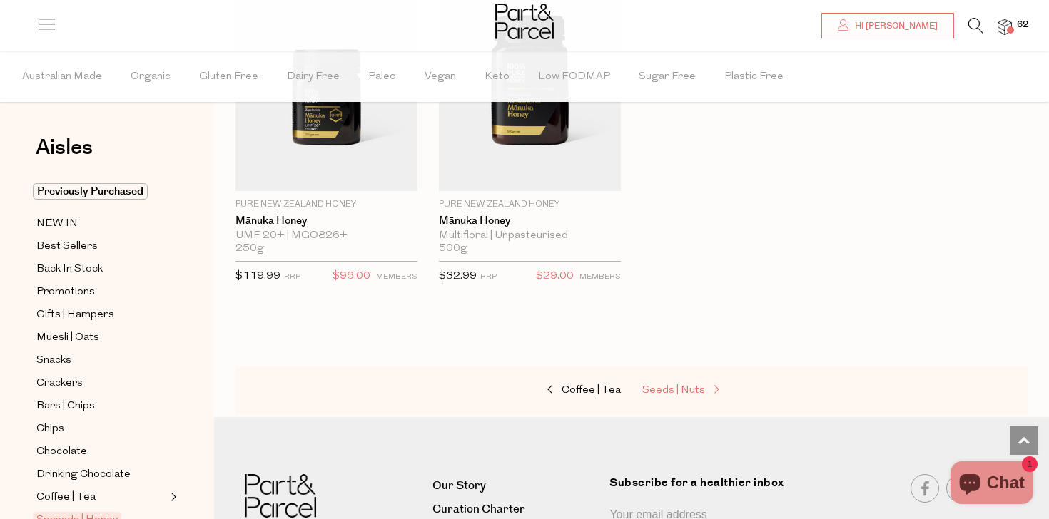
click at [668, 385] on span "Seeds | Nuts" at bounding box center [673, 390] width 63 height 11
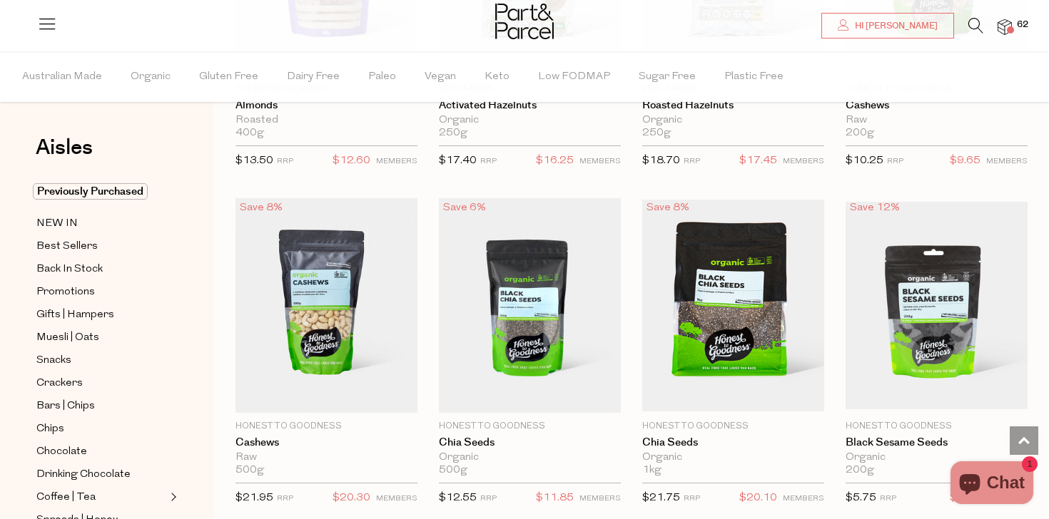
scroll to position [1892, 0]
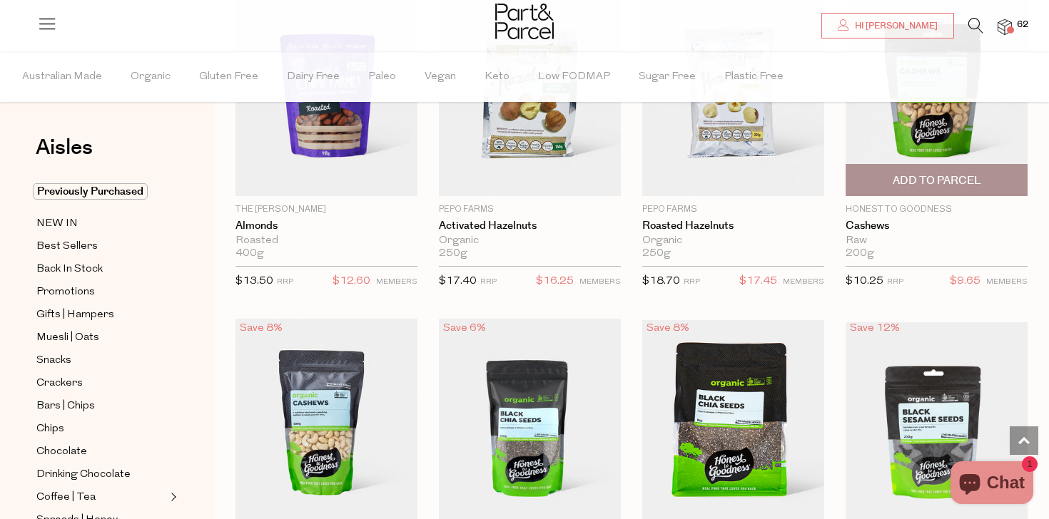
click at [903, 185] on span "Add To Parcel" at bounding box center [937, 180] width 88 height 15
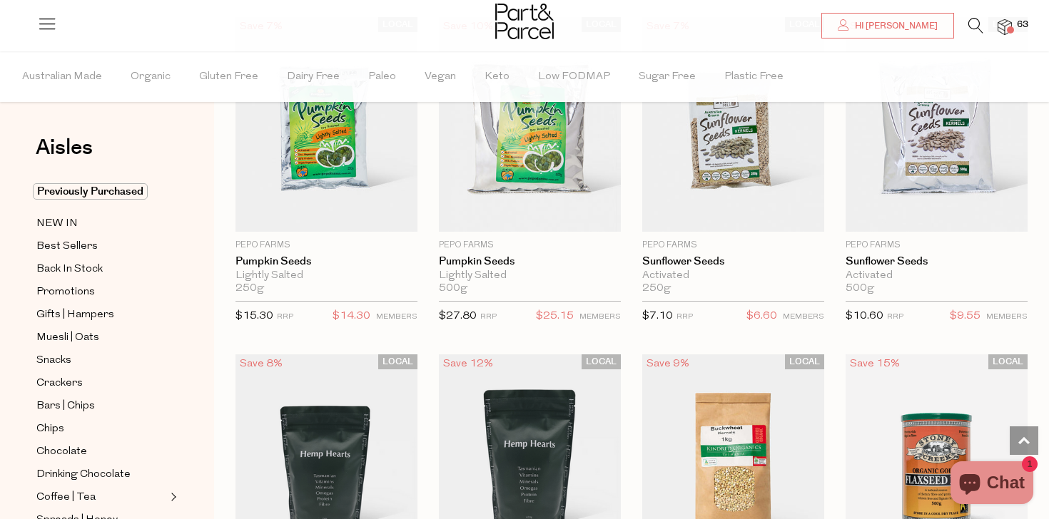
scroll to position [3177, 0]
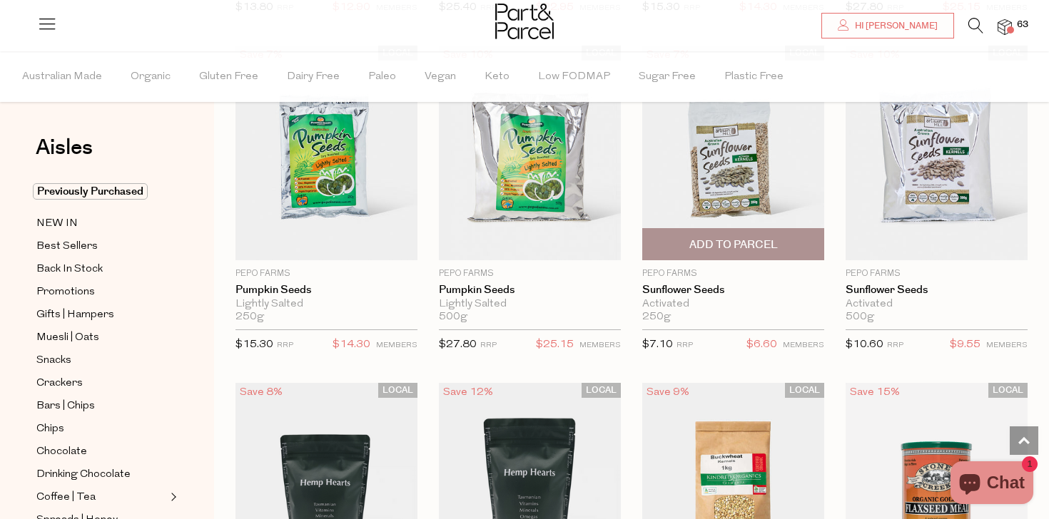
click at [771, 238] on span "Add To Parcel" at bounding box center [733, 245] width 88 height 15
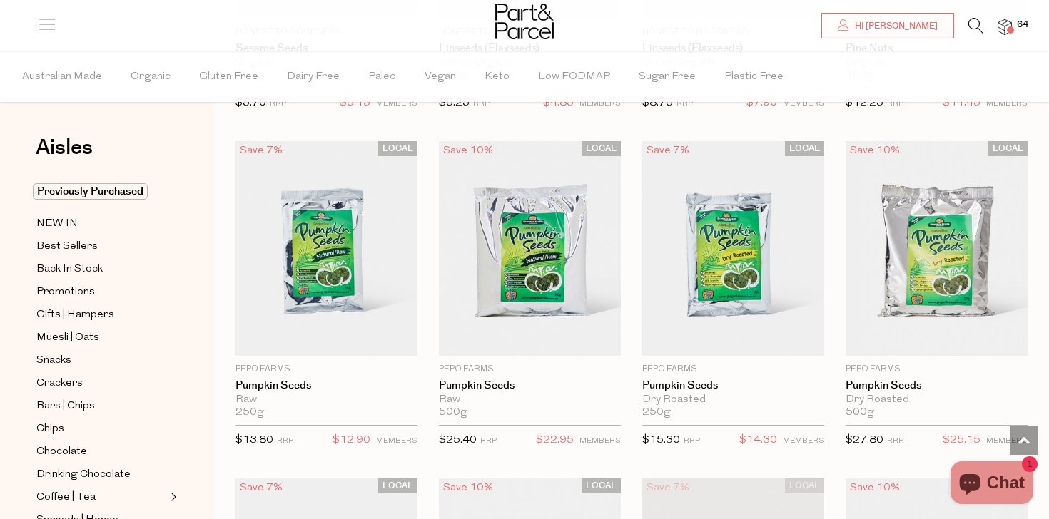
scroll to position [2739, 0]
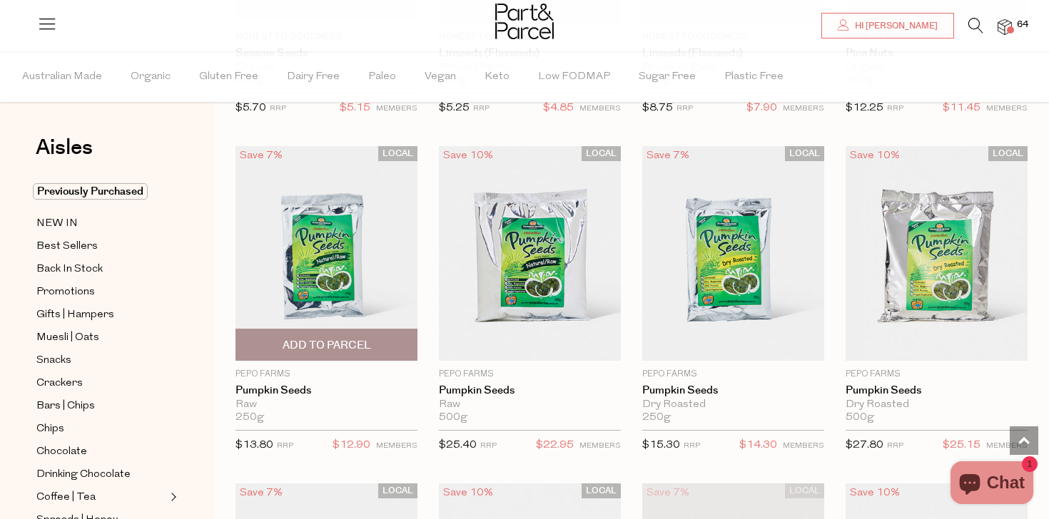
click at [360, 339] on span "Add To Parcel" at bounding box center [327, 345] width 88 height 15
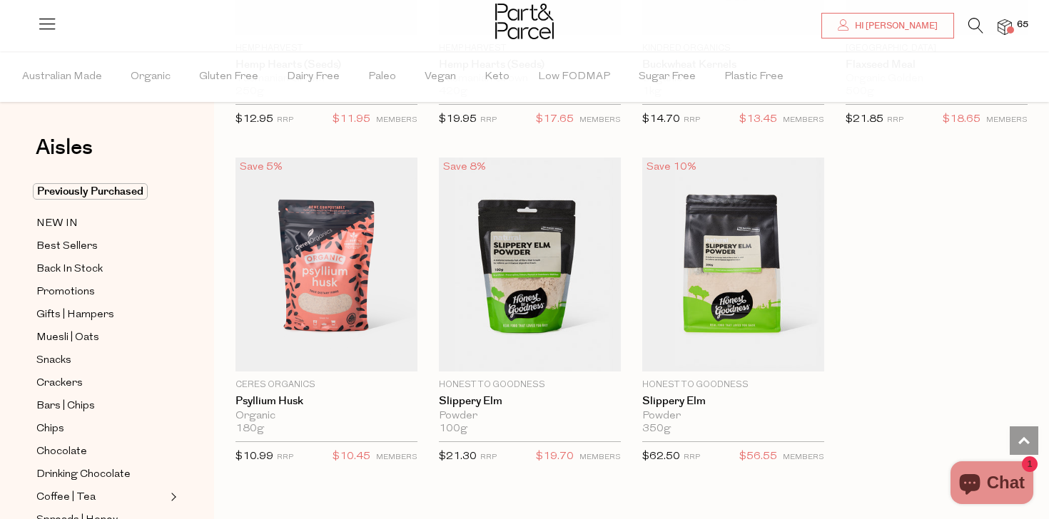
scroll to position [3934, 0]
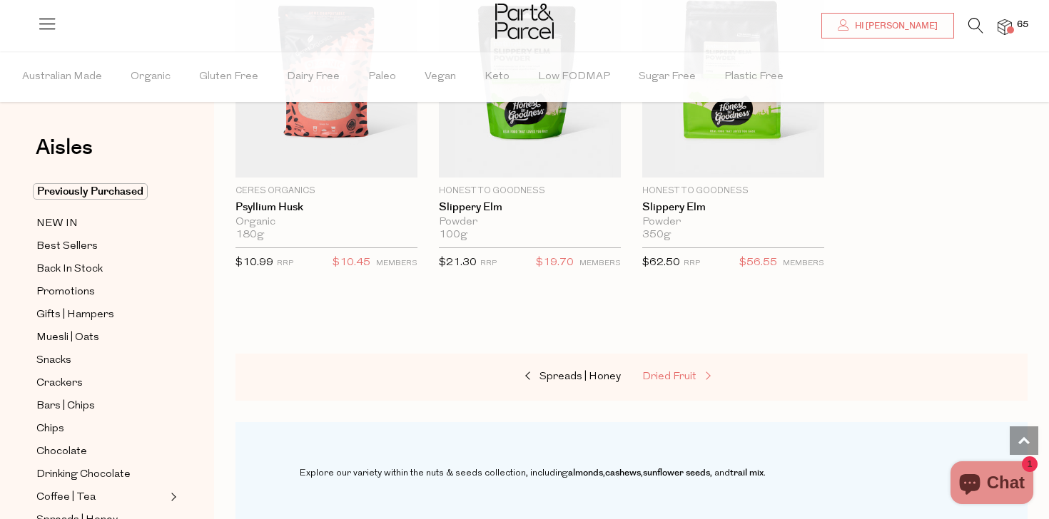
click at [662, 372] on span "Dried Fruit" at bounding box center [669, 377] width 54 height 11
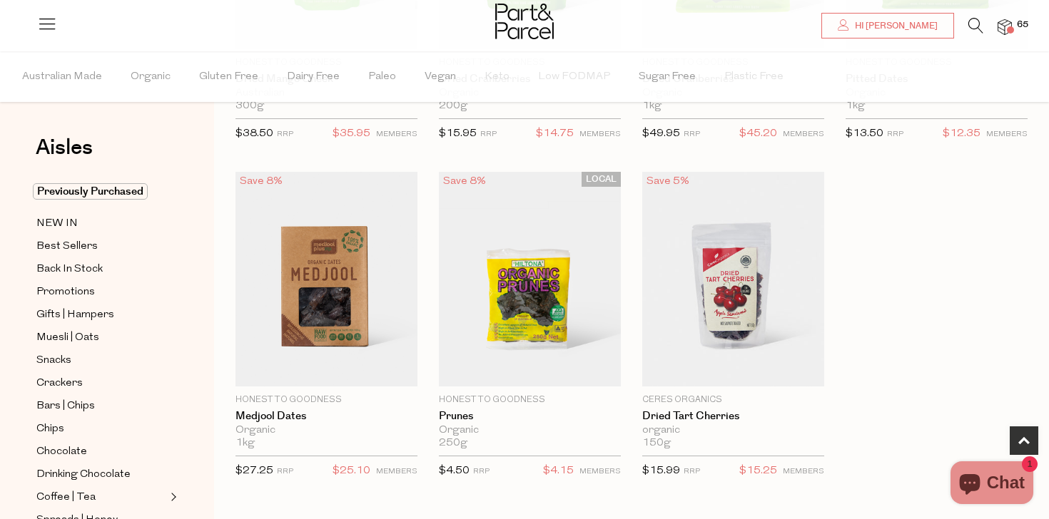
scroll to position [717, 0]
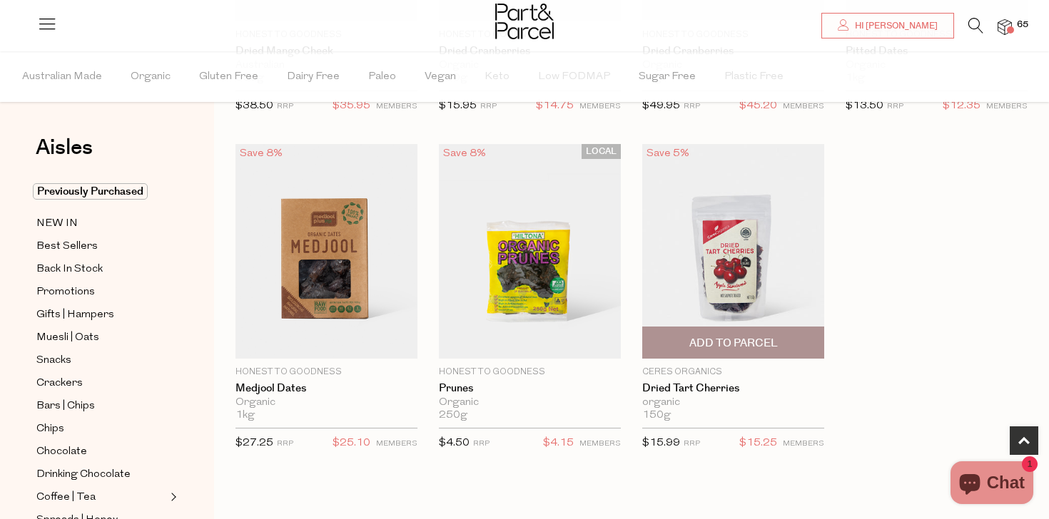
click at [761, 351] on span "Add To Parcel" at bounding box center [732, 343] width 173 height 31
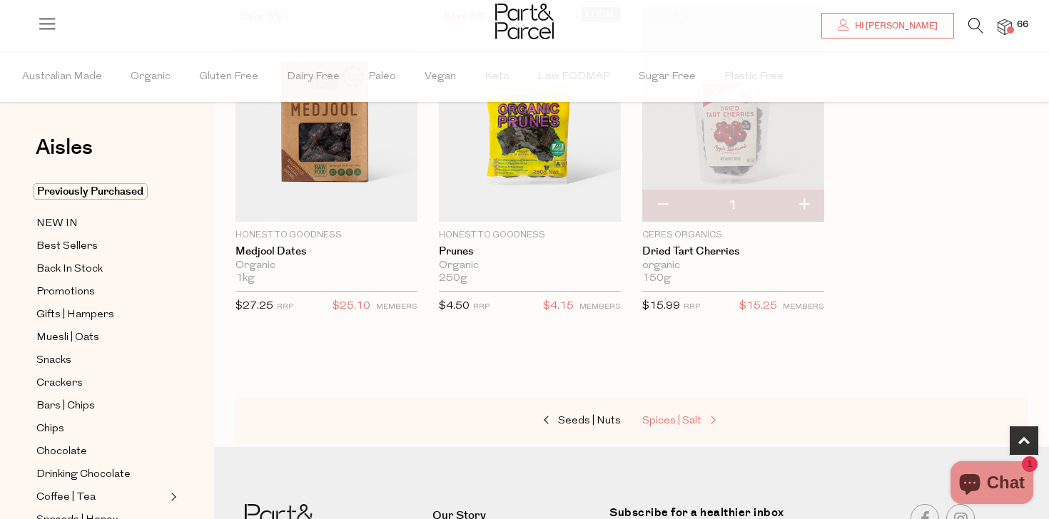
click at [677, 423] on span "Spices | Salt" at bounding box center [671, 421] width 59 height 11
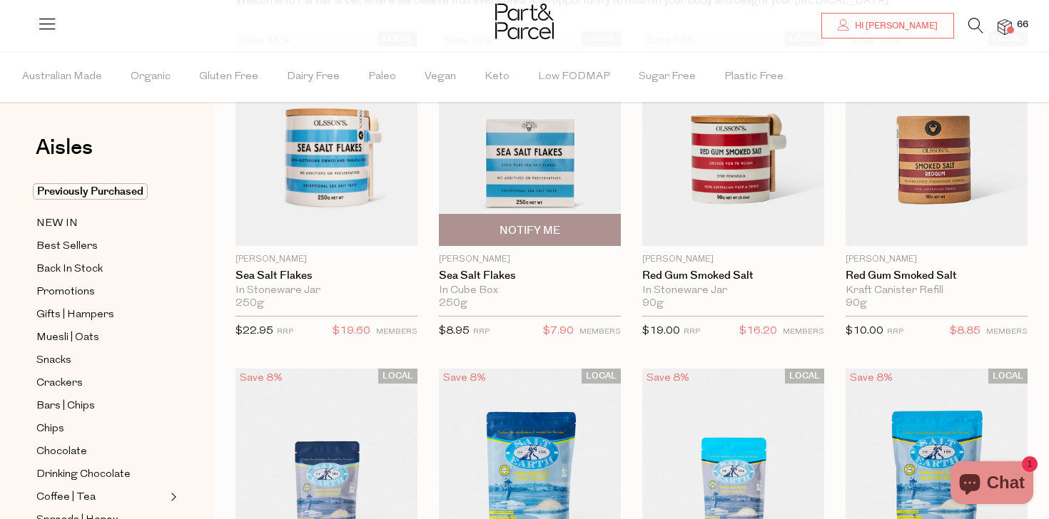
scroll to position [175, 0]
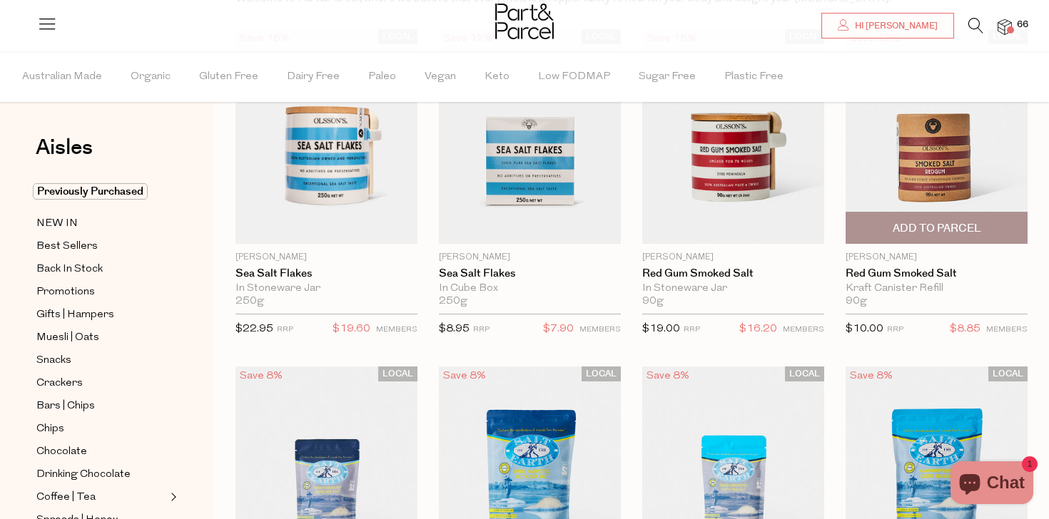
click at [972, 224] on span "Add To Parcel" at bounding box center [937, 228] width 88 height 15
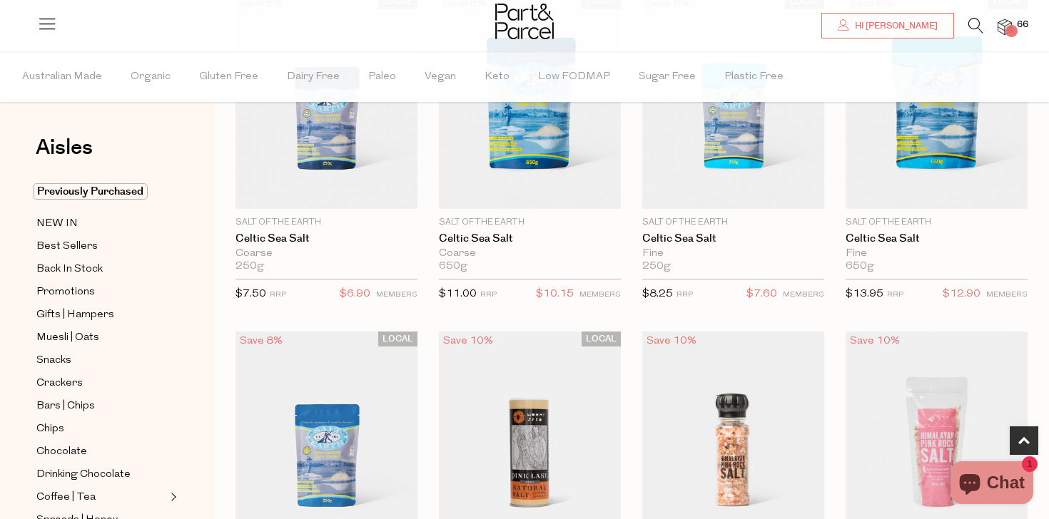
scroll to position [665, 0]
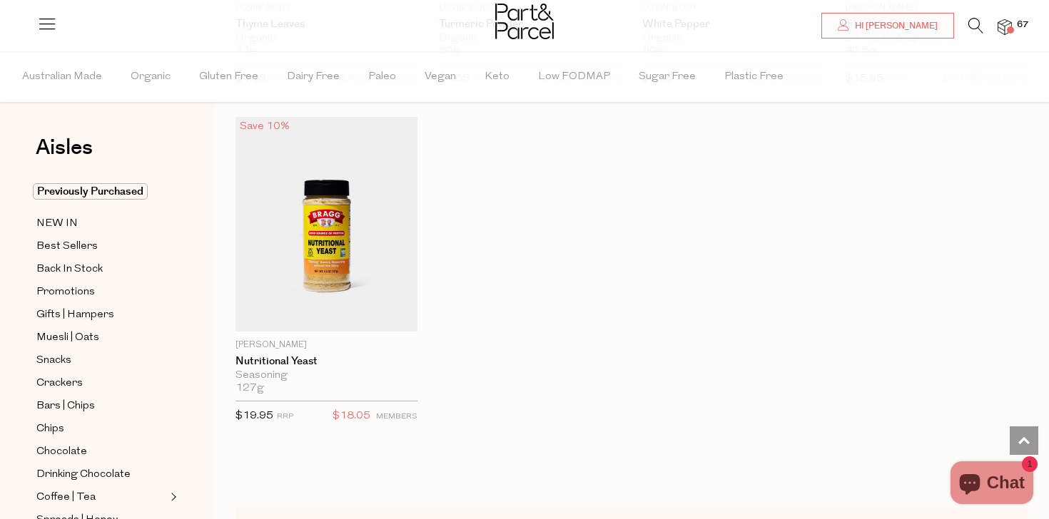
scroll to position [5056, 0]
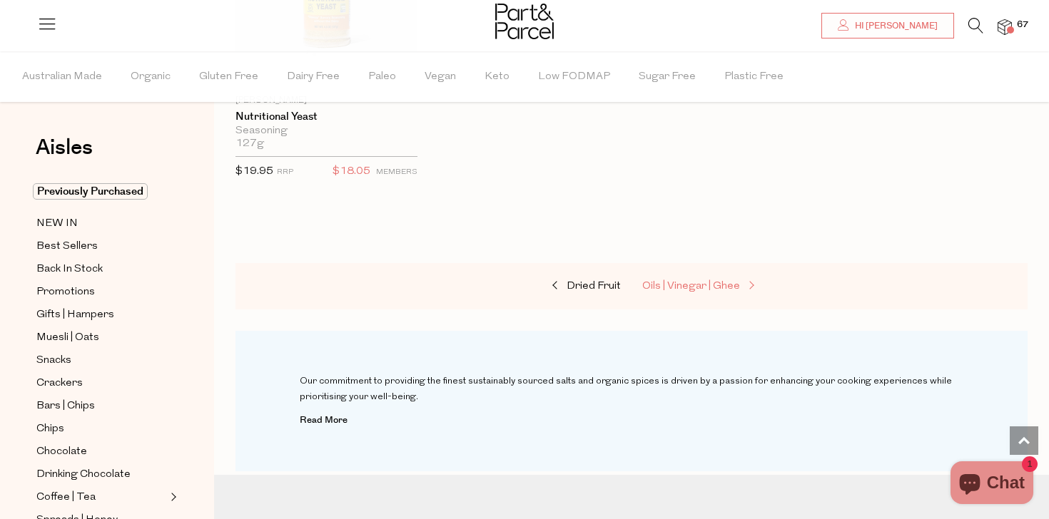
click at [717, 281] on span "Oils | Vinegar | Ghee" at bounding box center [691, 286] width 98 height 11
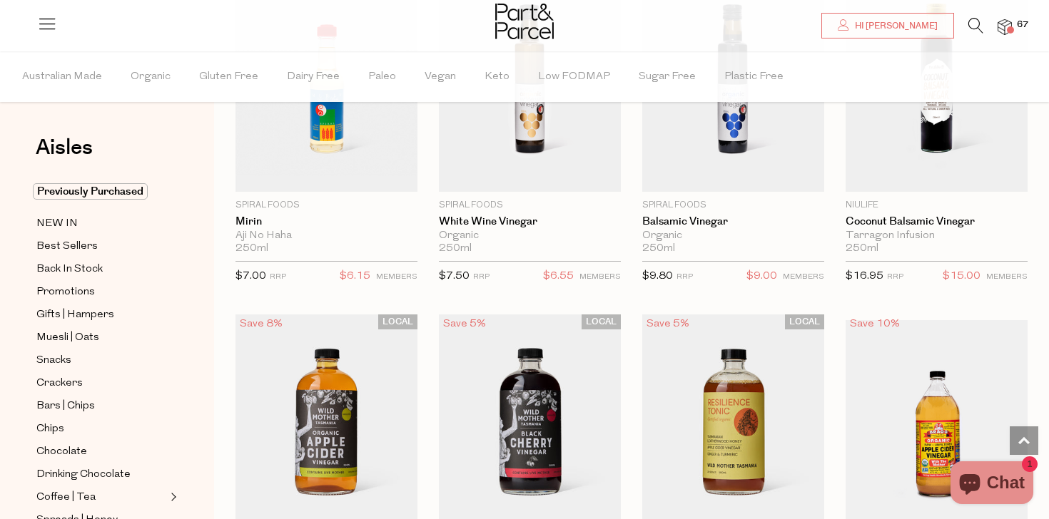
scroll to position [4217, 0]
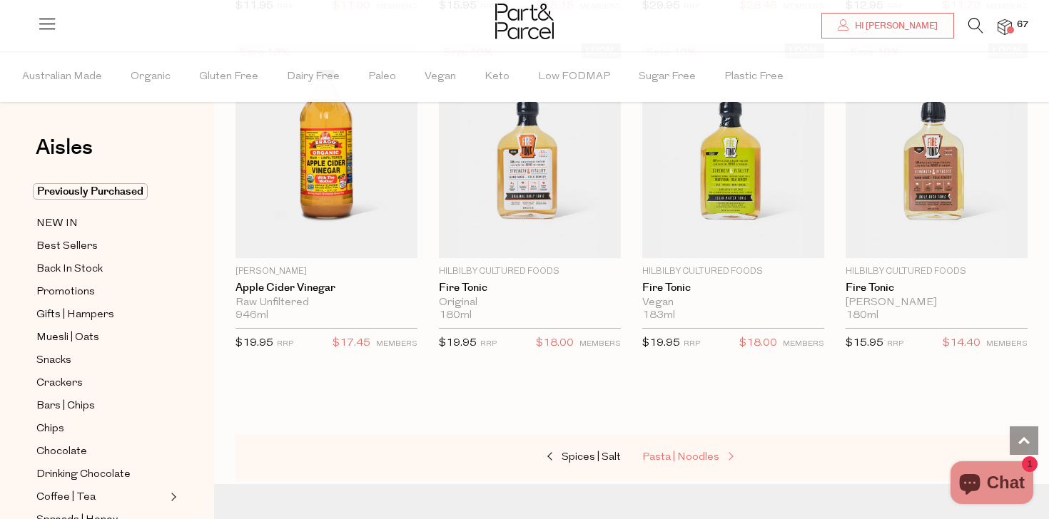
click at [686, 452] on span "Pasta | Noodles" at bounding box center [680, 457] width 77 height 11
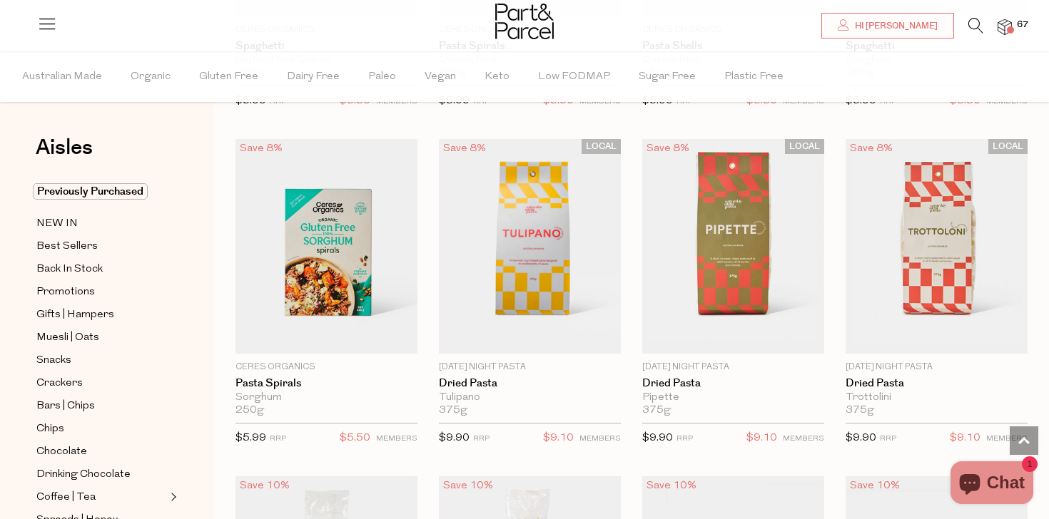
scroll to position [670, 0]
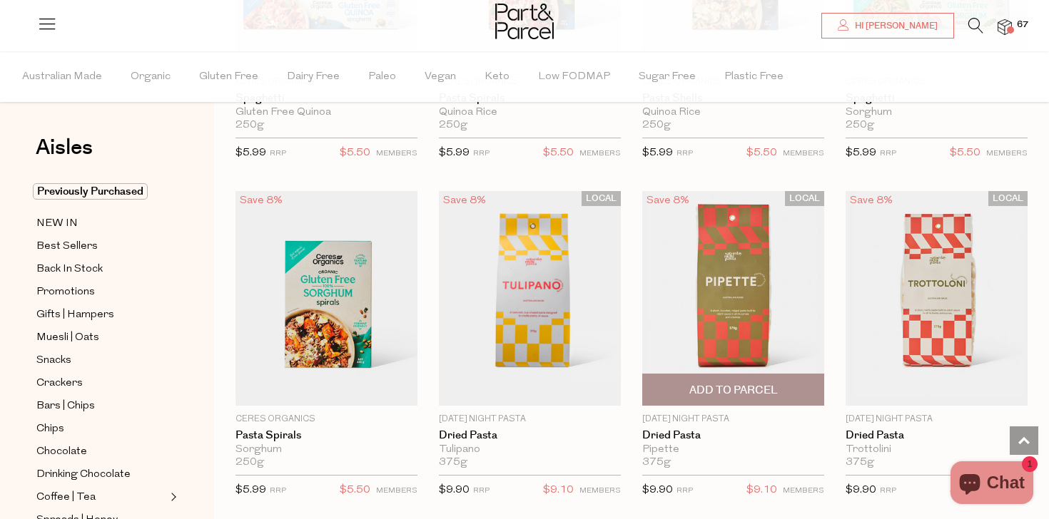
click at [711, 395] on span "Add To Parcel" at bounding box center [733, 390] width 88 height 15
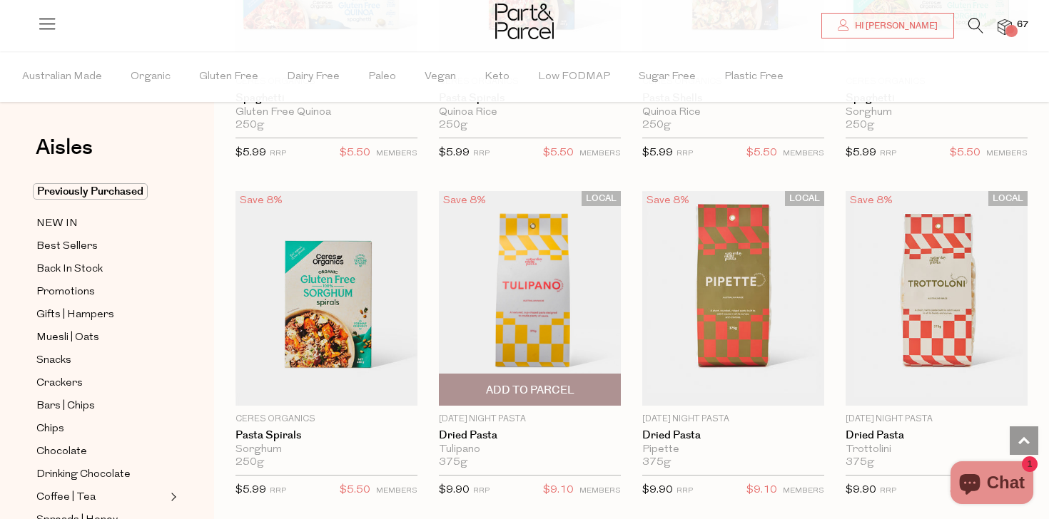
click at [587, 390] on span "Add To Parcel" at bounding box center [529, 390] width 173 height 31
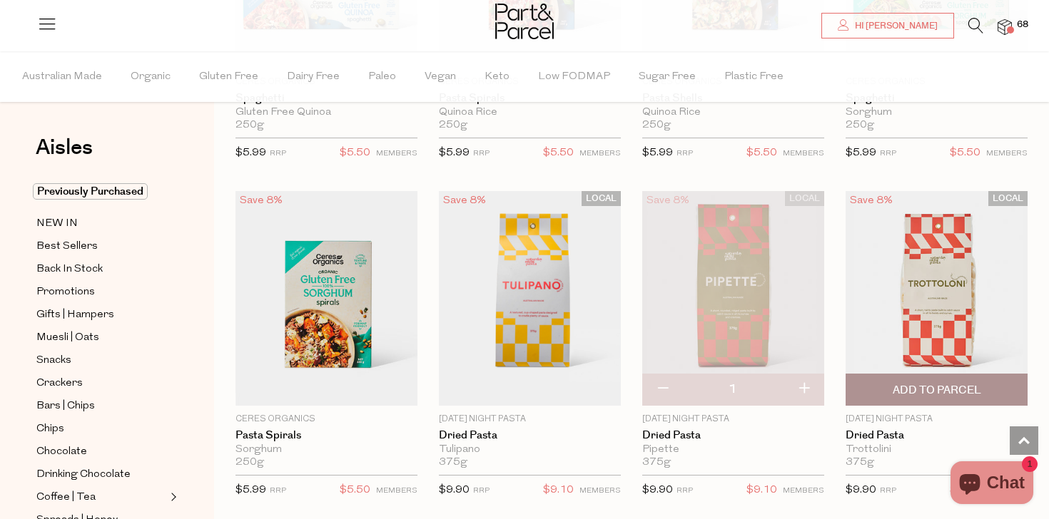
click at [883, 385] on span "Add To Parcel" at bounding box center [936, 390] width 173 height 31
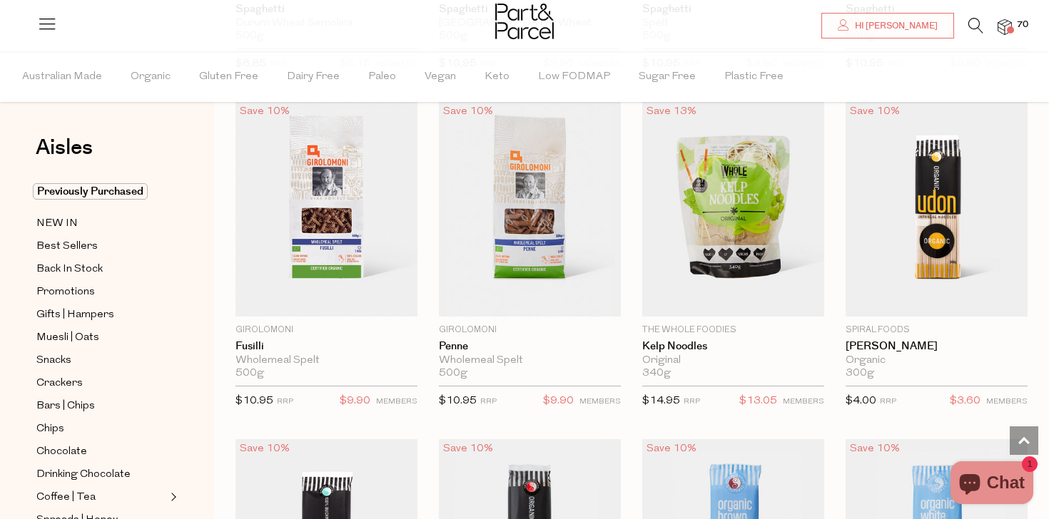
scroll to position [3218, 0]
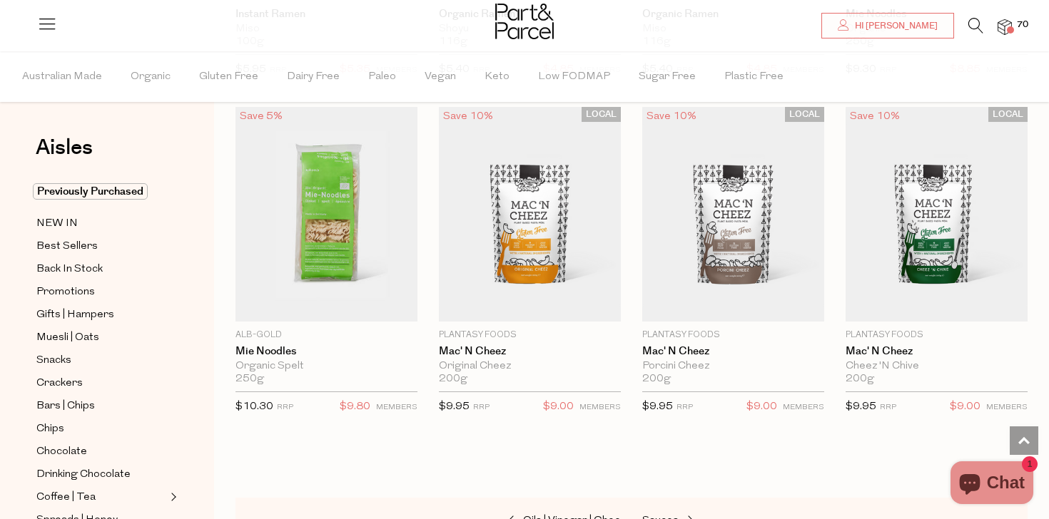
scroll to position [4562, 0]
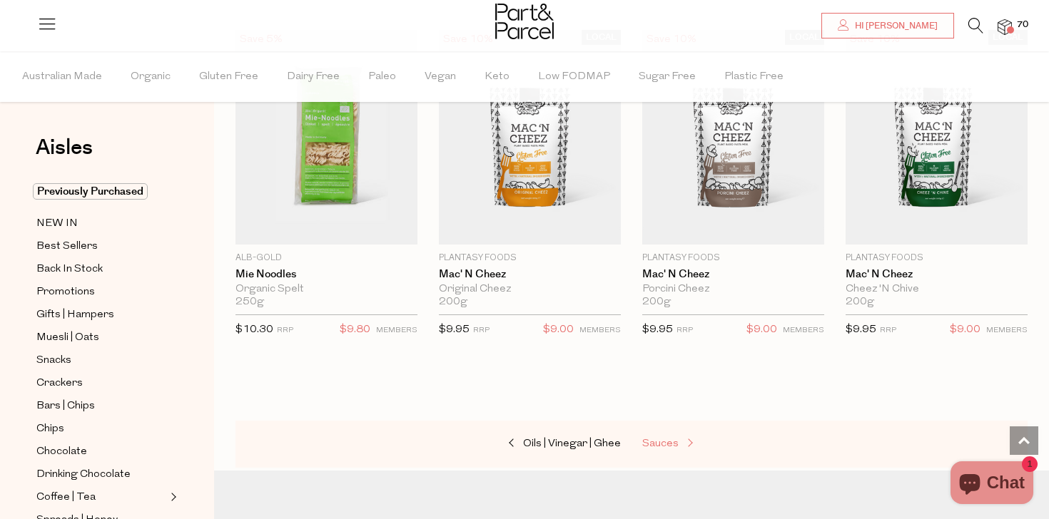
click at [674, 439] on span "Sauces" at bounding box center [660, 444] width 36 height 11
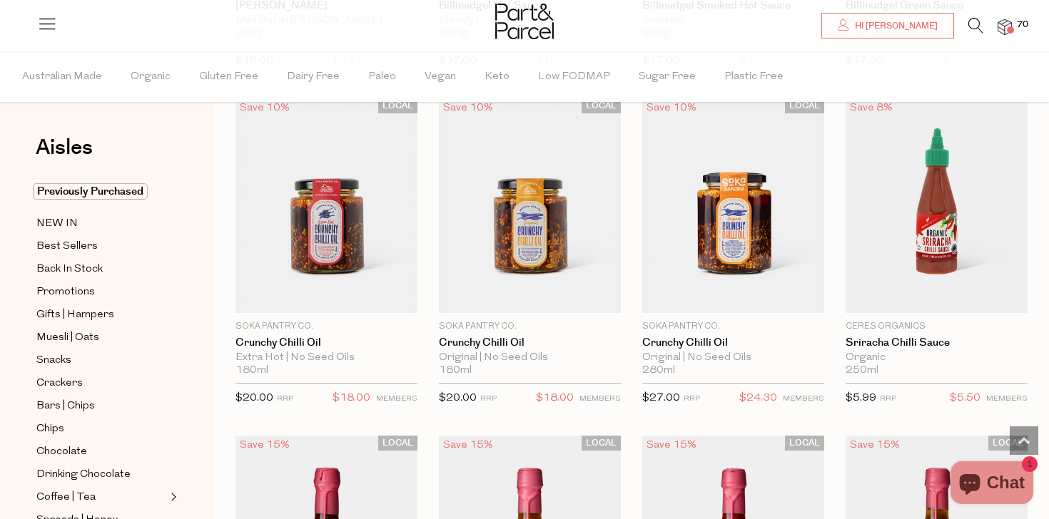
scroll to position [2113, 0]
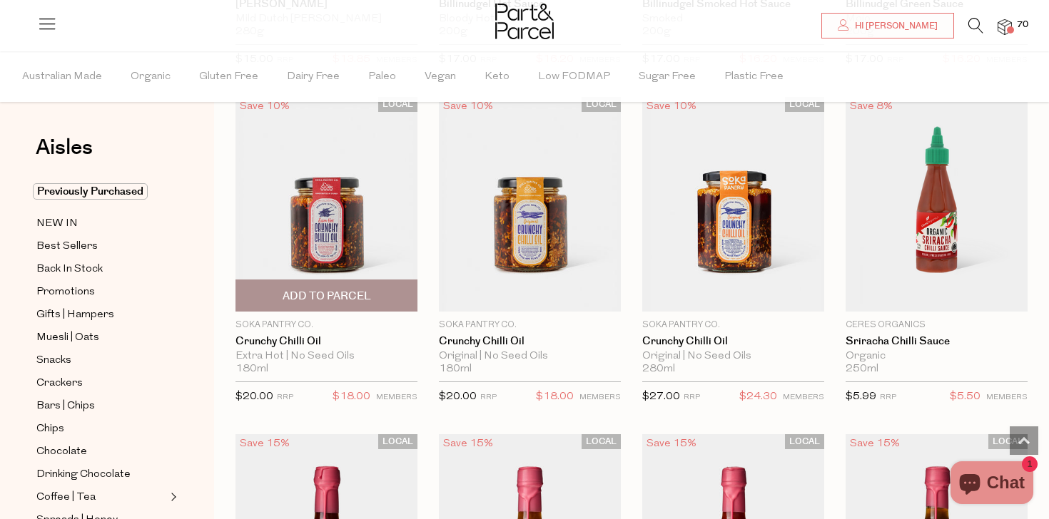
click at [360, 293] on span "Add To Parcel" at bounding box center [327, 296] width 88 height 15
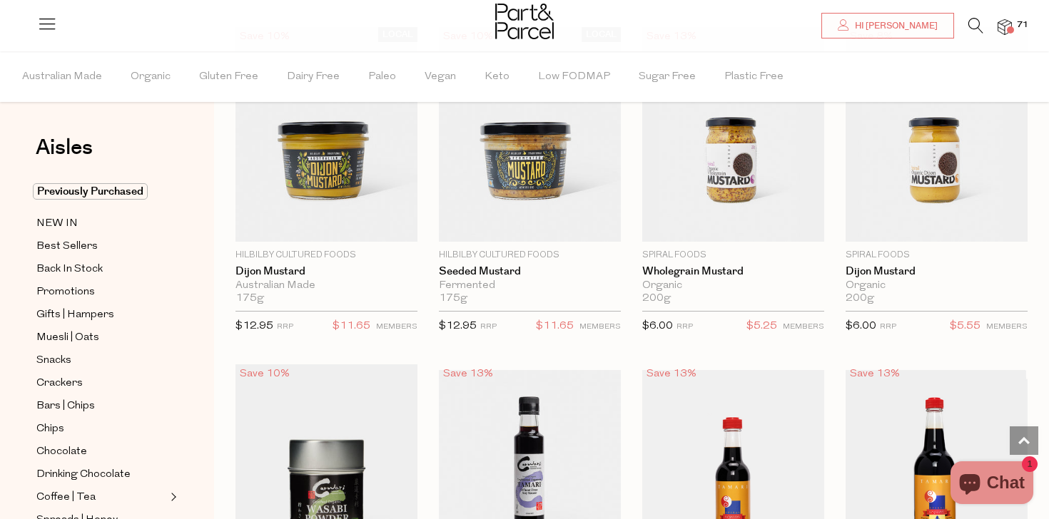
scroll to position [3551, 0]
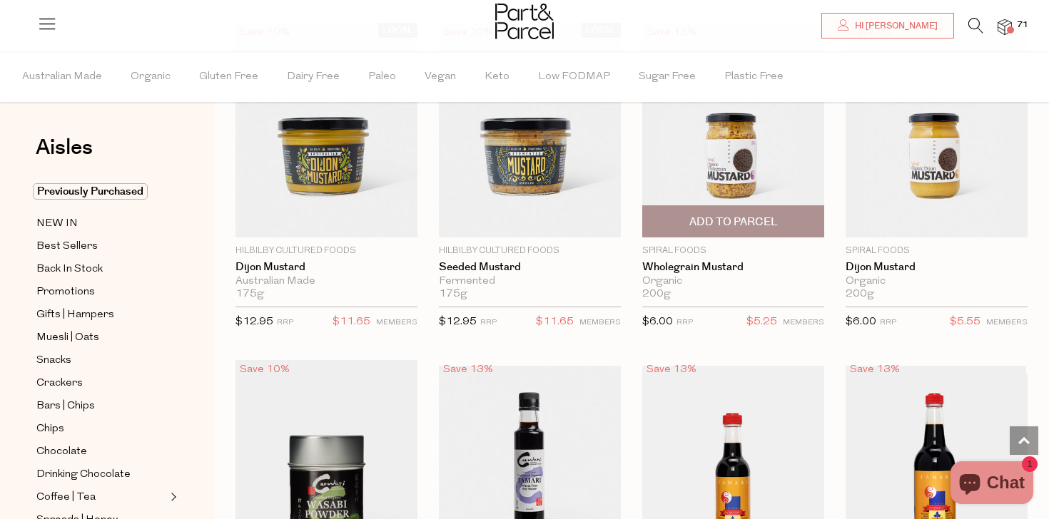
click at [756, 215] on span "Add To Parcel" at bounding box center [733, 222] width 88 height 15
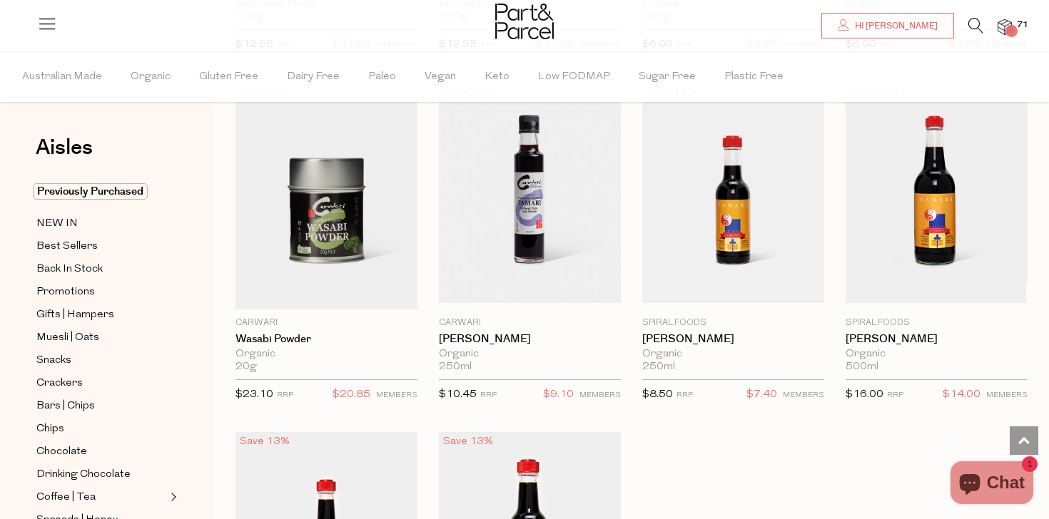
scroll to position [3901, 0]
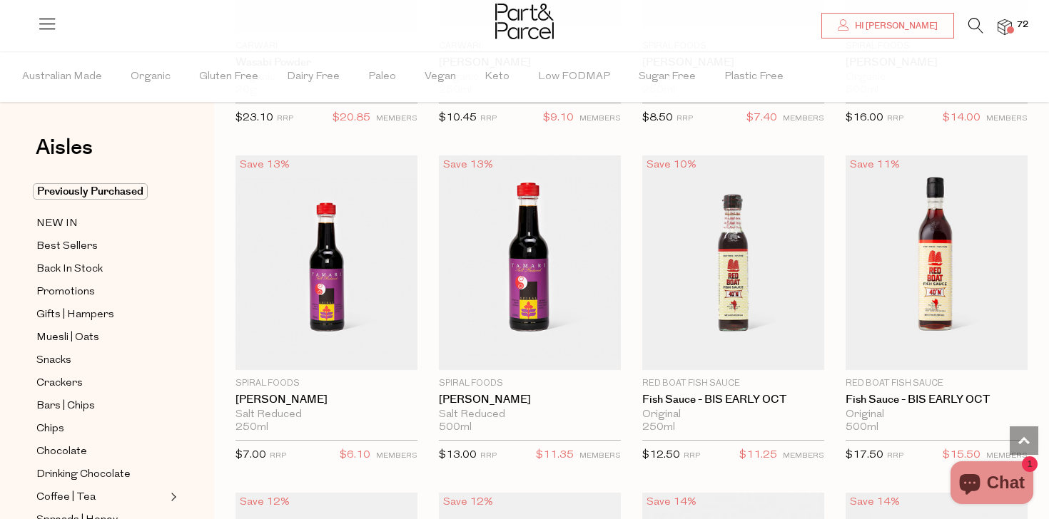
type input "2"
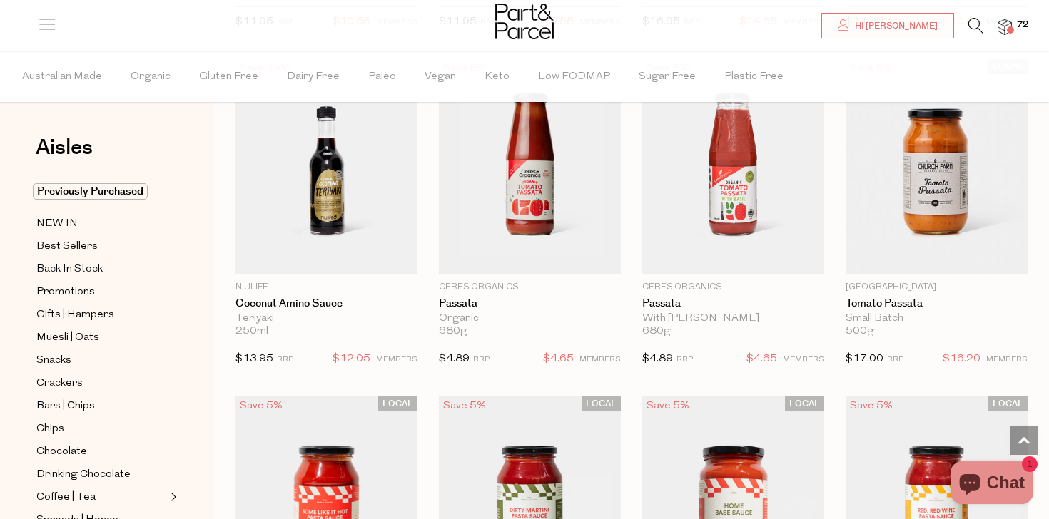
scroll to position [4888, 0]
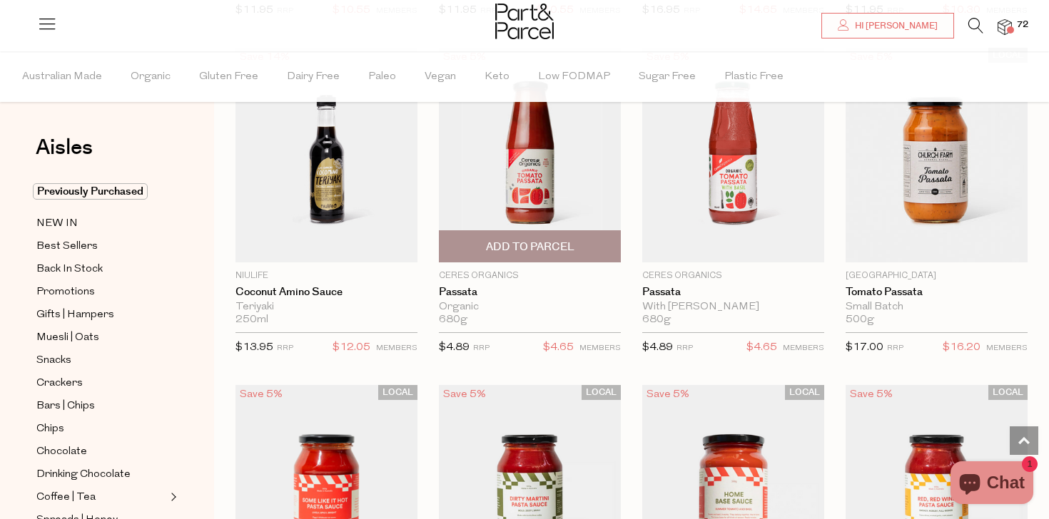
click at [599, 243] on span "Add To Parcel" at bounding box center [529, 246] width 173 height 31
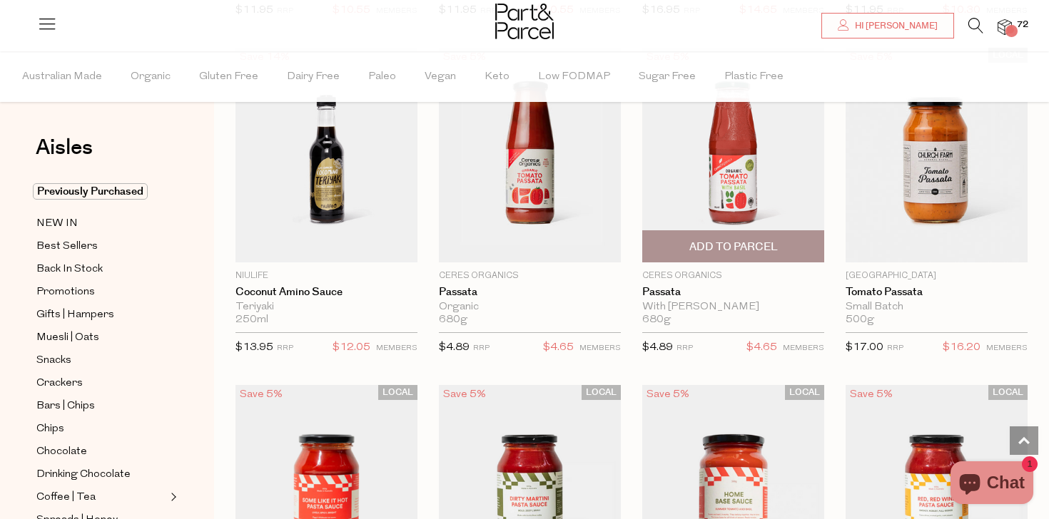
click at [772, 240] on span "Add To Parcel" at bounding box center [733, 247] width 88 height 15
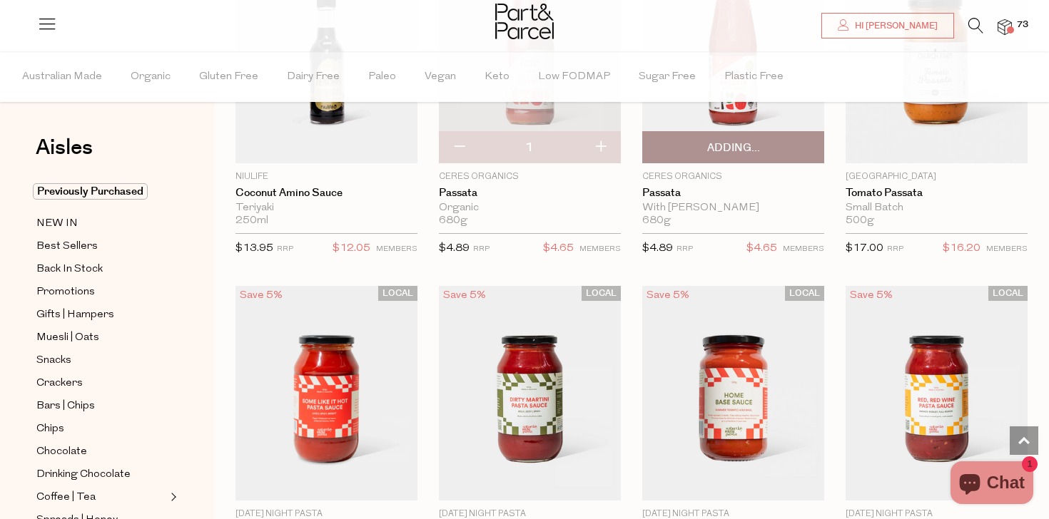
scroll to position [5127, 0]
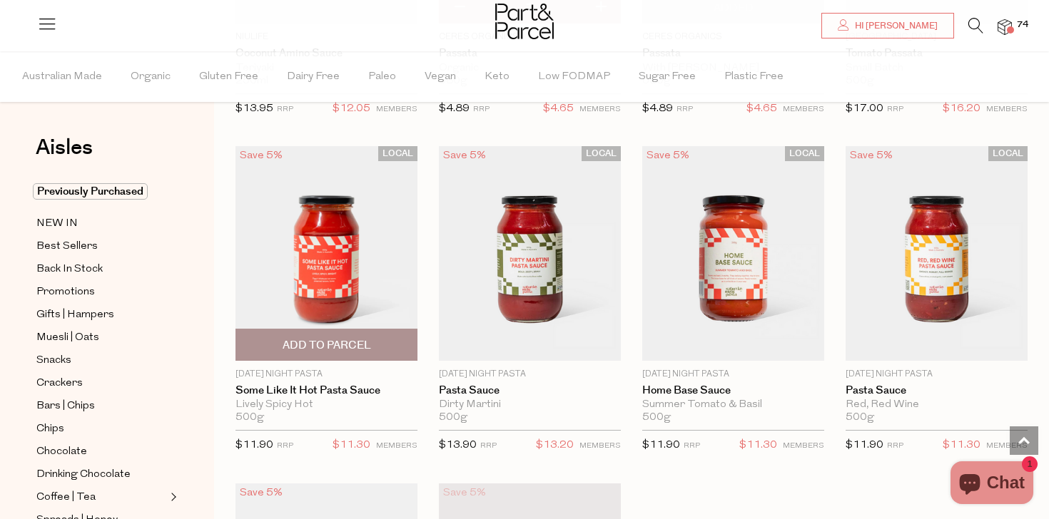
click at [333, 340] on span "Add To Parcel" at bounding box center [327, 345] width 88 height 15
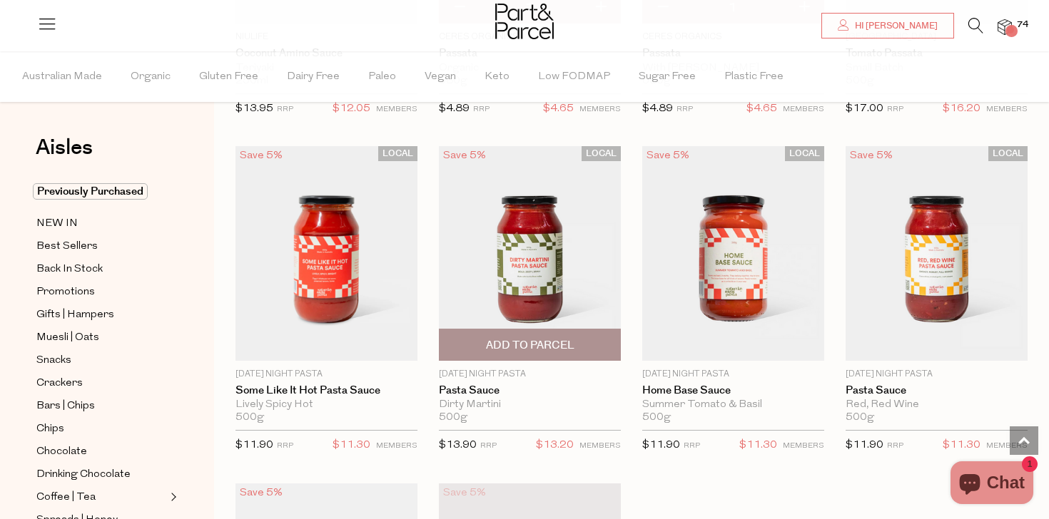
click at [512, 338] on span "Add To Parcel" at bounding box center [530, 345] width 88 height 15
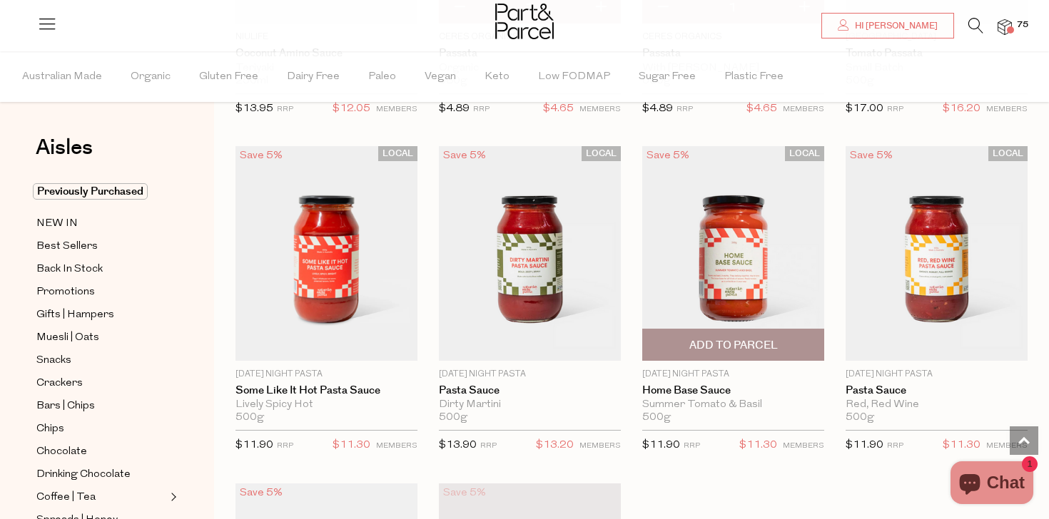
click at [726, 331] on span "Add To Parcel" at bounding box center [732, 345] width 173 height 31
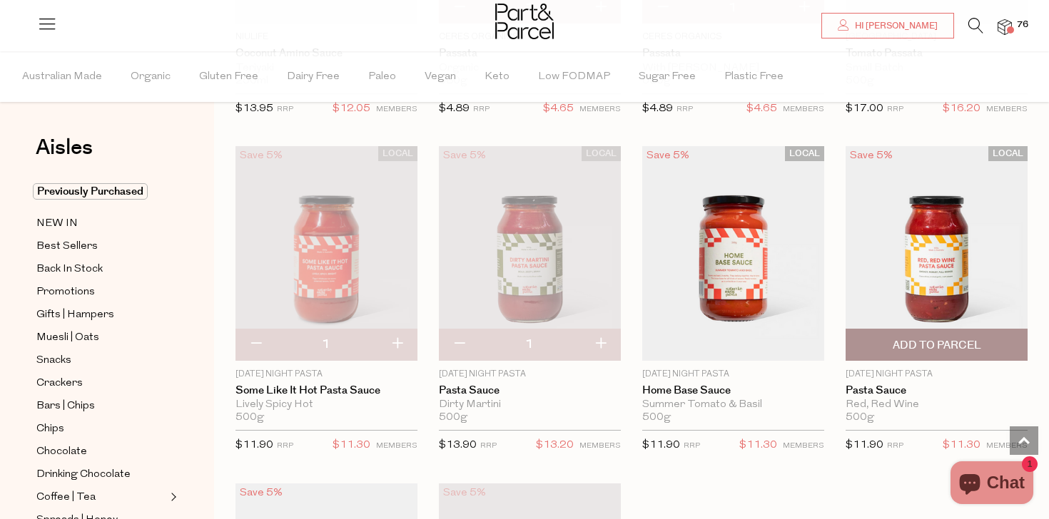
click at [893, 339] on span "Add To Parcel" at bounding box center [937, 345] width 88 height 15
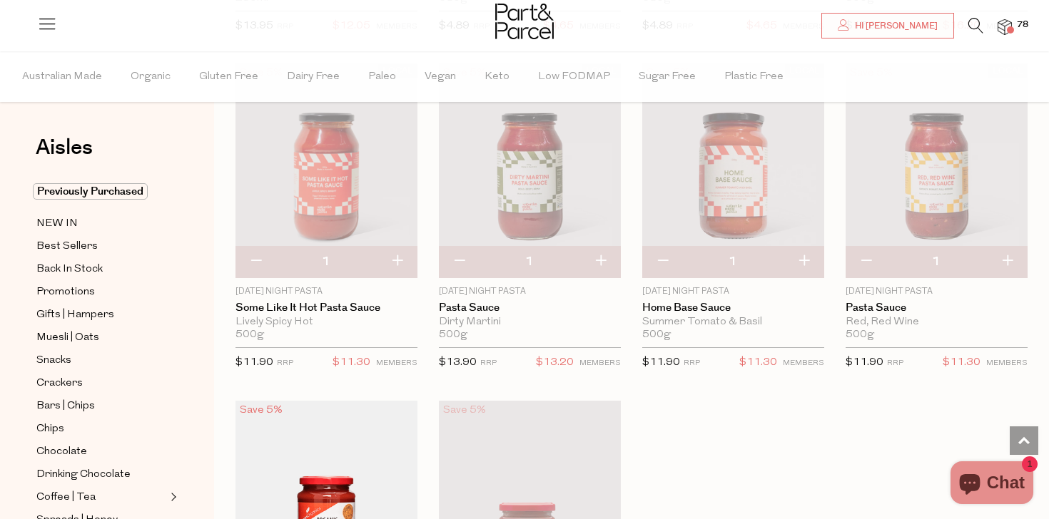
scroll to position [5117, 0]
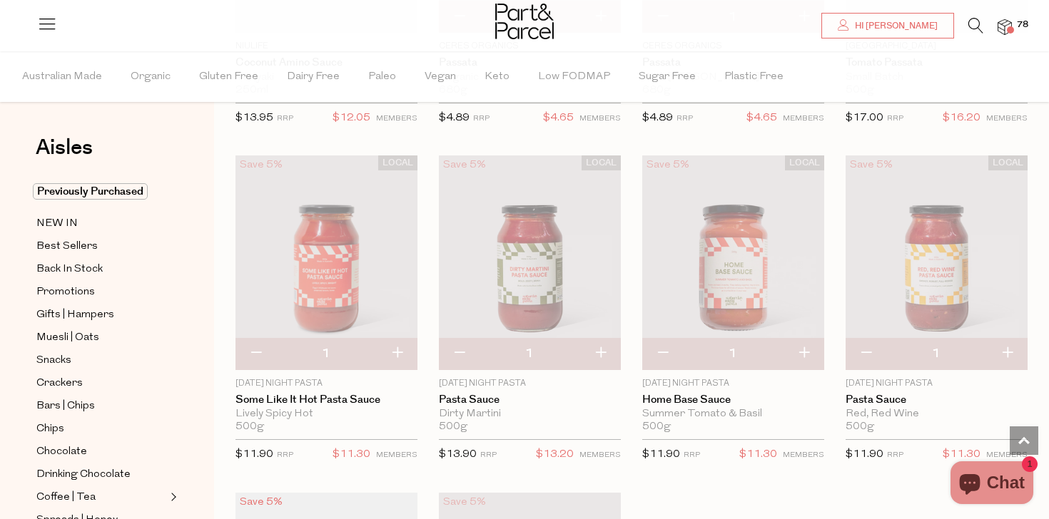
click at [805, 345] on button "button" at bounding box center [803, 353] width 41 height 31
type input "2"
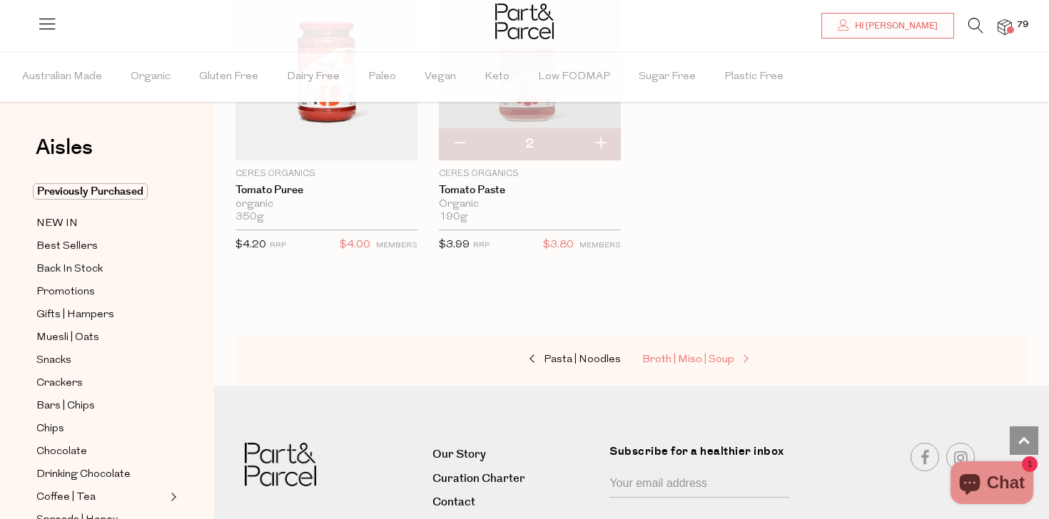
click at [709, 355] on span "Broth | Miso | Soup" at bounding box center [688, 360] width 92 height 11
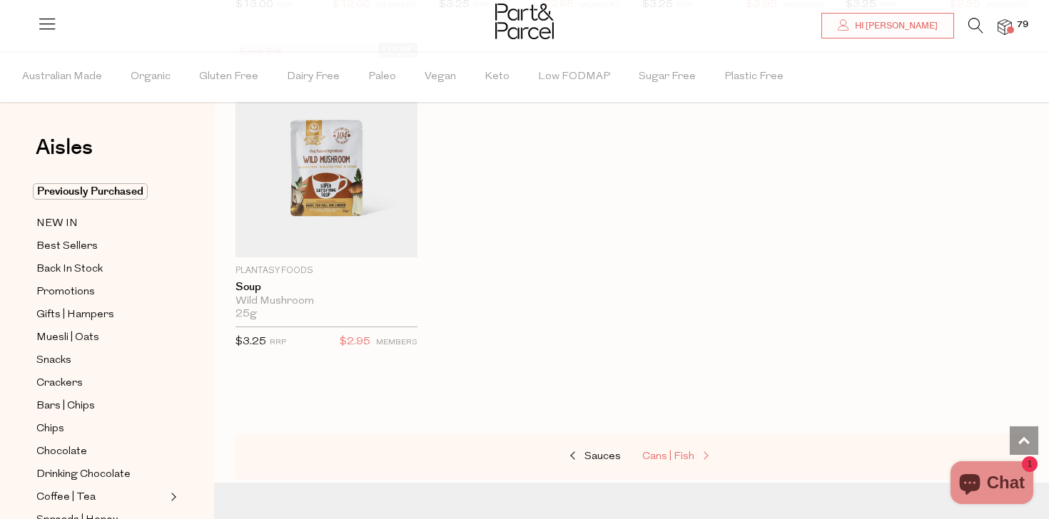
click at [661, 457] on span "Cans | Fish" at bounding box center [668, 457] width 52 height 11
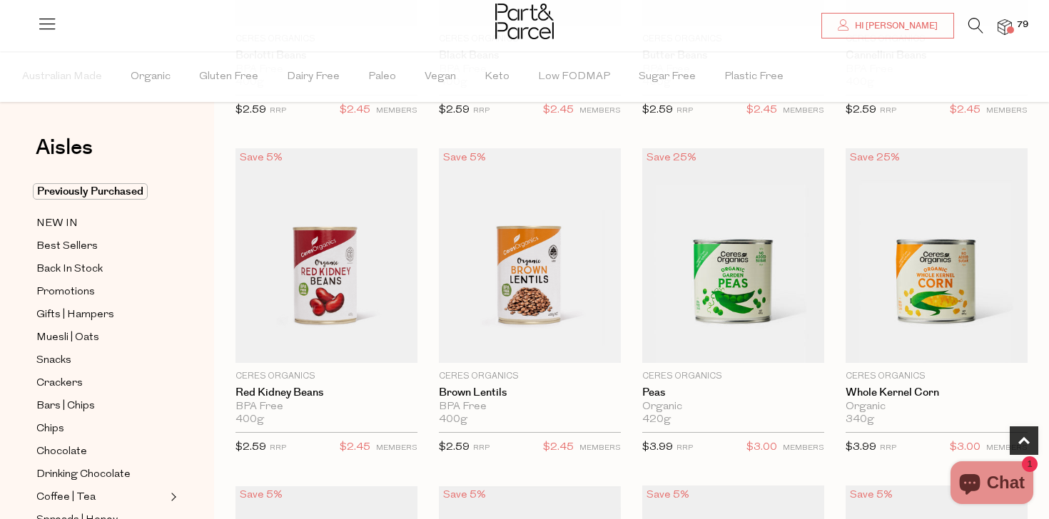
type input "2"
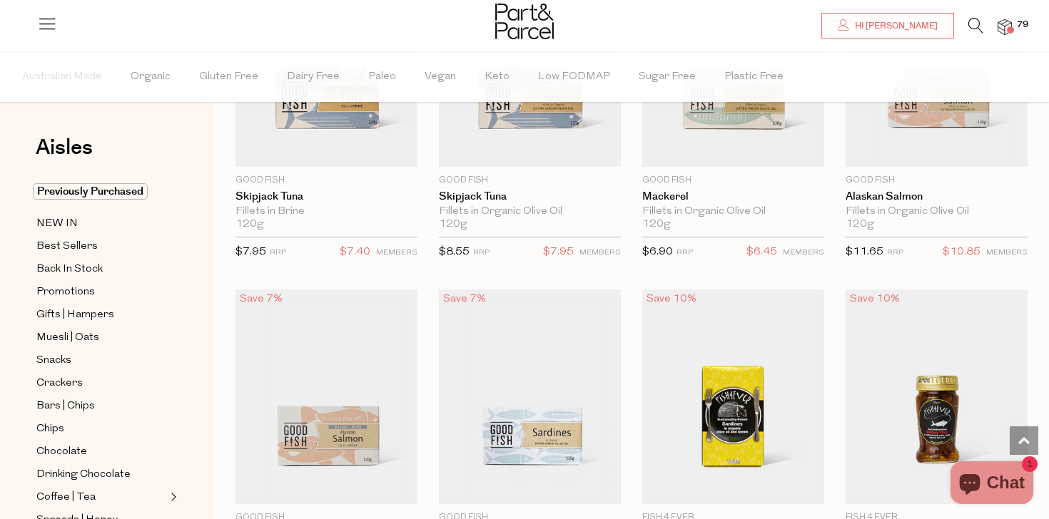
scroll to position [1887, 0]
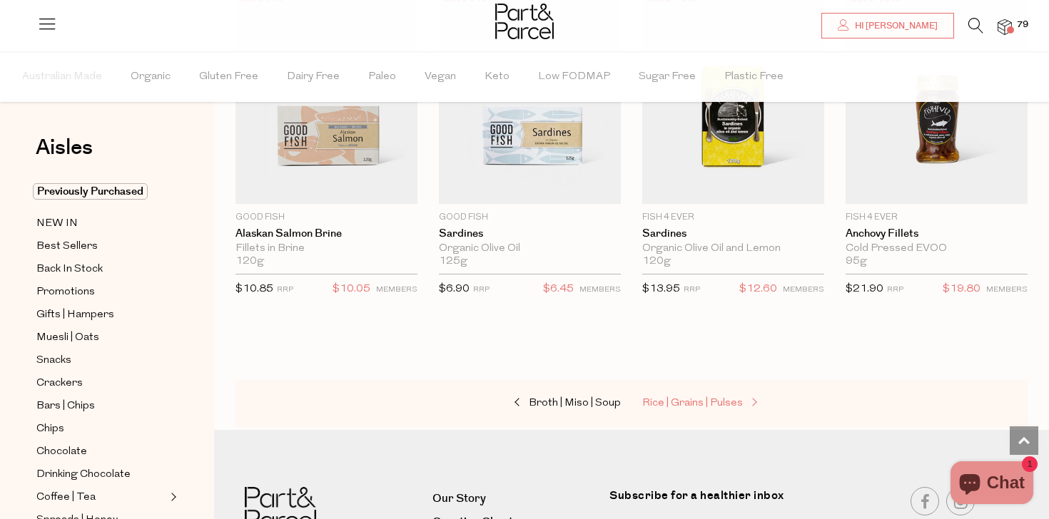
click at [685, 404] on span "Rice | Grains | Pulses" at bounding box center [692, 403] width 101 height 11
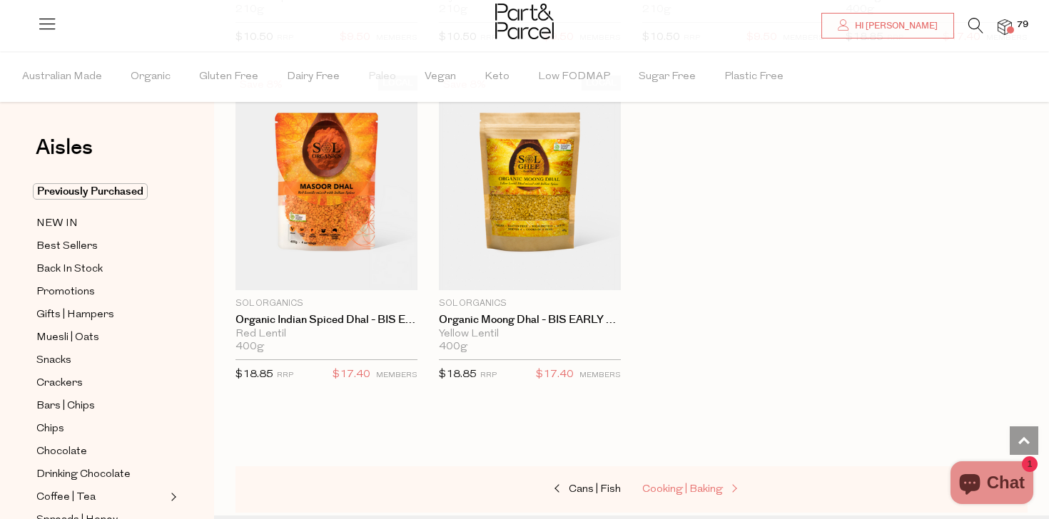
click at [679, 484] on span "Cooking | Baking" at bounding box center [682, 489] width 81 height 11
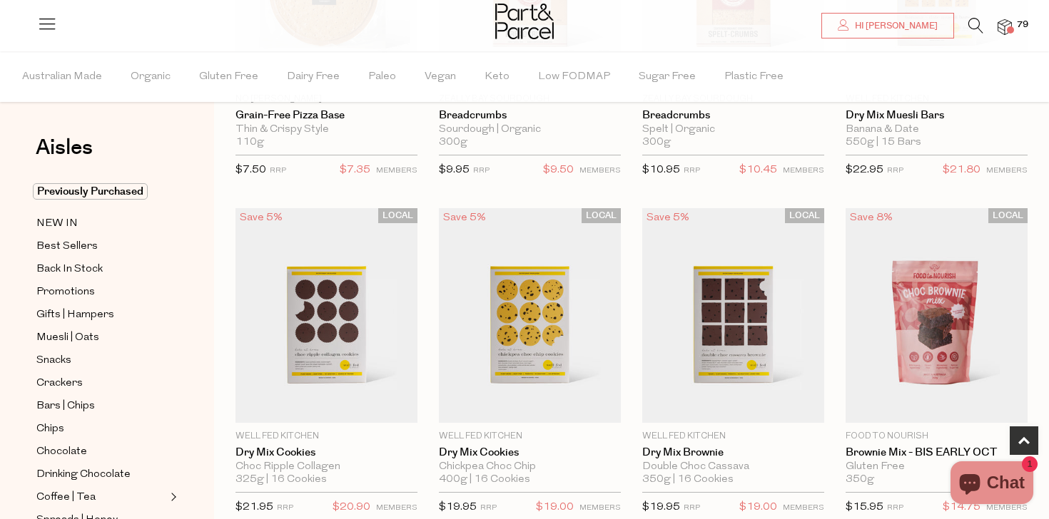
scroll to position [400, 0]
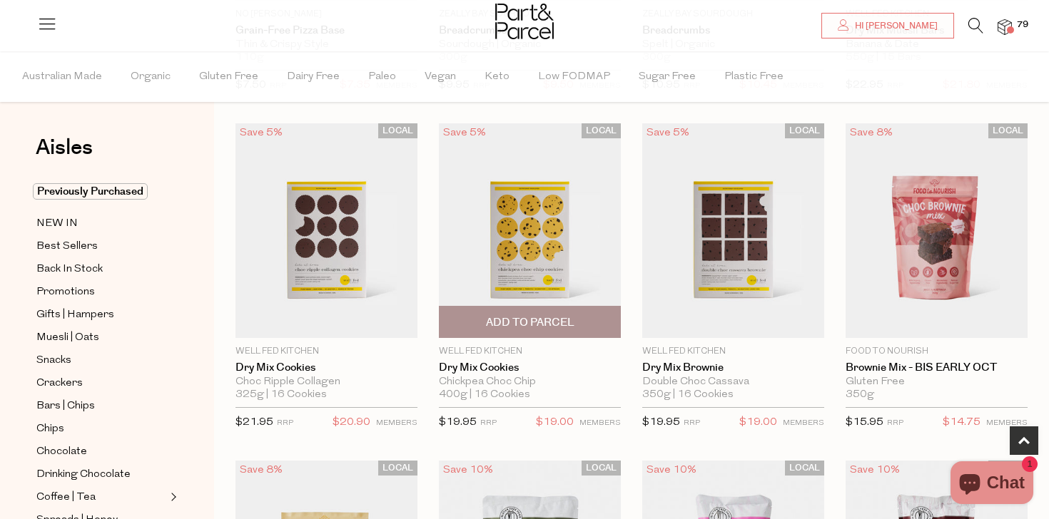
click at [532, 317] on span "Add To Parcel" at bounding box center [530, 322] width 88 height 15
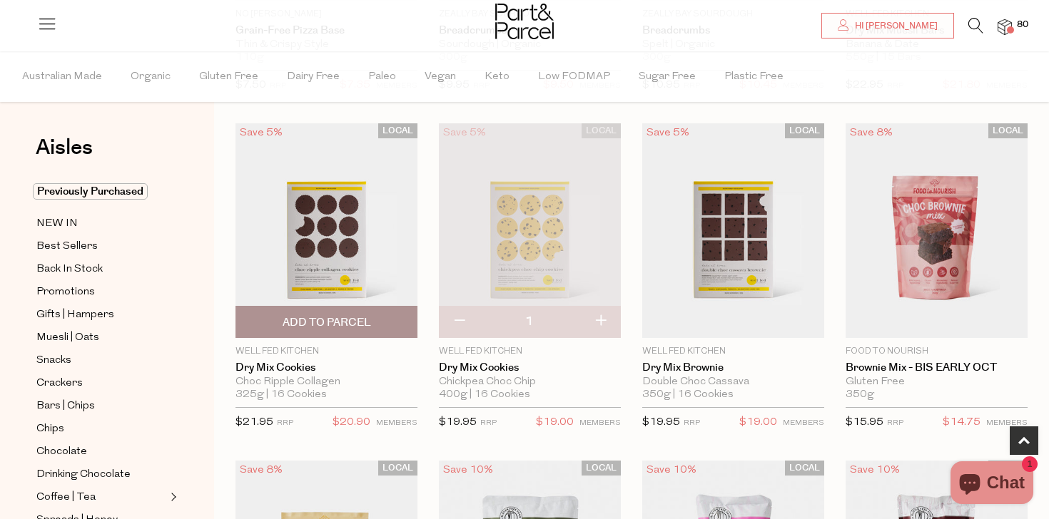
click at [367, 315] on span "Add To Parcel" at bounding box center [327, 322] width 88 height 15
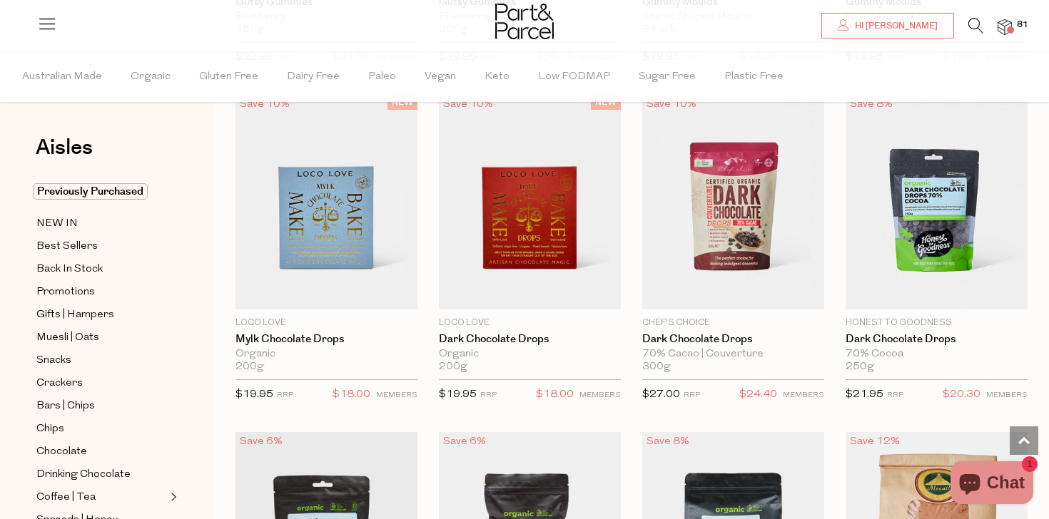
scroll to position [2115, 0]
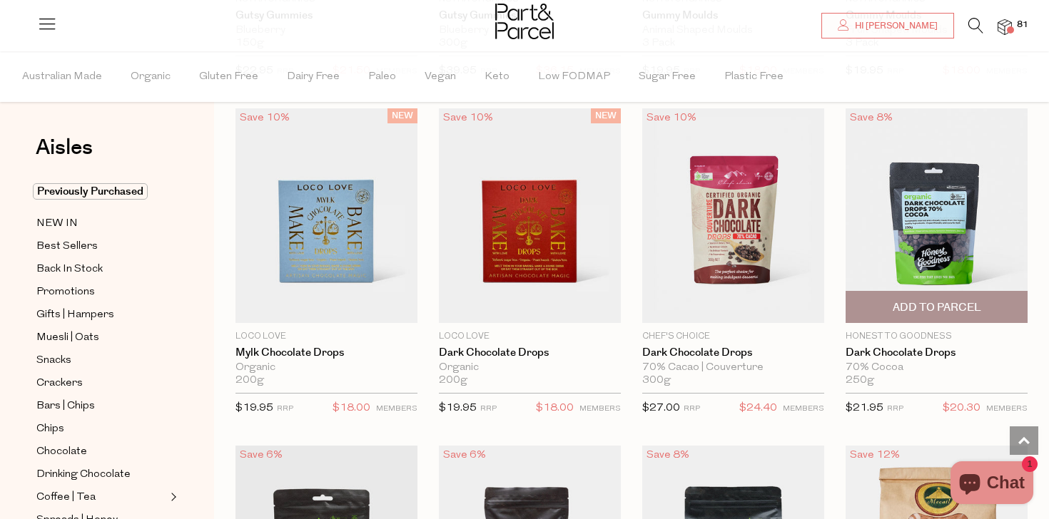
click at [896, 303] on span "Add To Parcel" at bounding box center [937, 307] width 88 height 15
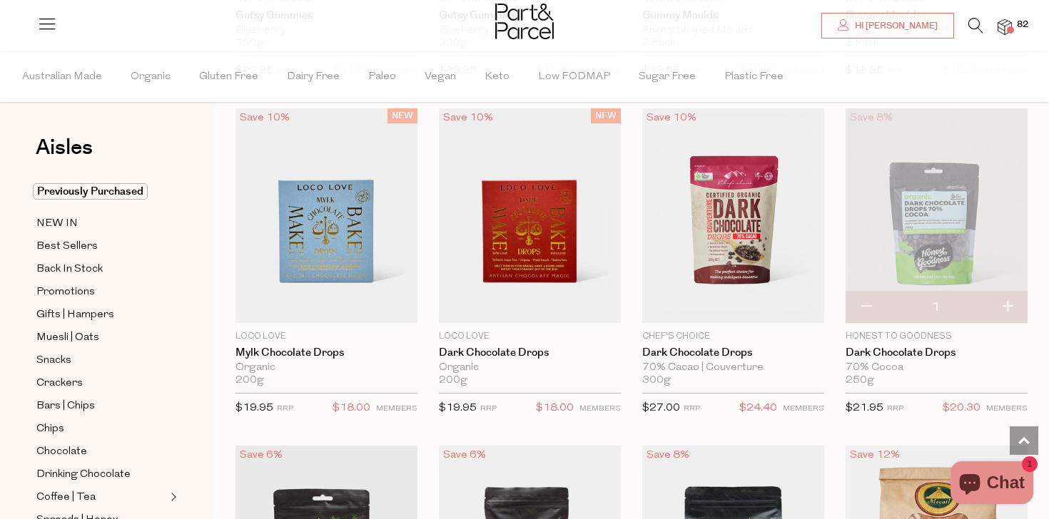
click at [1009, 303] on button "button" at bounding box center [1007, 307] width 41 height 31
type input "2"
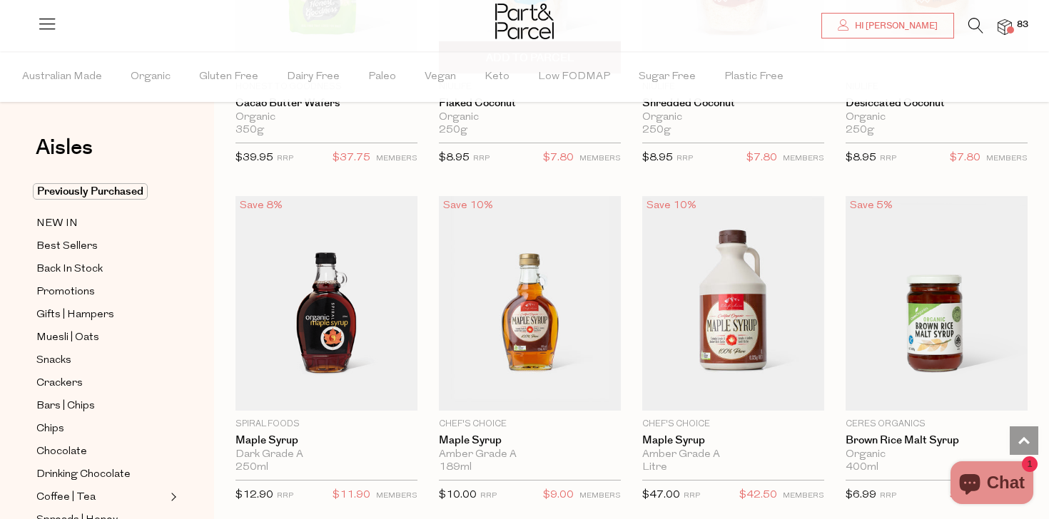
scroll to position [3112, 0]
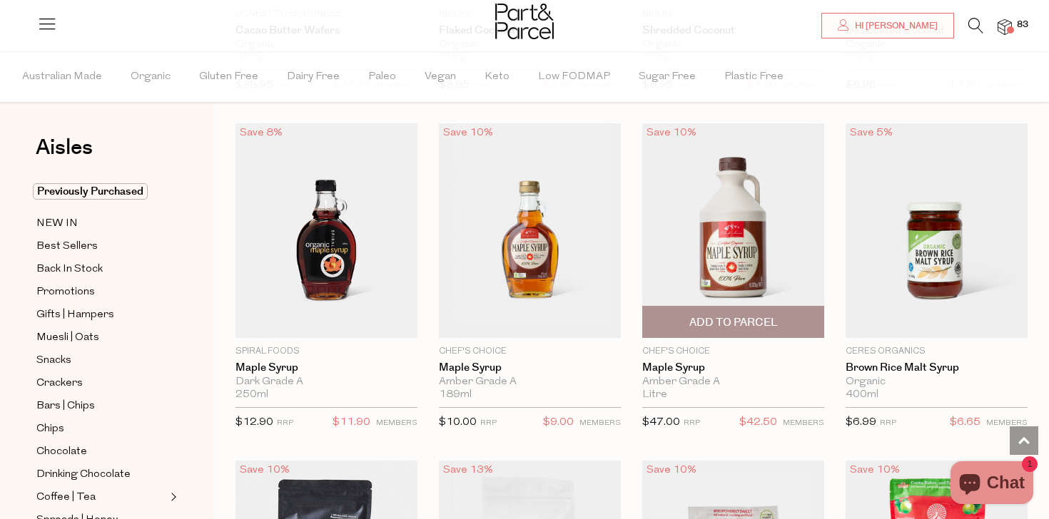
click at [711, 316] on span "Add To Parcel" at bounding box center [733, 322] width 88 height 15
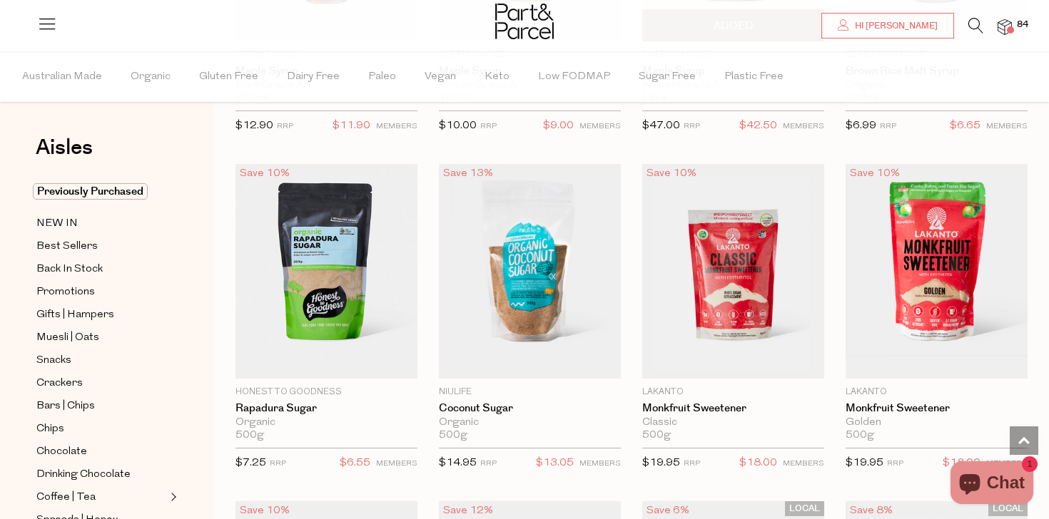
scroll to position [3449, 0]
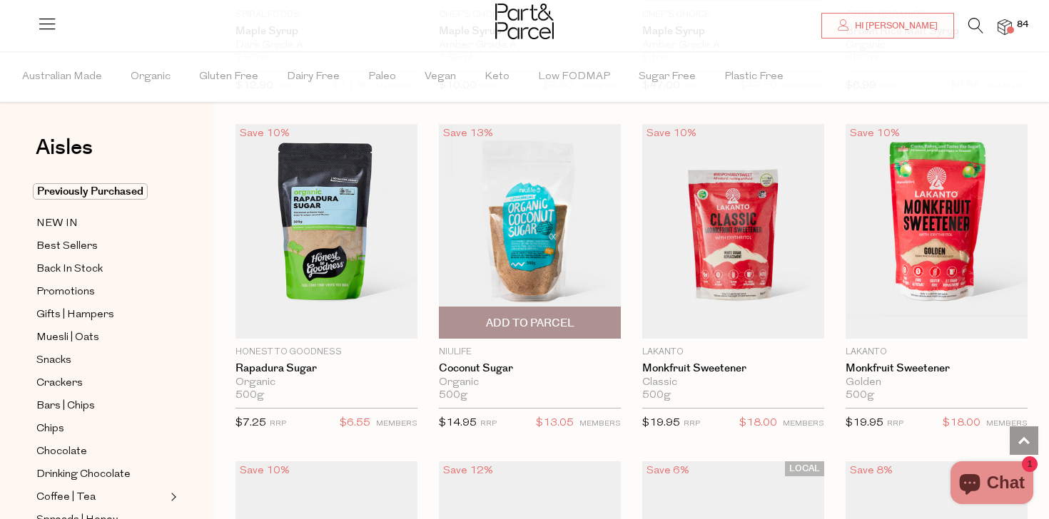
click at [564, 331] on span "Add To Parcel" at bounding box center [529, 323] width 173 height 31
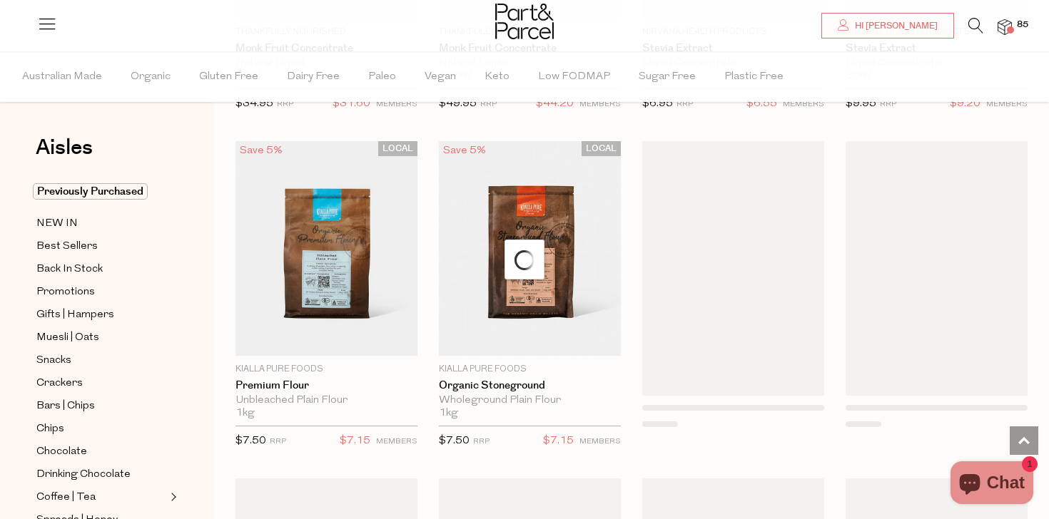
scroll to position [4157, 0]
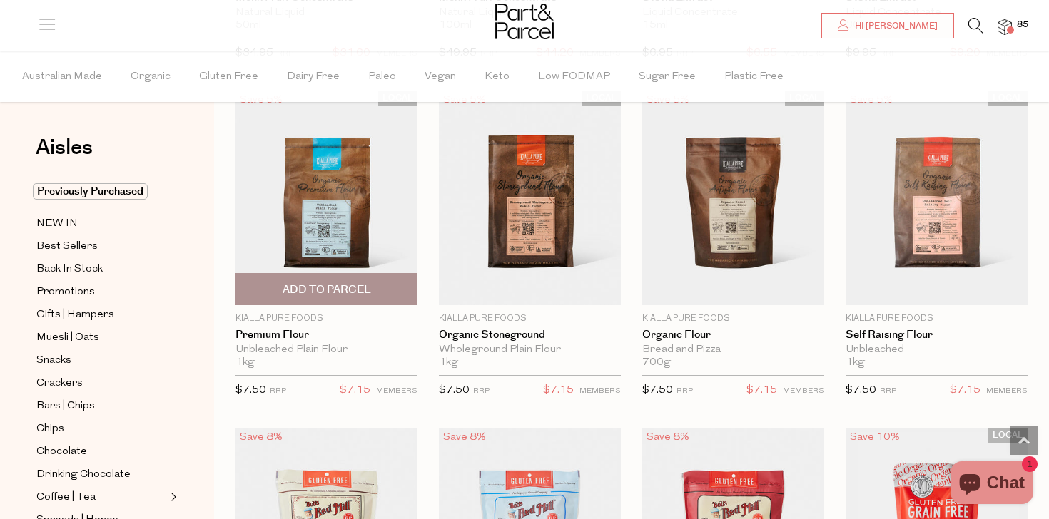
click at [380, 285] on span "Add To Parcel" at bounding box center [326, 289] width 173 height 31
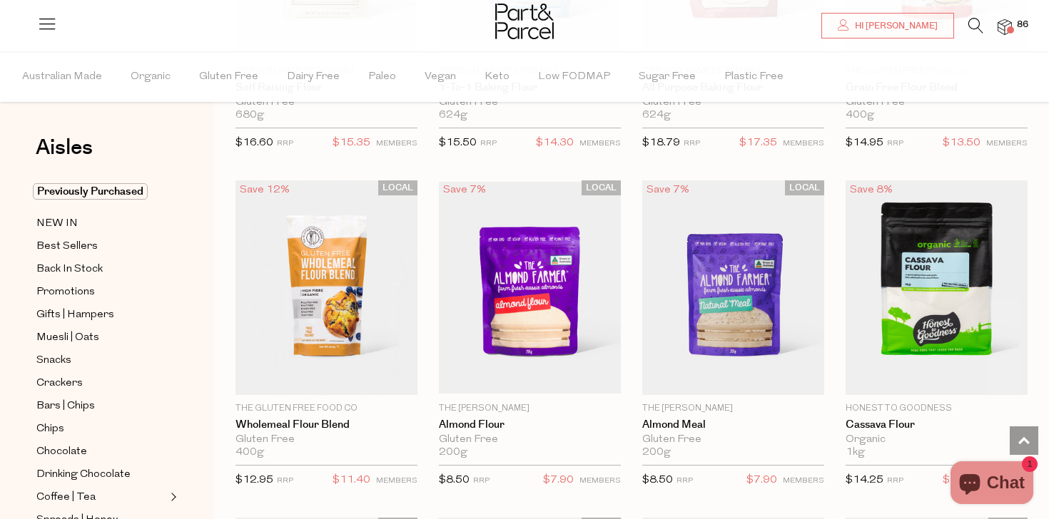
scroll to position [4744, 0]
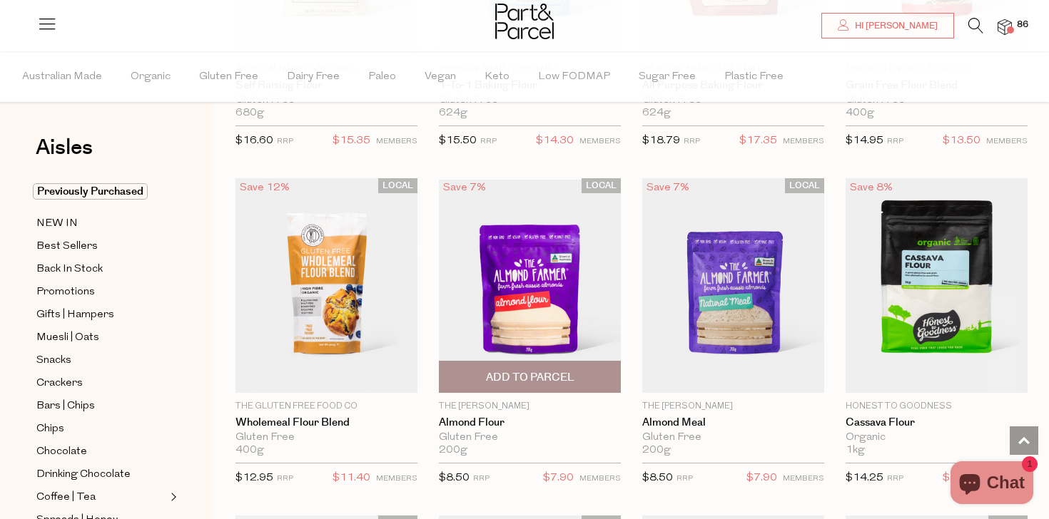
click at [557, 377] on span "Add To Parcel" at bounding box center [530, 377] width 88 height 15
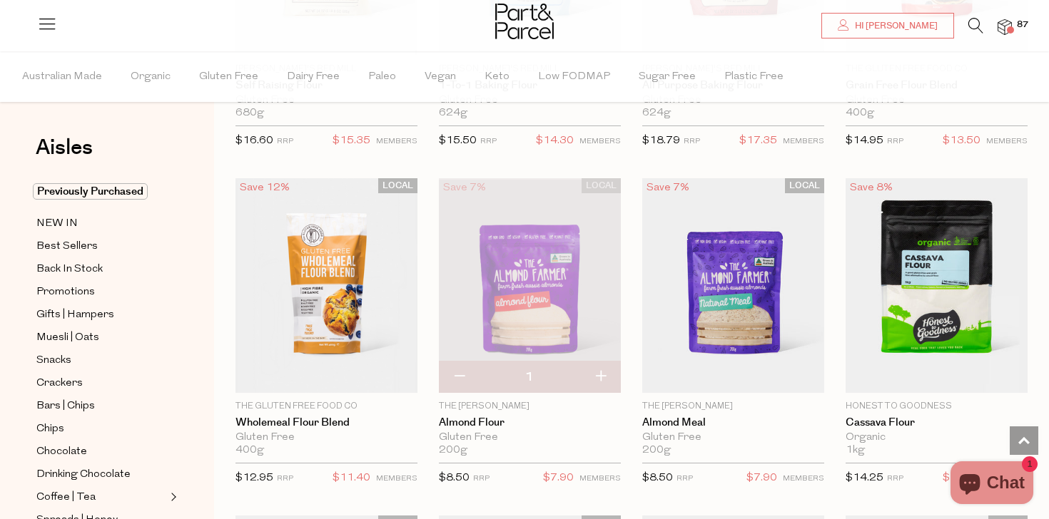
click at [602, 372] on button "button" at bounding box center [600, 377] width 41 height 31
type input "2"
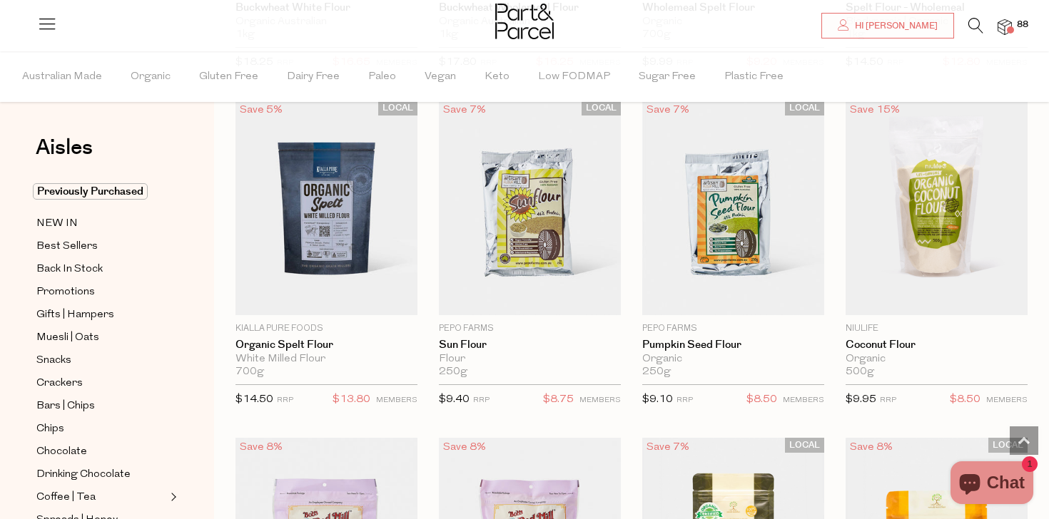
scroll to position [5503, 0]
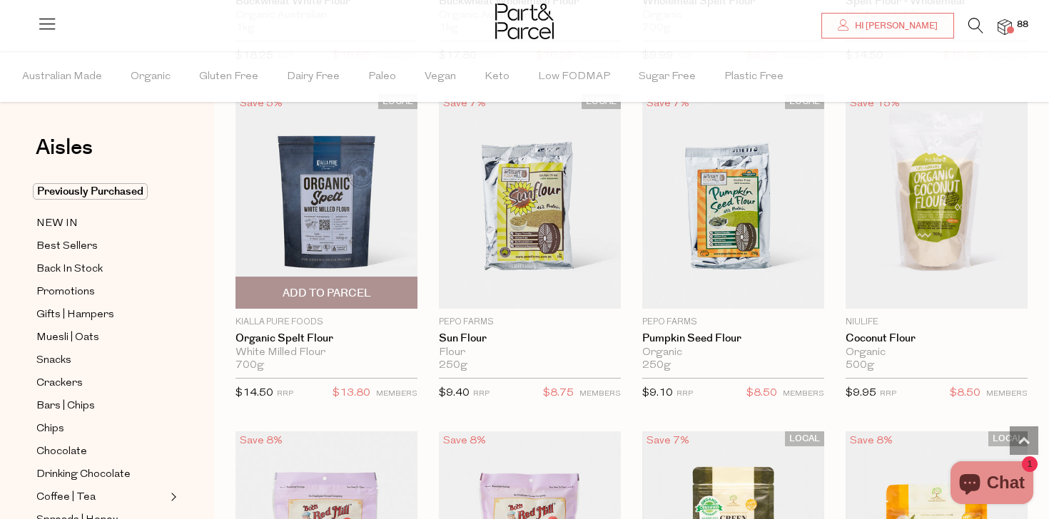
click at [295, 288] on span "Add To Parcel" at bounding box center [327, 293] width 88 height 15
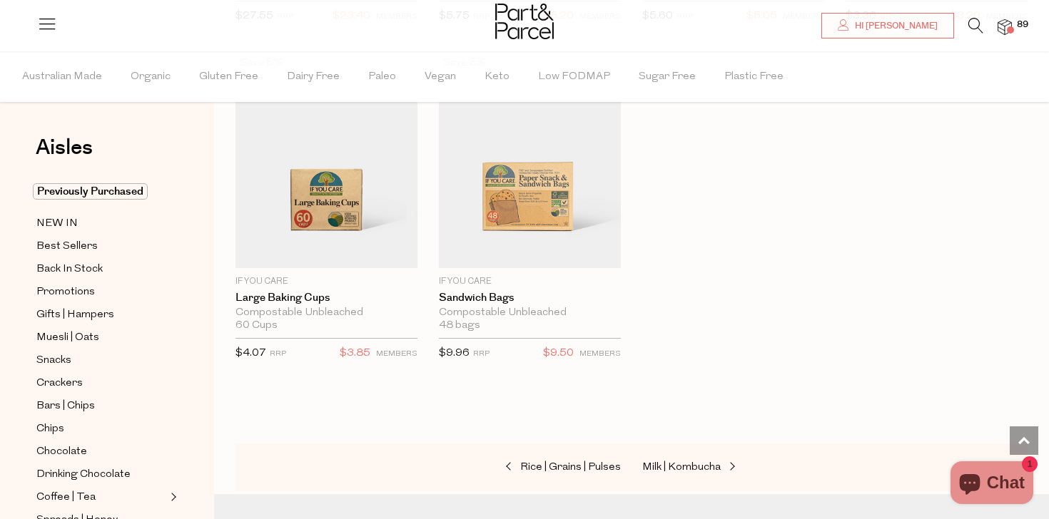
scroll to position [7207, 0]
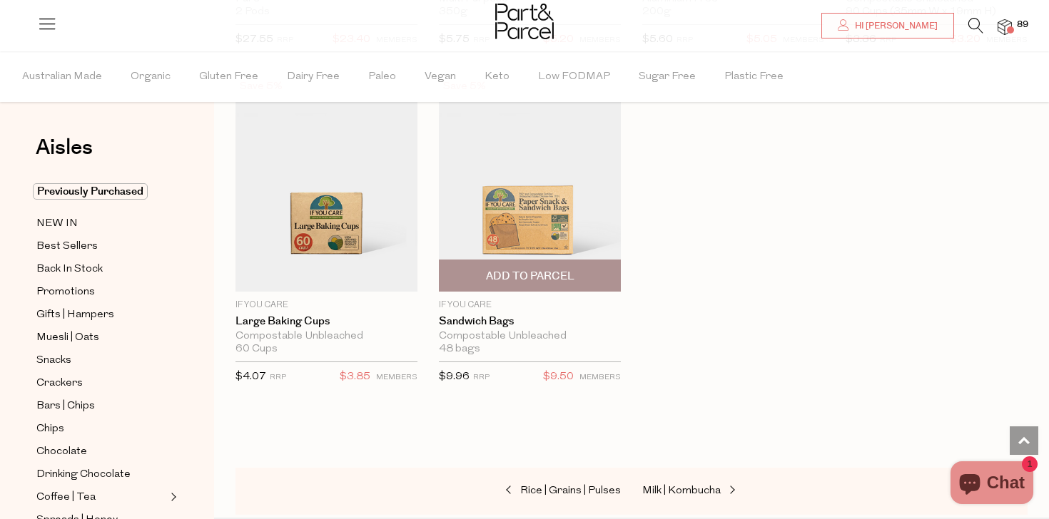
click at [519, 269] on span "Add To Parcel" at bounding box center [530, 276] width 88 height 15
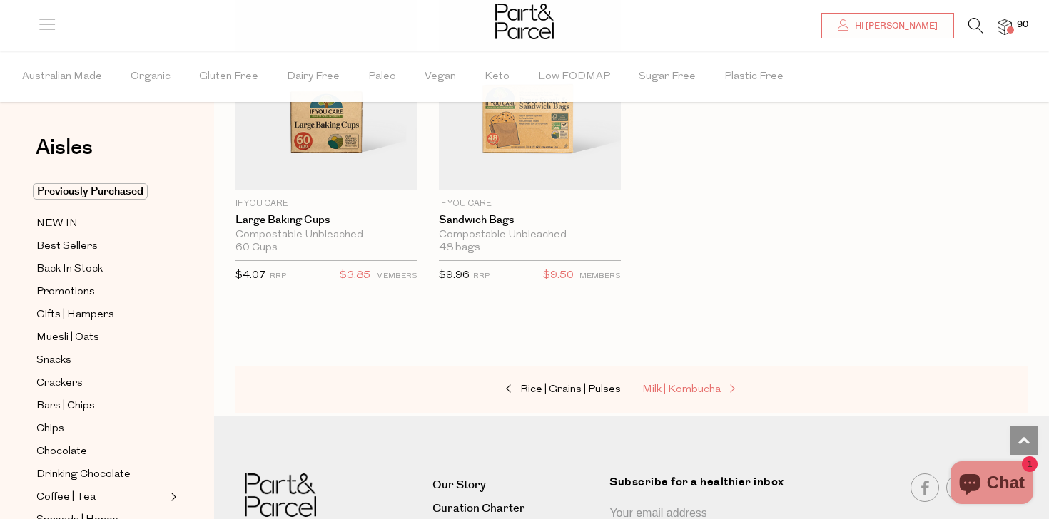
click at [662, 385] on span "Milk | Kombucha" at bounding box center [681, 390] width 78 height 11
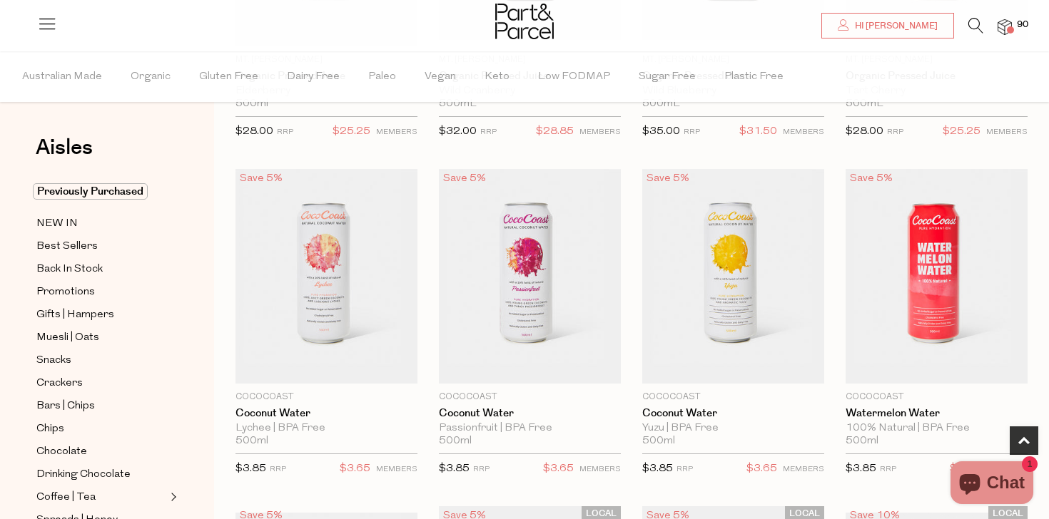
scroll to position [470, 0]
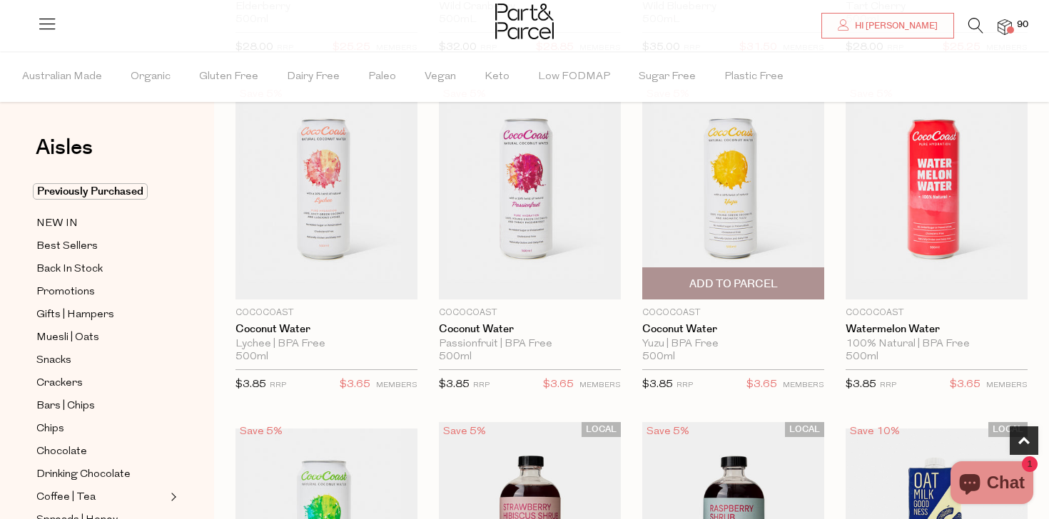
click at [694, 283] on span "Add To Parcel" at bounding box center [733, 284] width 88 height 15
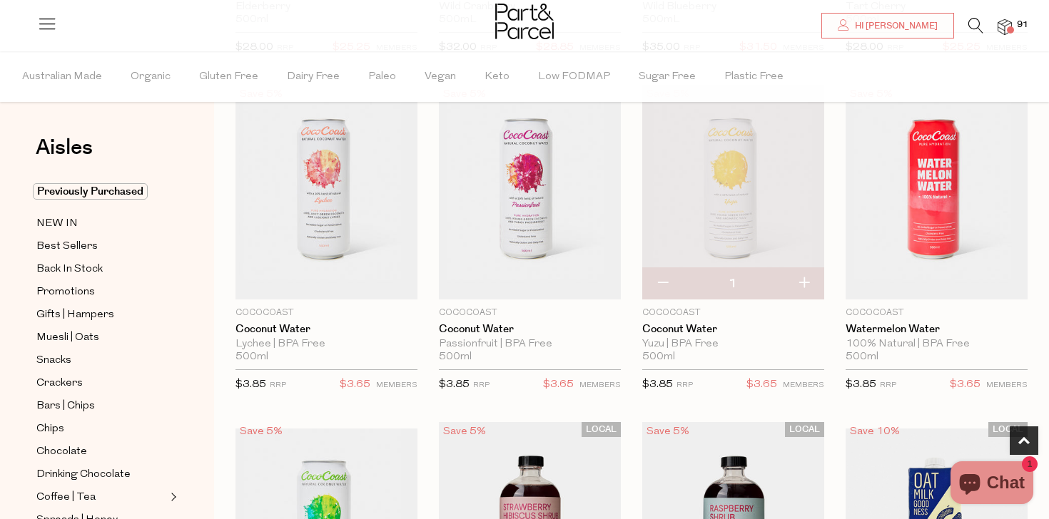
click at [806, 285] on button "button" at bounding box center [803, 283] width 41 height 31
type input "2"
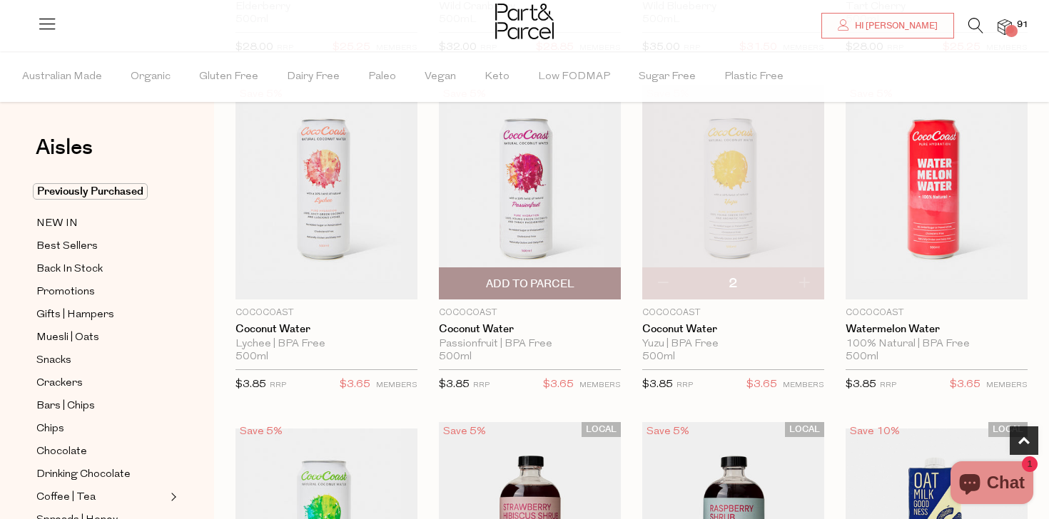
click at [564, 273] on span "Add To Parcel" at bounding box center [529, 283] width 173 height 31
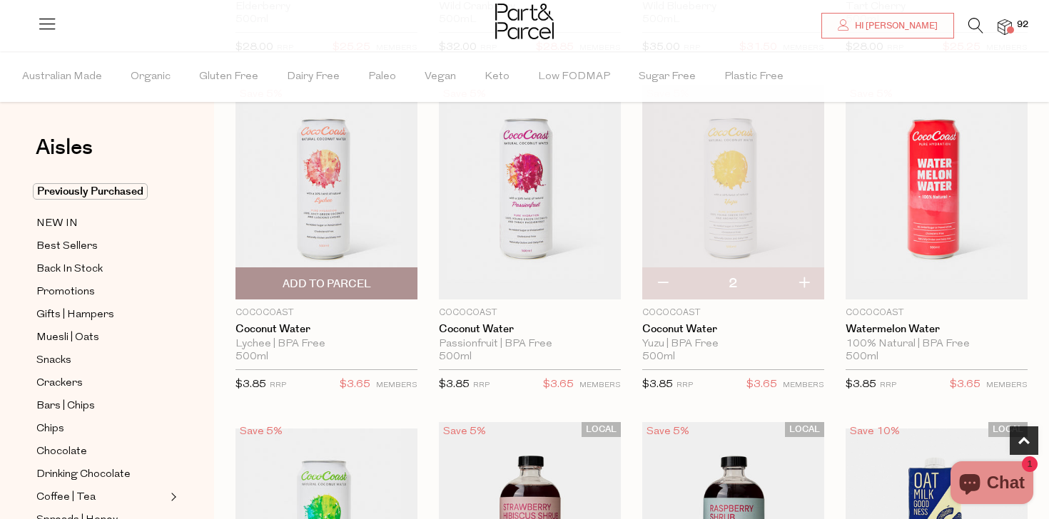
click at [363, 290] on span "Add To Parcel" at bounding box center [327, 284] width 88 height 15
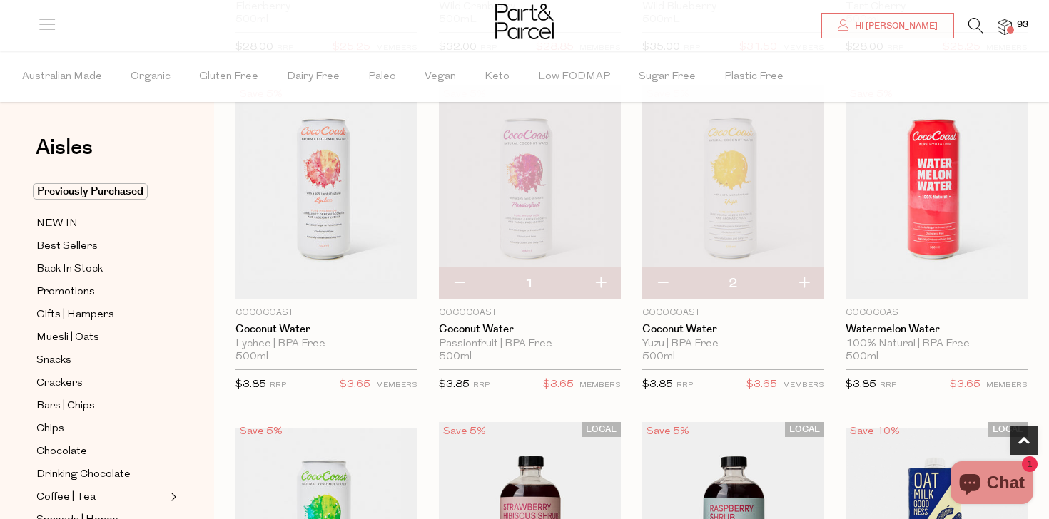
click at [602, 280] on button "button" at bounding box center [600, 283] width 41 height 31
type input "2"
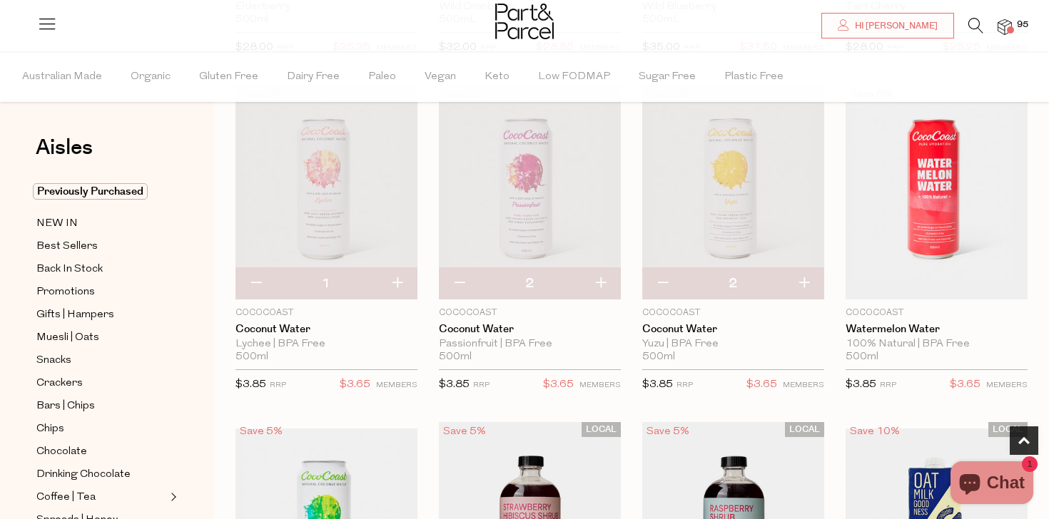
click at [397, 281] on button "button" at bounding box center [397, 283] width 41 height 31
type input "2"
click at [806, 283] on button "button" at bounding box center [803, 283] width 41 height 31
type input "3"
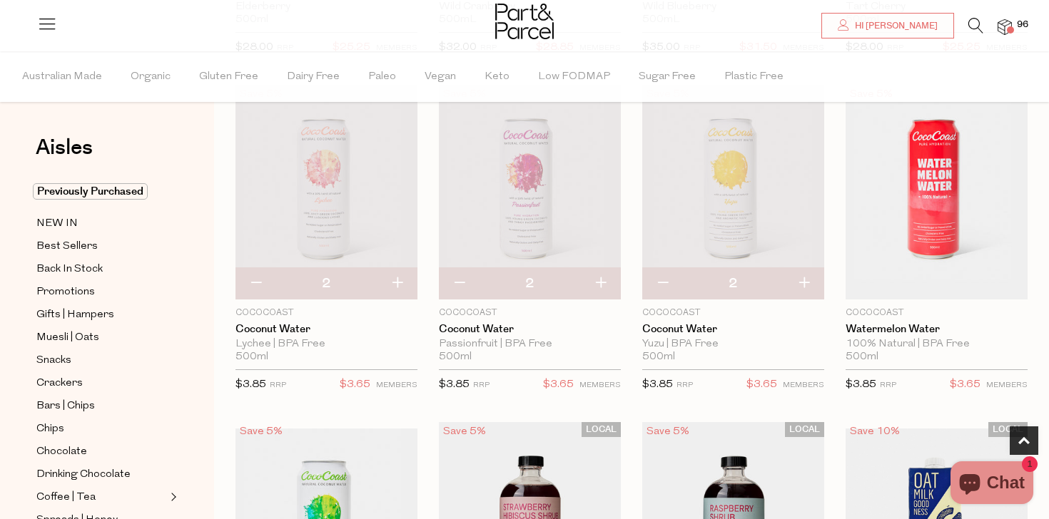
type input "3"
click at [604, 281] on button "button" at bounding box center [600, 283] width 41 height 31
type input "3"
click at [397, 282] on button "button" at bounding box center [397, 283] width 41 height 31
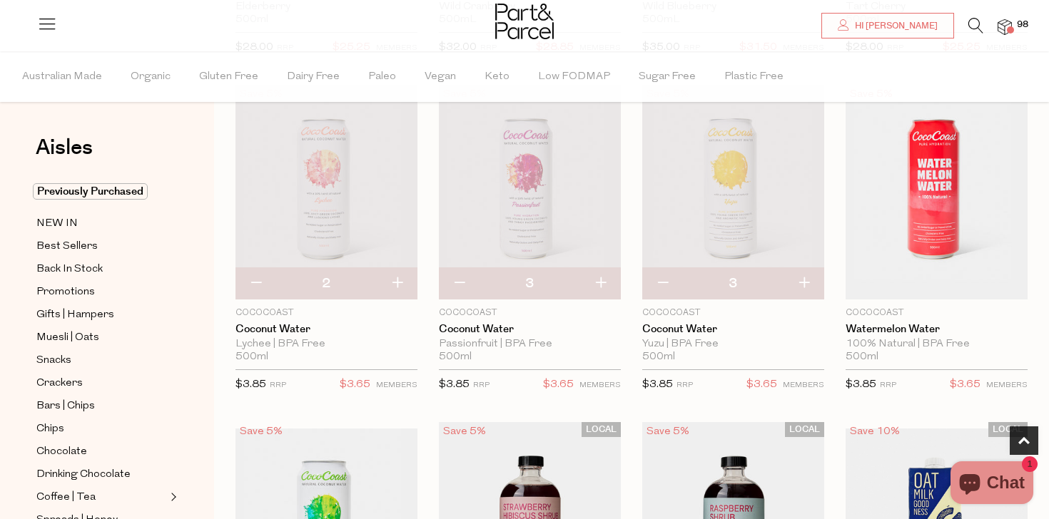
type input "3"
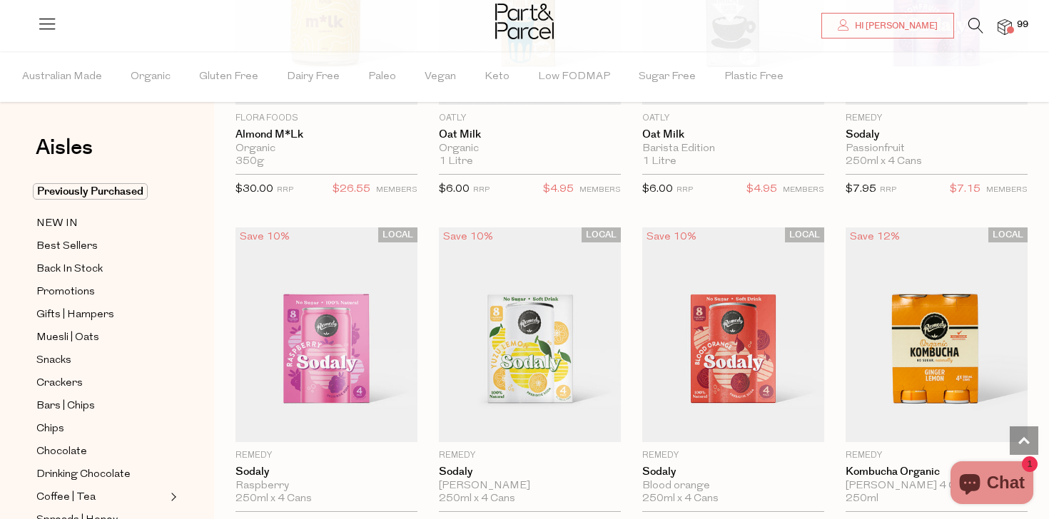
scroll to position [1773, 0]
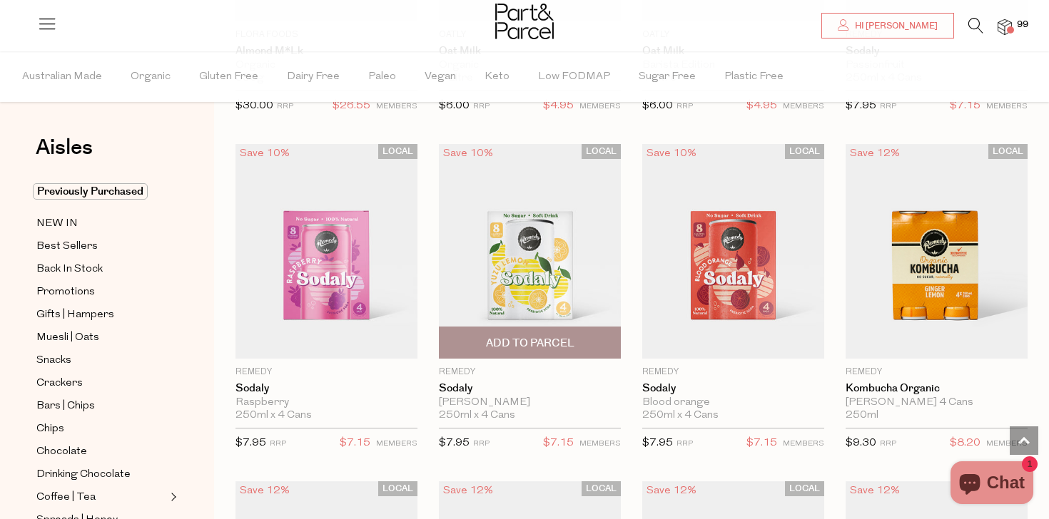
click at [562, 349] on span "Add To Parcel" at bounding box center [530, 343] width 88 height 15
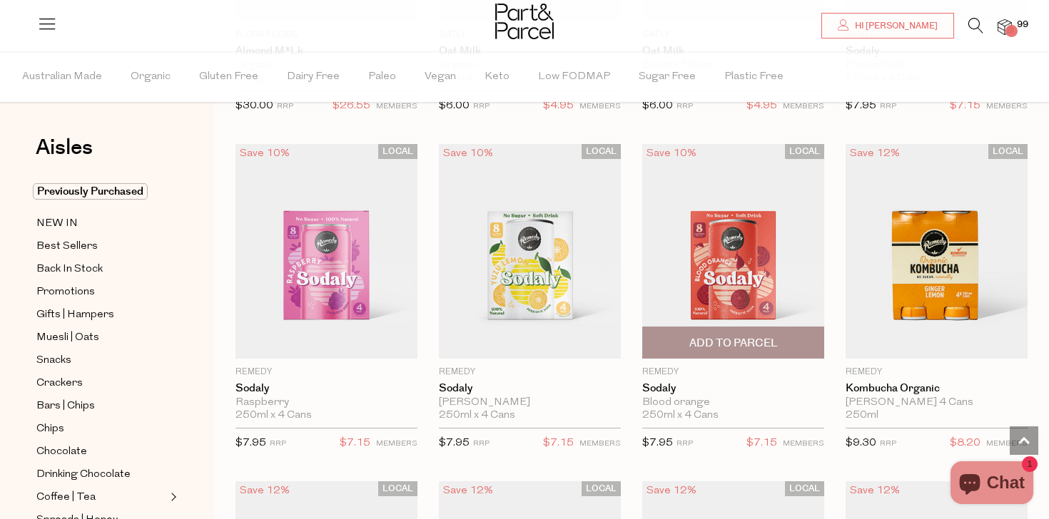
click at [752, 339] on span "Add To Parcel" at bounding box center [733, 343] width 88 height 15
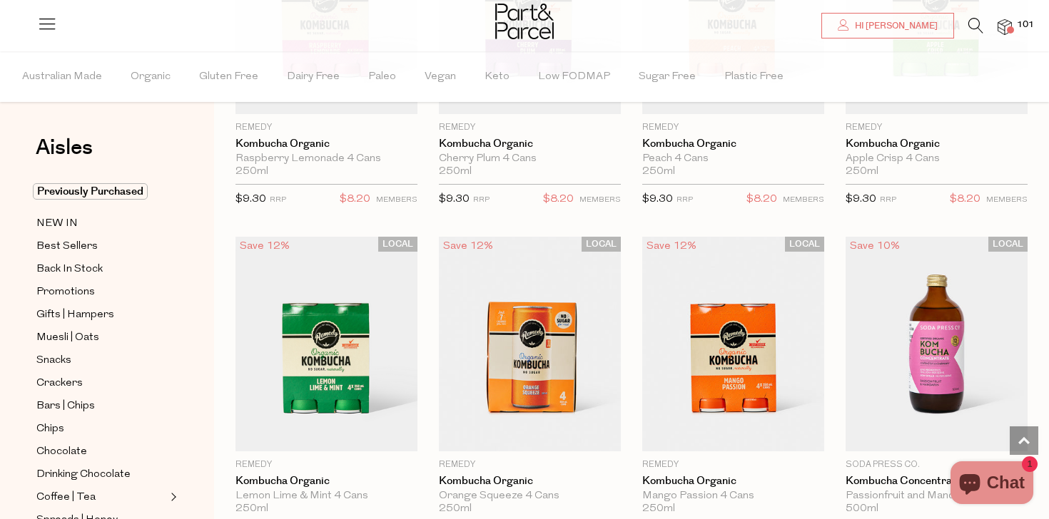
scroll to position [2416, 0]
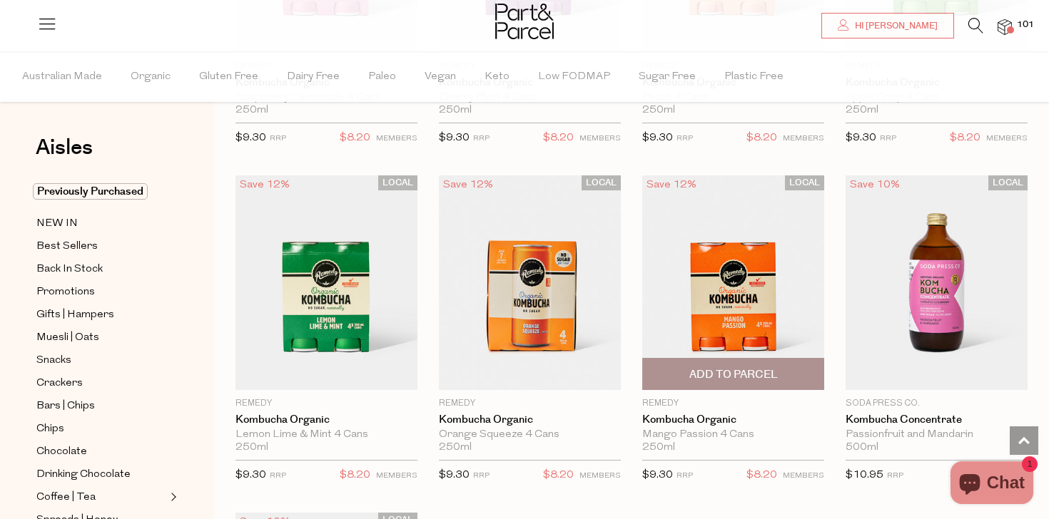
click at [699, 376] on span "Add To Parcel" at bounding box center [733, 374] width 88 height 15
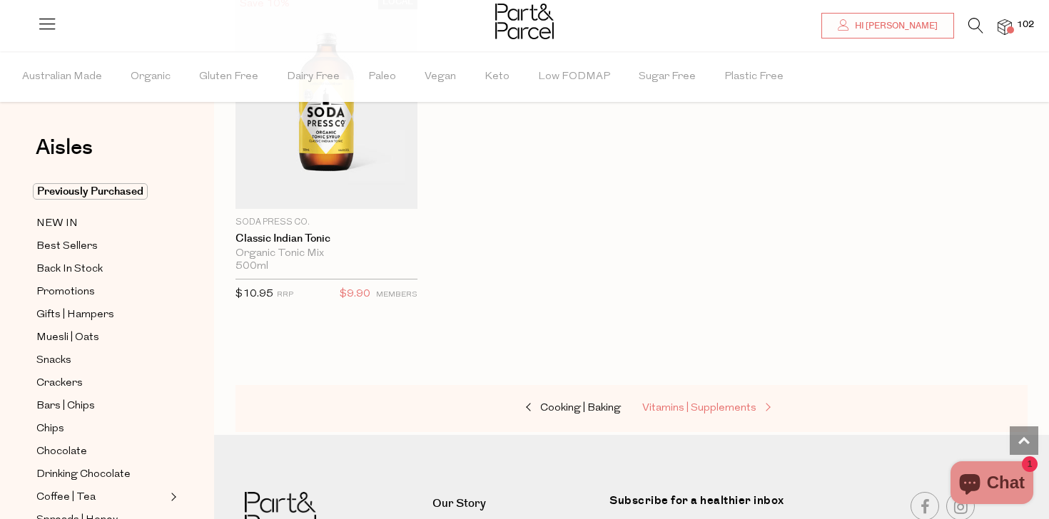
click at [693, 400] on link "Vitamins | Supplements" at bounding box center [713, 409] width 143 height 19
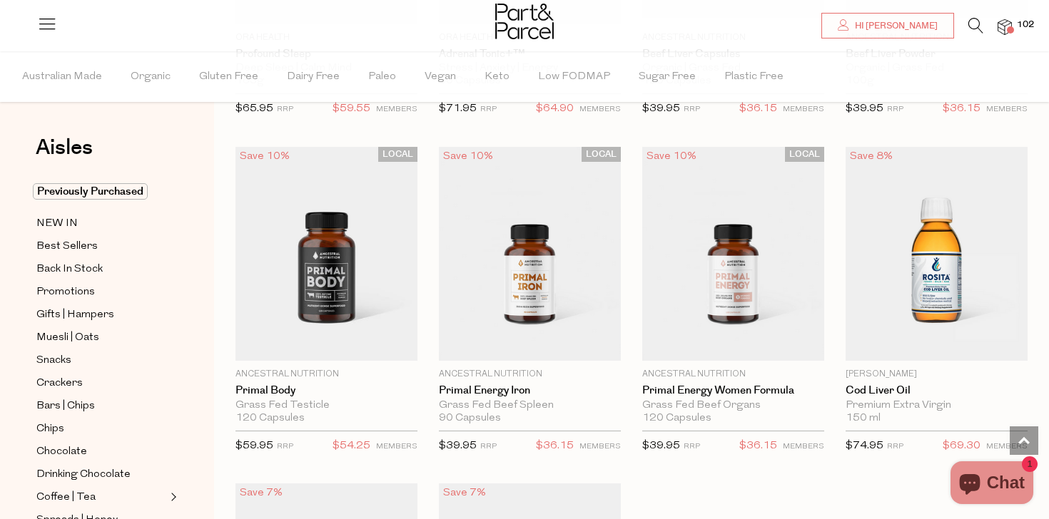
scroll to position [3831, 0]
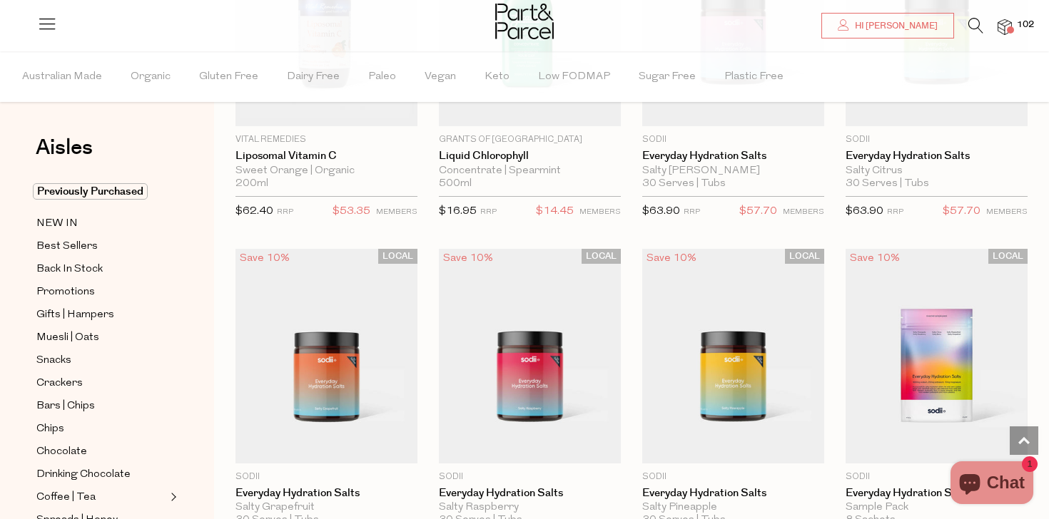
scroll to position [5126, 0]
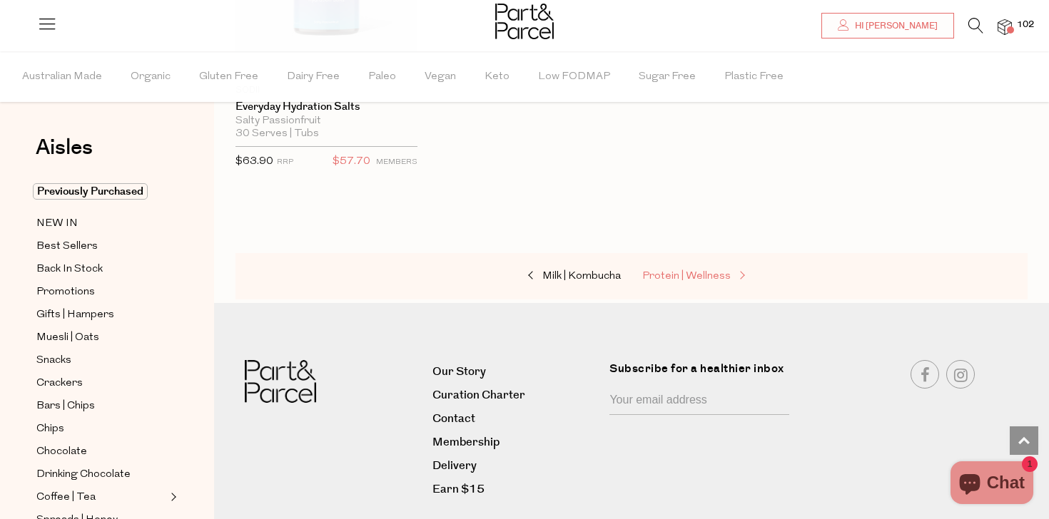
click at [686, 268] on link "Protein | Wellness" at bounding box center [713, 277] width 143 height 19
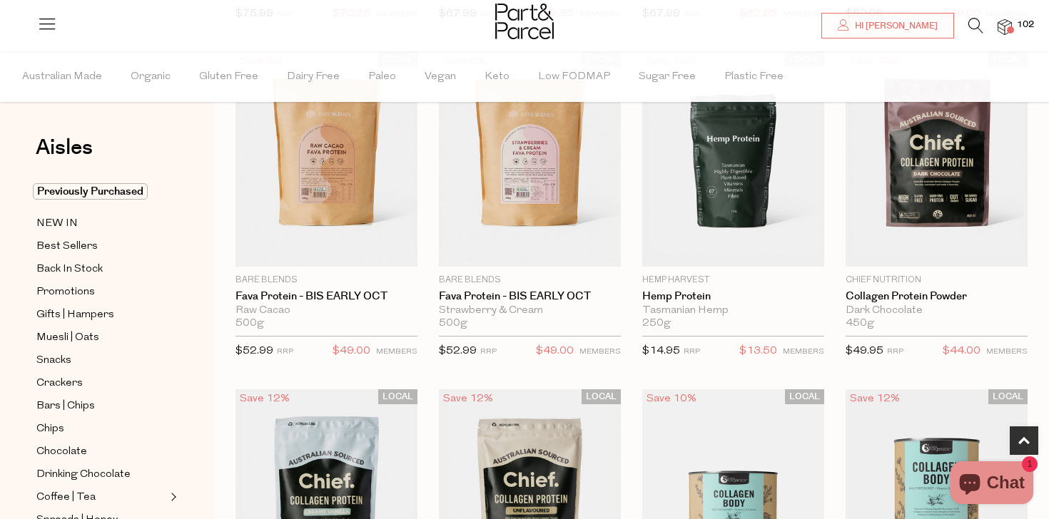
scroll to position [1037, 0]
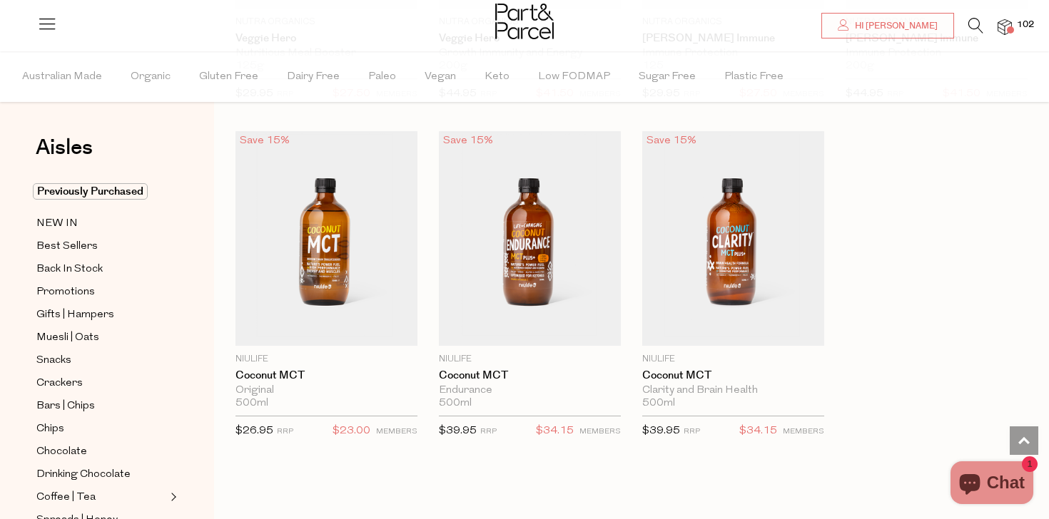
scroll to position [7016, 0]
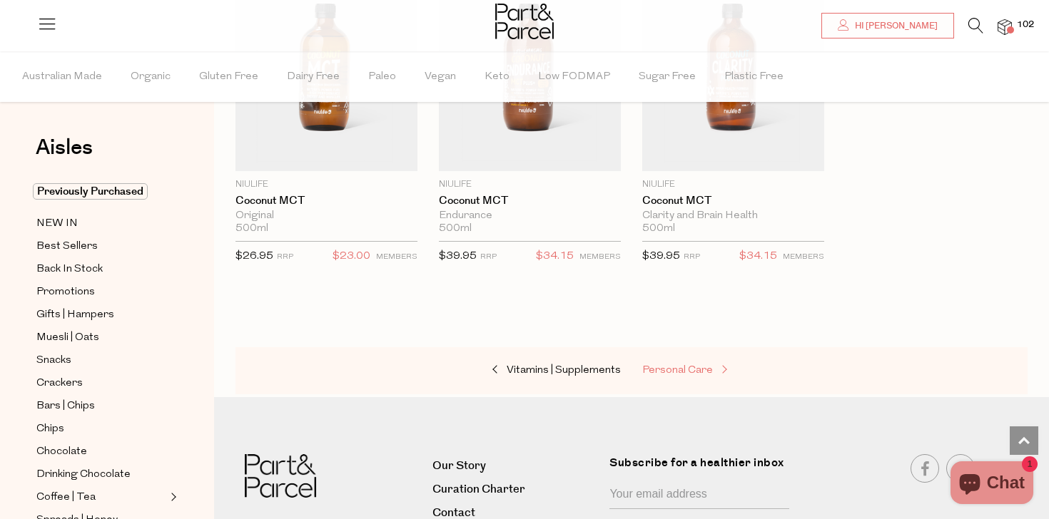
click at [667, 365] on span "Personal Care" at bounding box center [677, 370] width 71 height 11
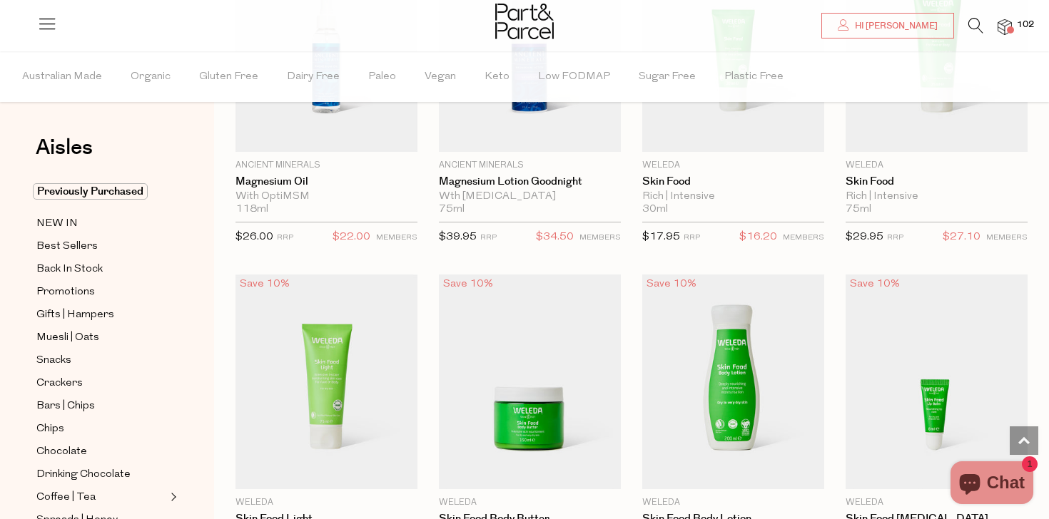
scroll to position [1640, 0]
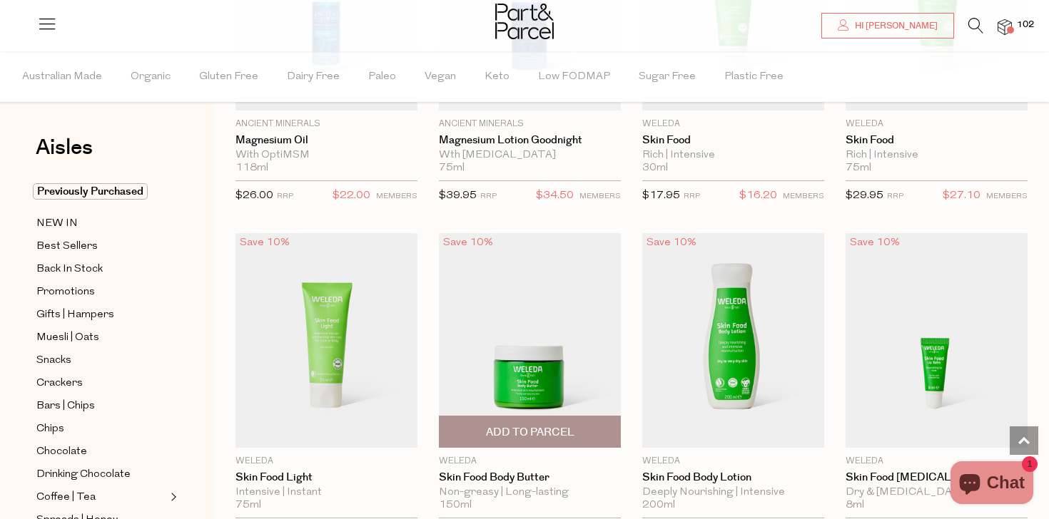
click at [538, 429] on span "Add To Parcel" at bounding box center [530, 432] width 88 height 15
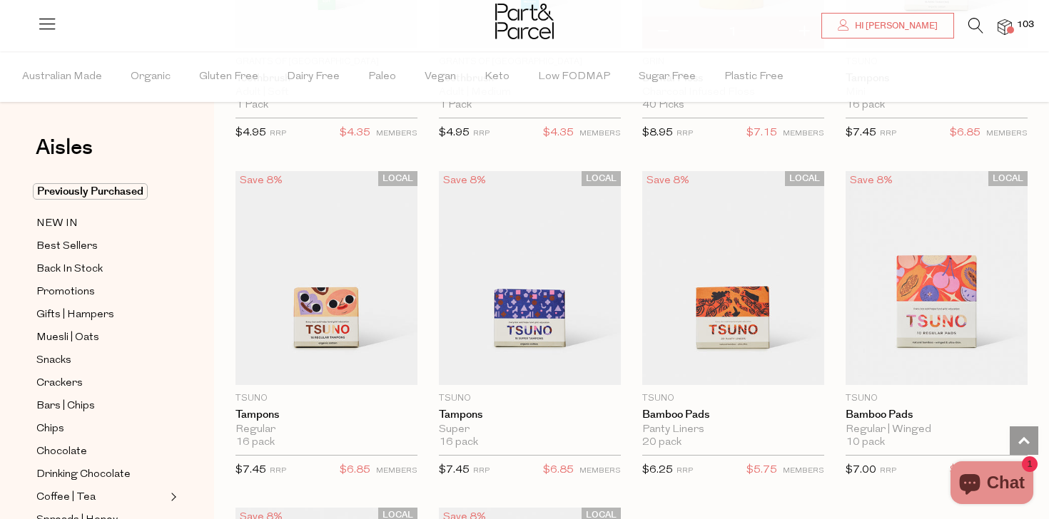
scroll to position [3788, 0]
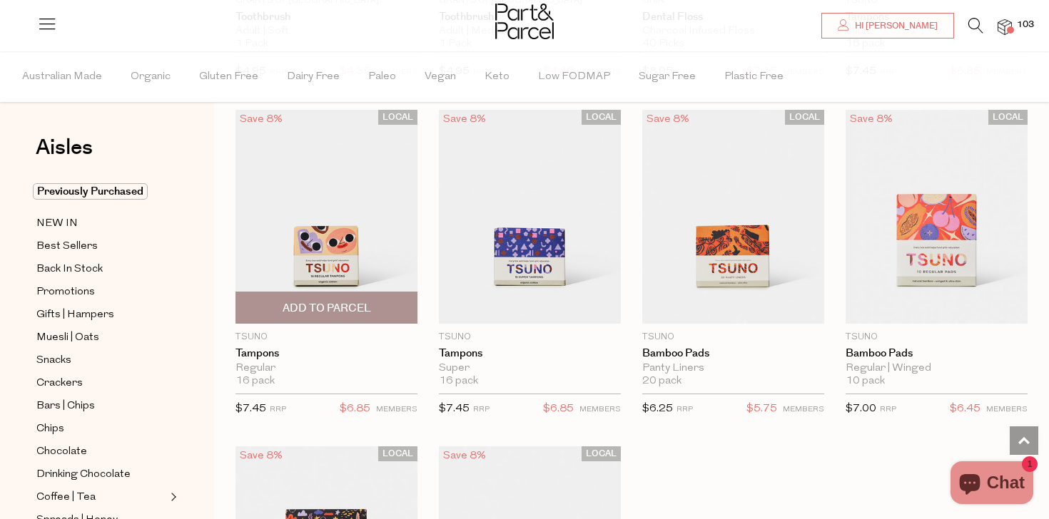
click at [355, 312] on span "Add To Parcel" at bounding box center [327, 308] width 88 height 15
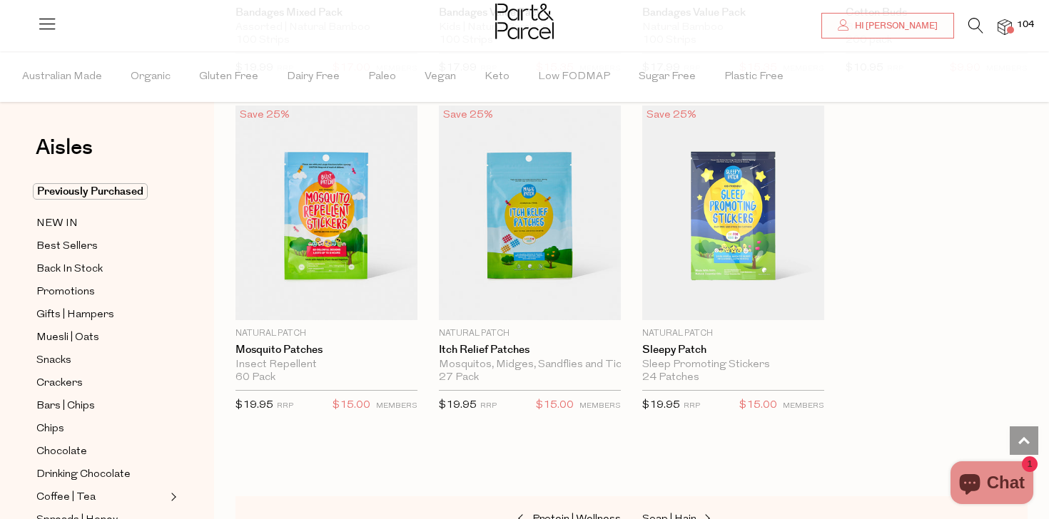
scroll to position [7547, 0]
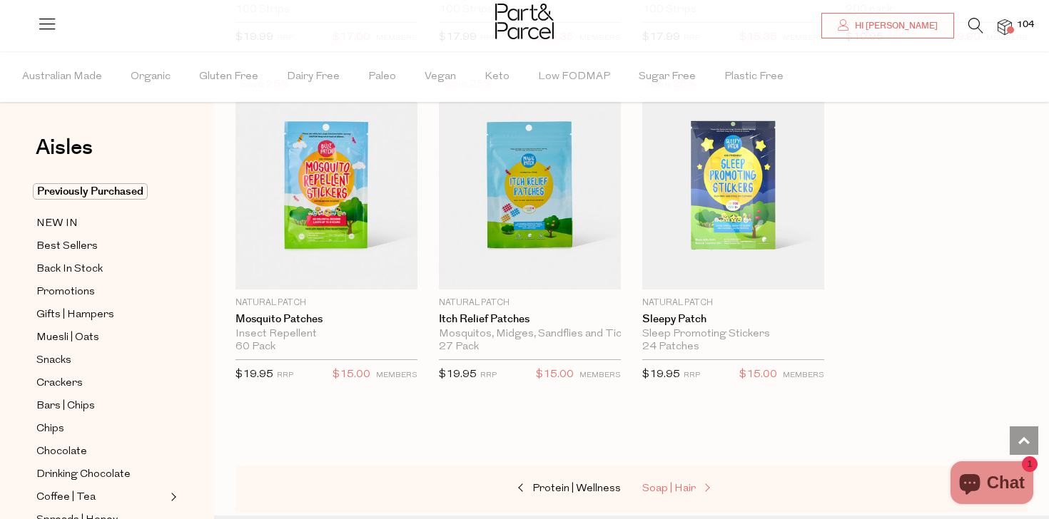
click at [661, 484] on span "Soap | Hair" at bounding box center [669, 489] width 54 height 11
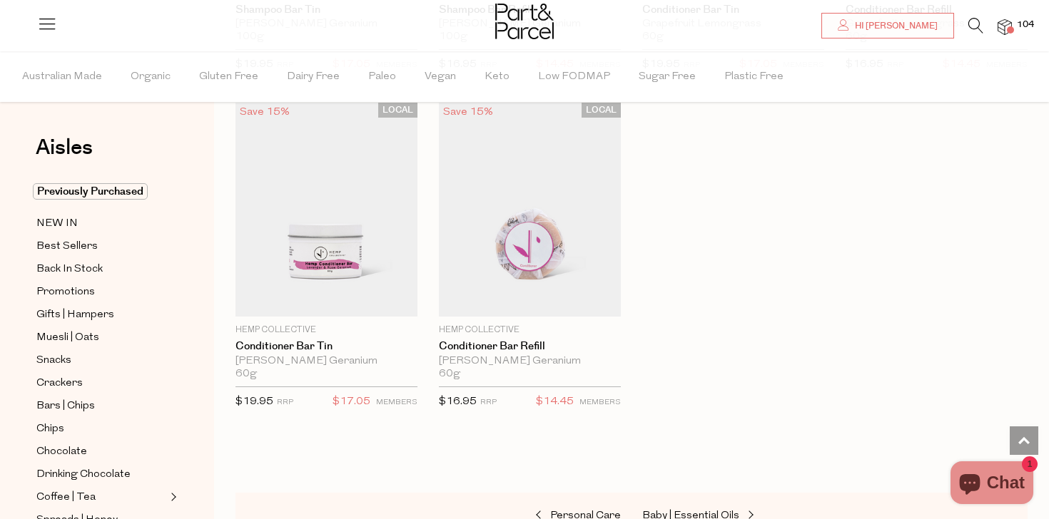
scroll to position [3835, 0]
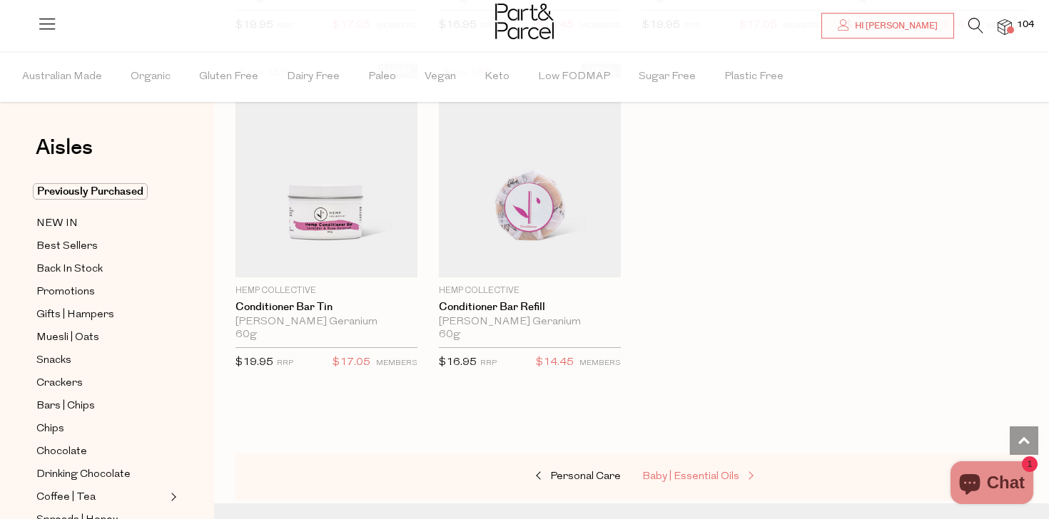
click at [674, 468] on link "Baby | Essential Oils" at bounding box center [713, 477] width 143 height 19
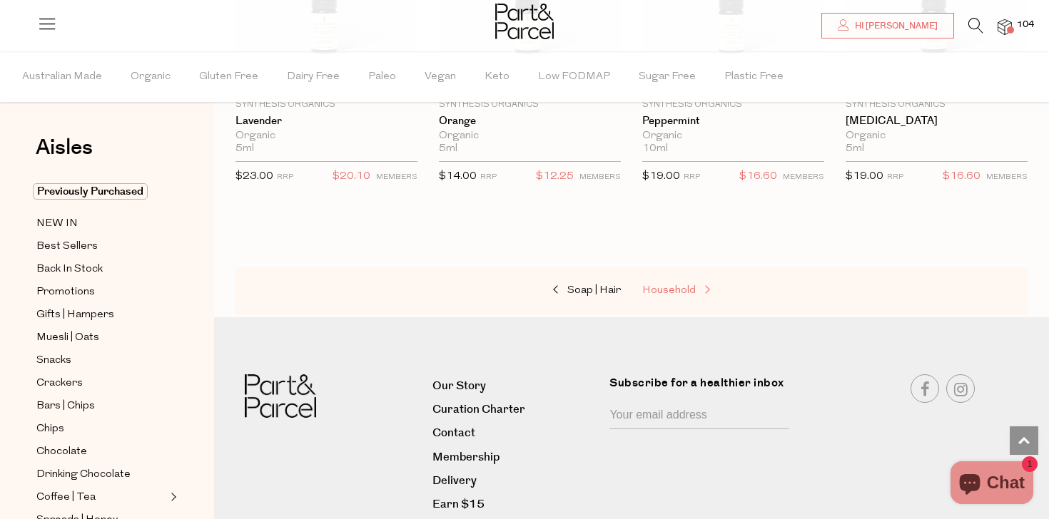
click at [668, 287] on span "Household" at bounding box center [669, 290] width 54 height 11
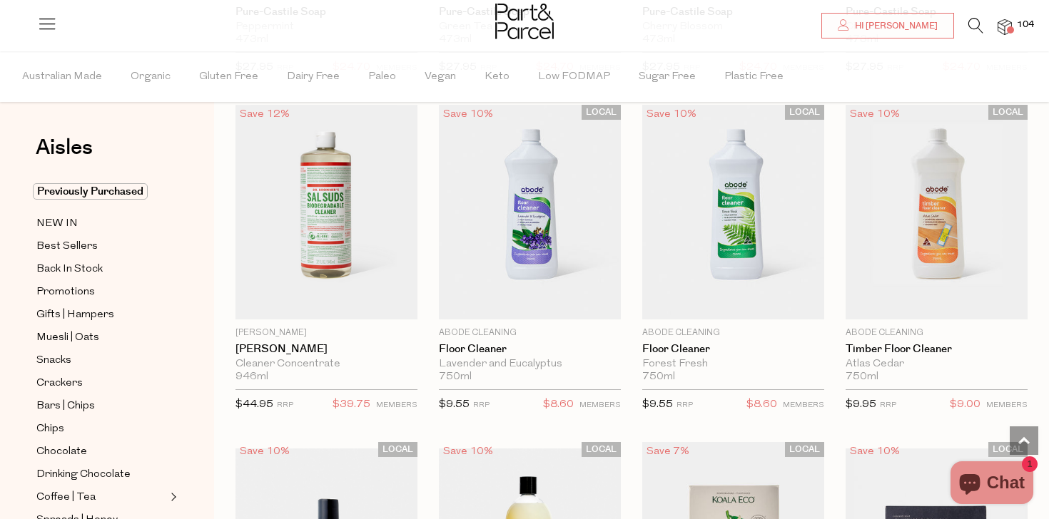
scroll to position [2151, 0]
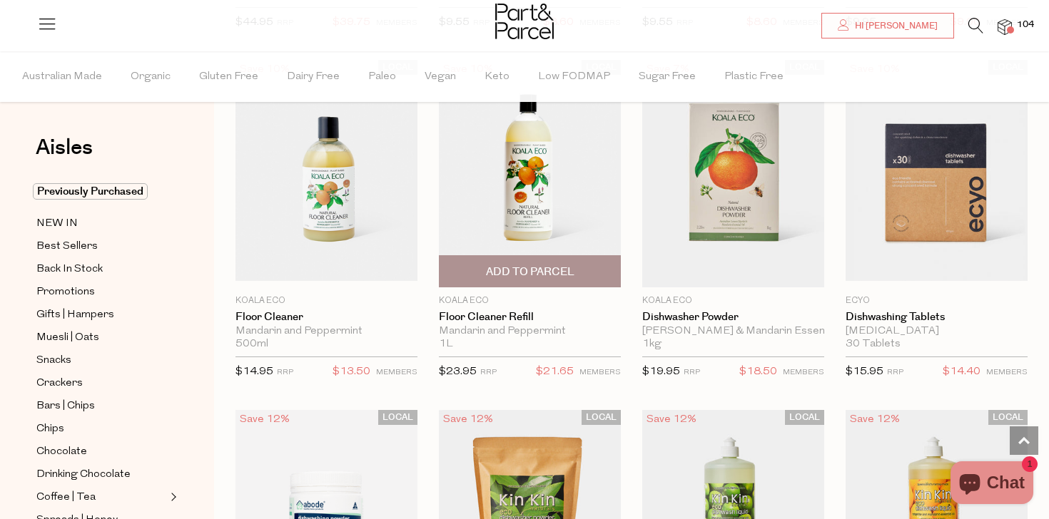
click at [545, 268] on span "Add To Parcel" at bounding box center [530, 272] width 88 height 15
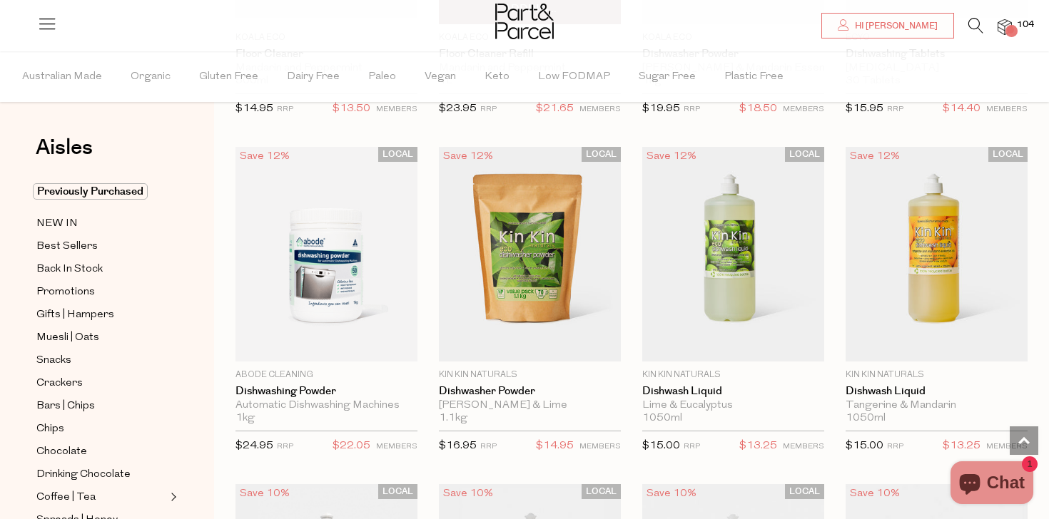
scroll to position [2417, 0]
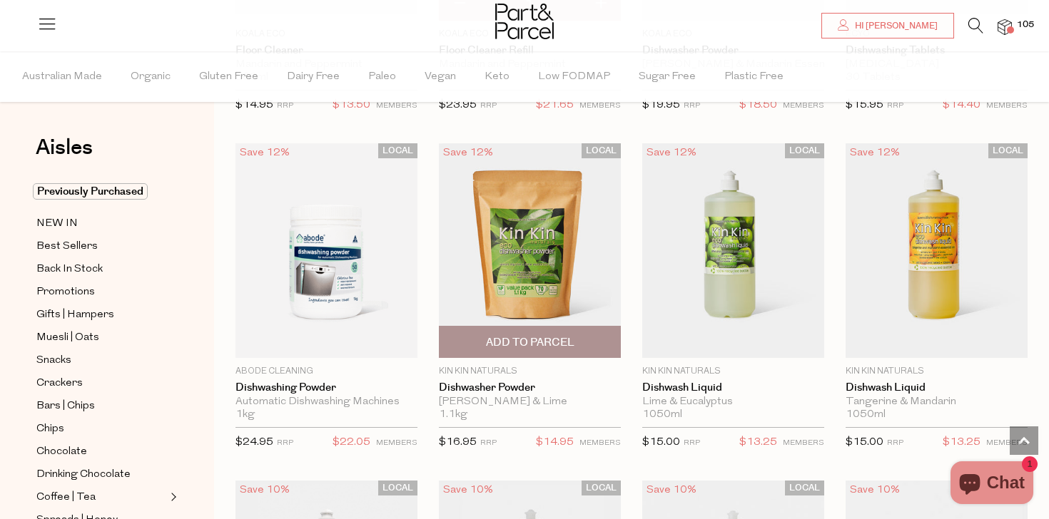
click at [524, 338] on span "Add To Parcel" at bounding box center [530, 342] width 88 height 15
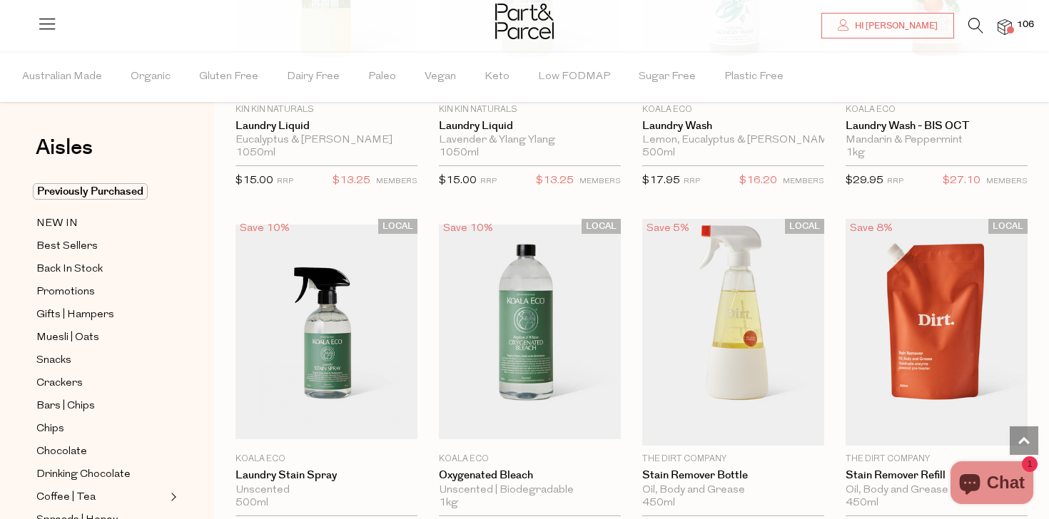
scroll to position [3766, 0]
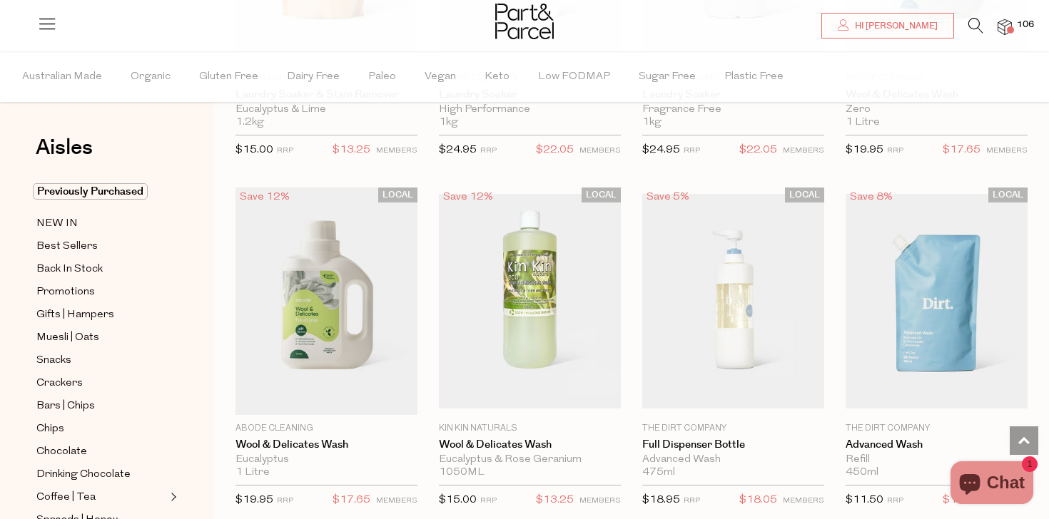
scroll to position [4456, 0]
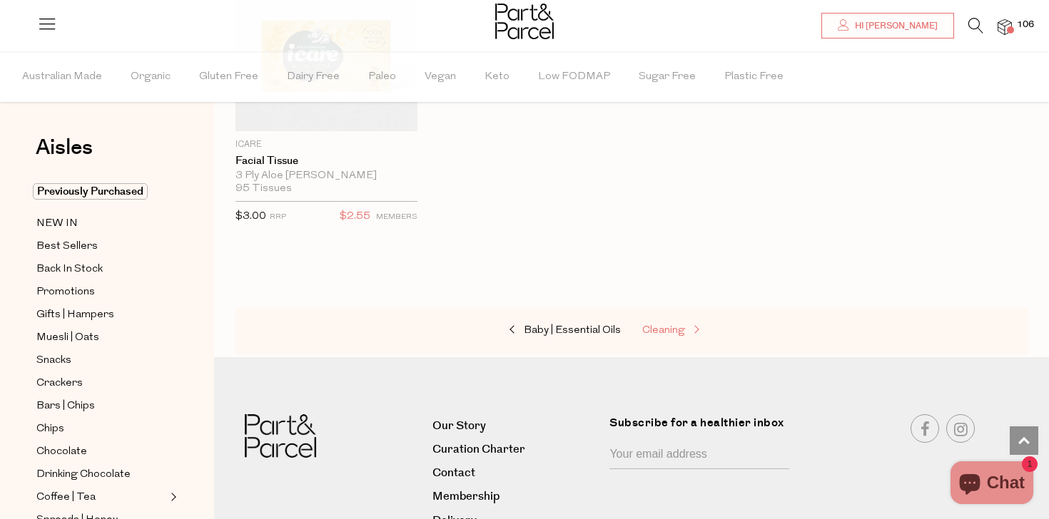
click at [664, 325] on span "Cleaning" at bounding box center [663, 330] width 43 height 11
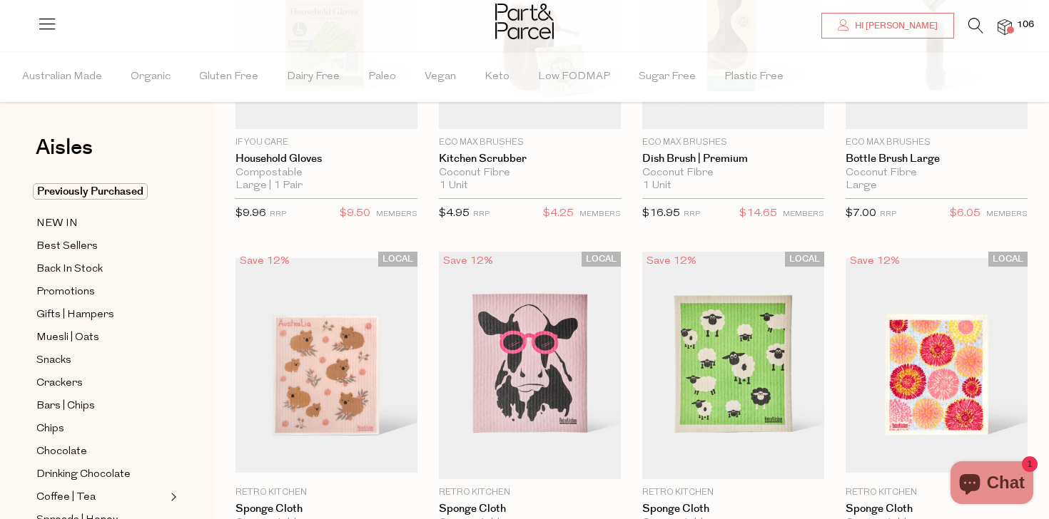
scroll to position [406, 0]
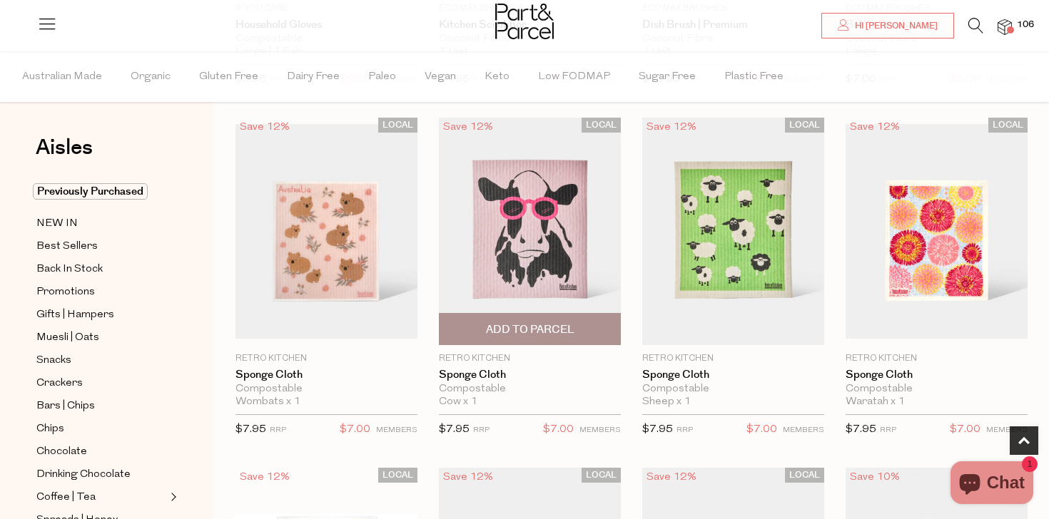
click at [559, 333] on span "Add To Parcel" at bounding box center [530, 330] width 88 height 15
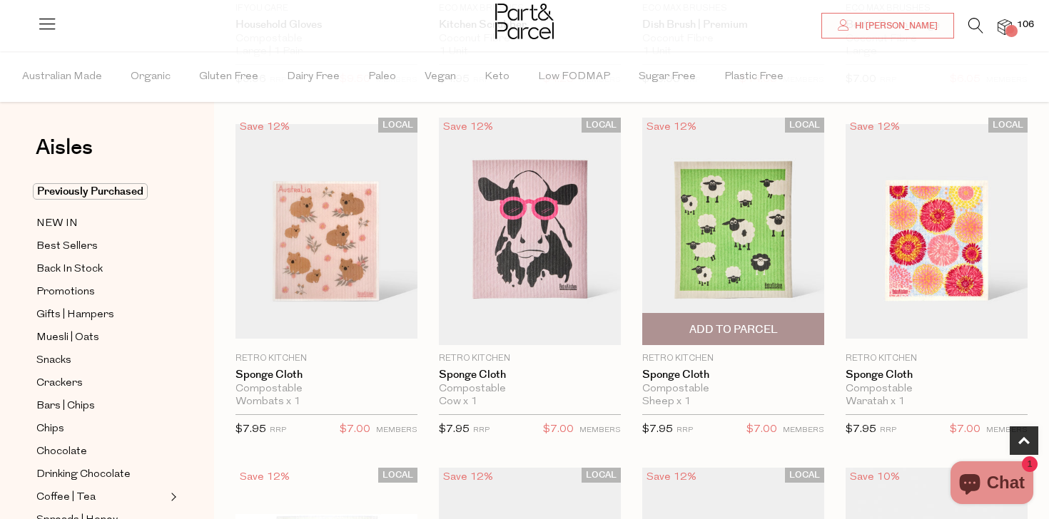
click at [736, 335] on span "Add To Parcel" at bounding box center [733, 330] width 88 height 15
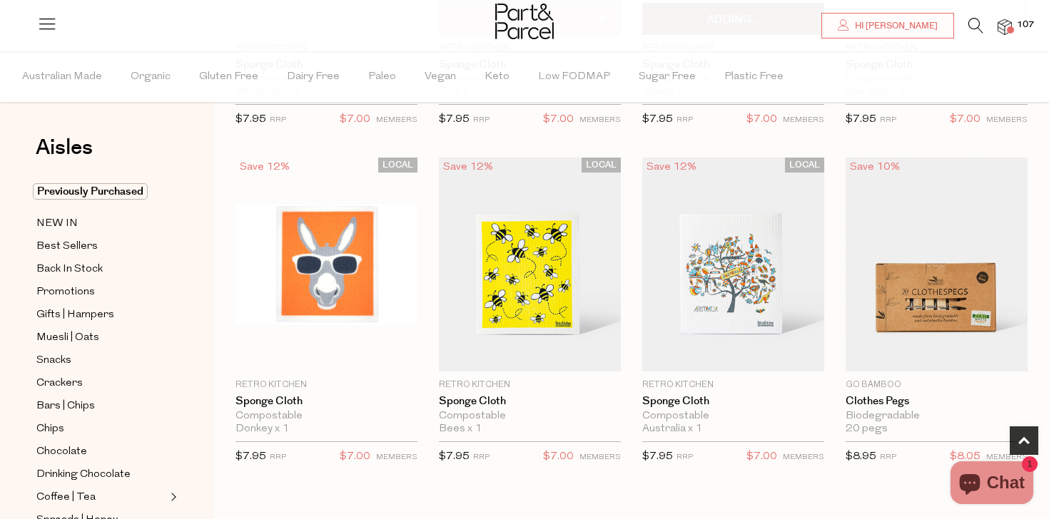
scroll to position [752, 0]
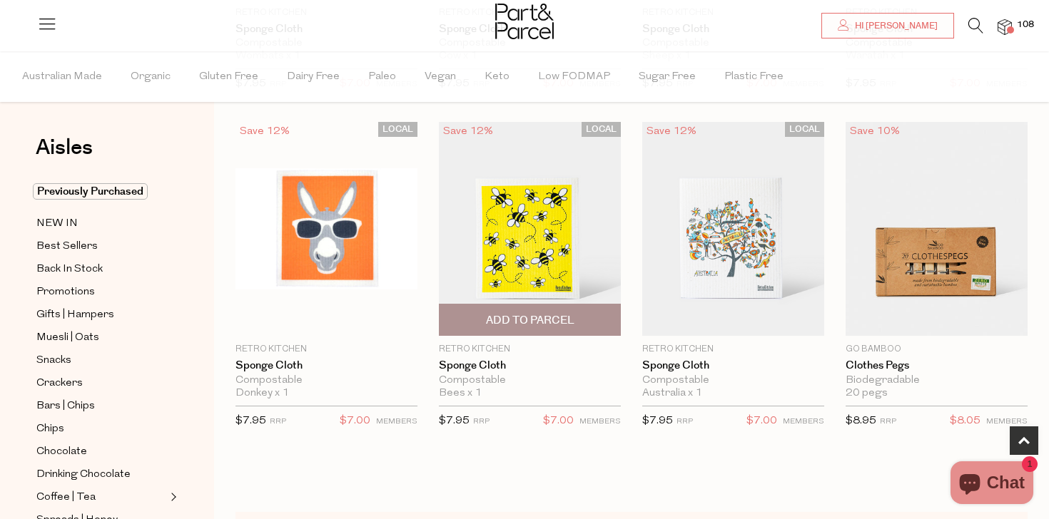
click at [568, 315] on span "Add To Parcel" at bounding box center [530, 320] width 88 height 15
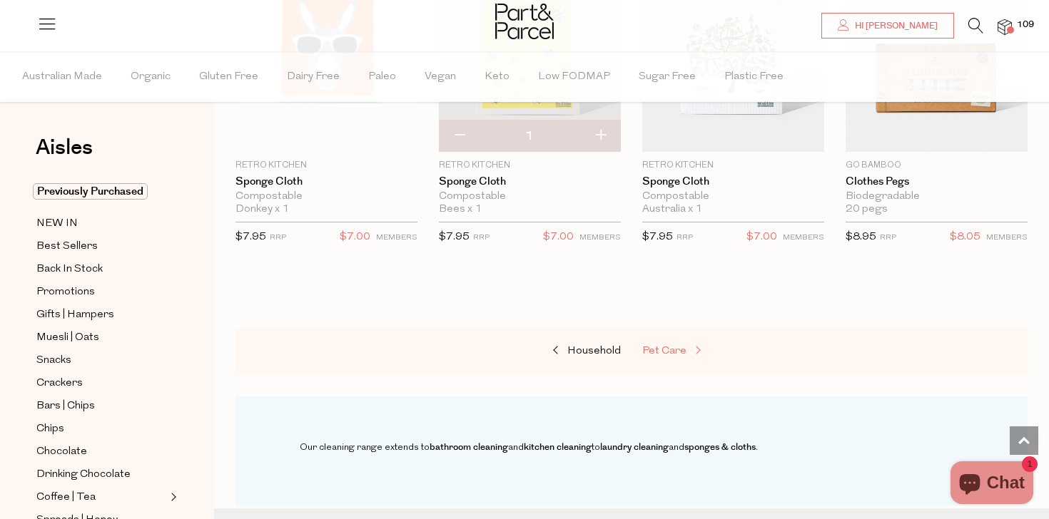
scroll to position [910, 0]
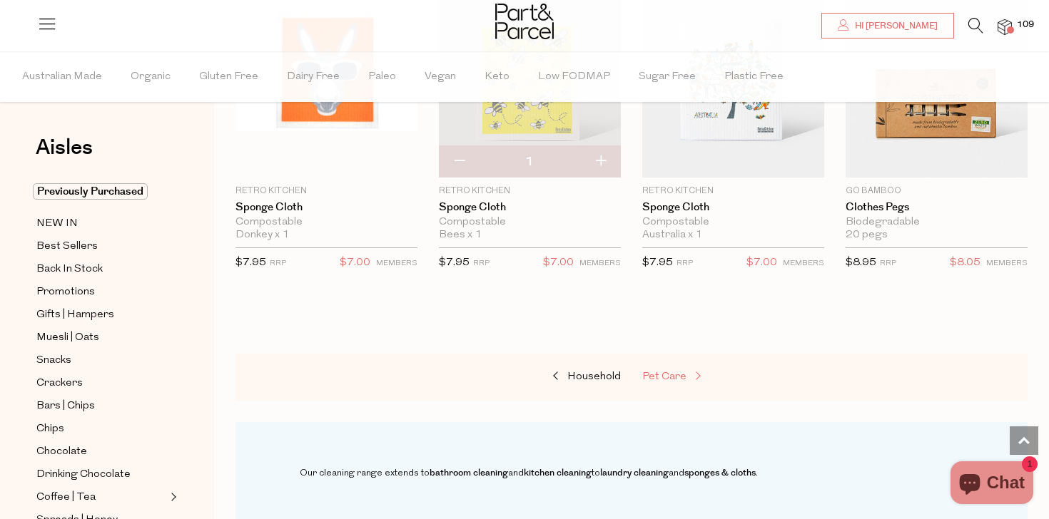
click at [668, 372] on span "Pet Care" at bounding box center [664, 377] width 44 height 11
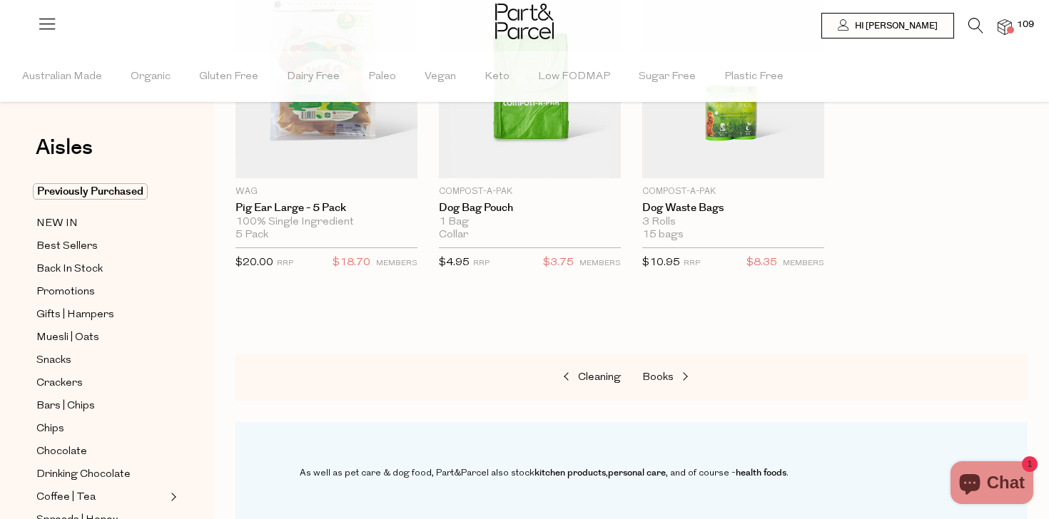
scroll to position [836, 0]
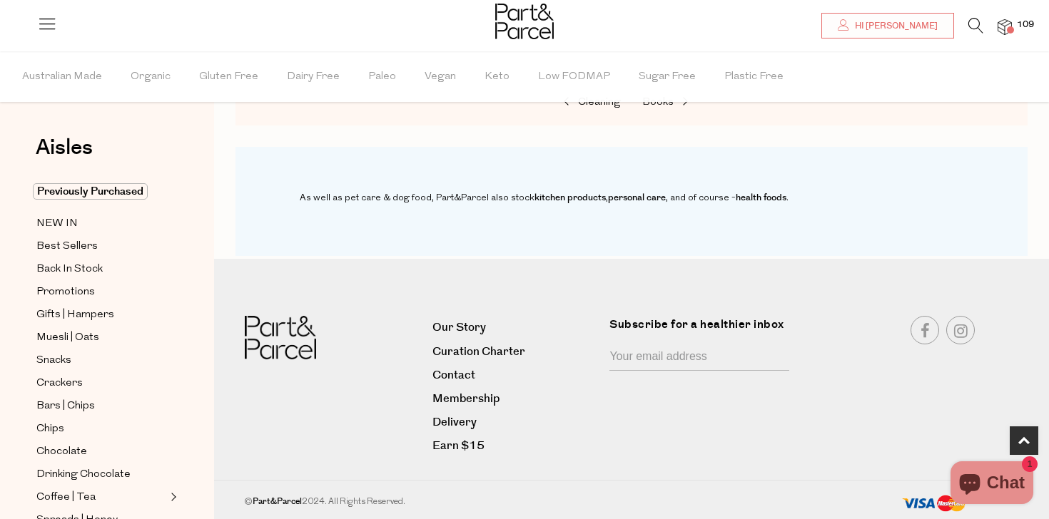
click at [1010, 24] on img at bounding box center [1005, 27] width 14 height 16
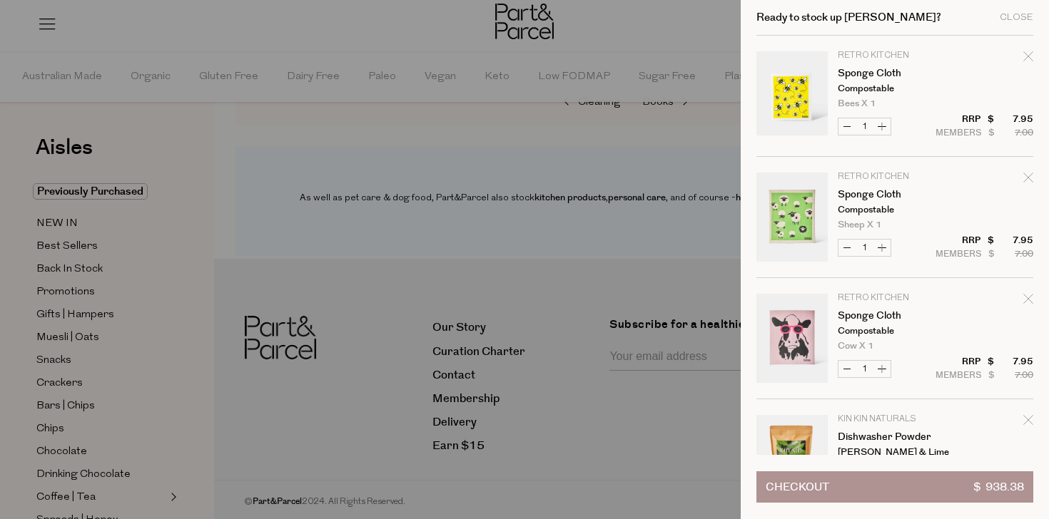
click at [602, 320] on div at bounding box center [524, 259] width 1049 height 519
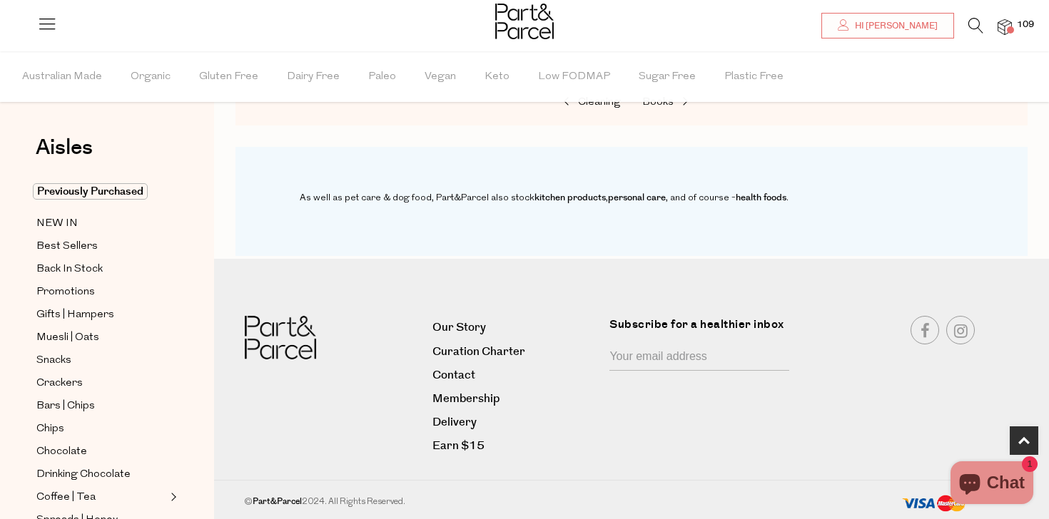
click at [1007, 25] on img at bounding box center [1005, 27] width 14 height 16
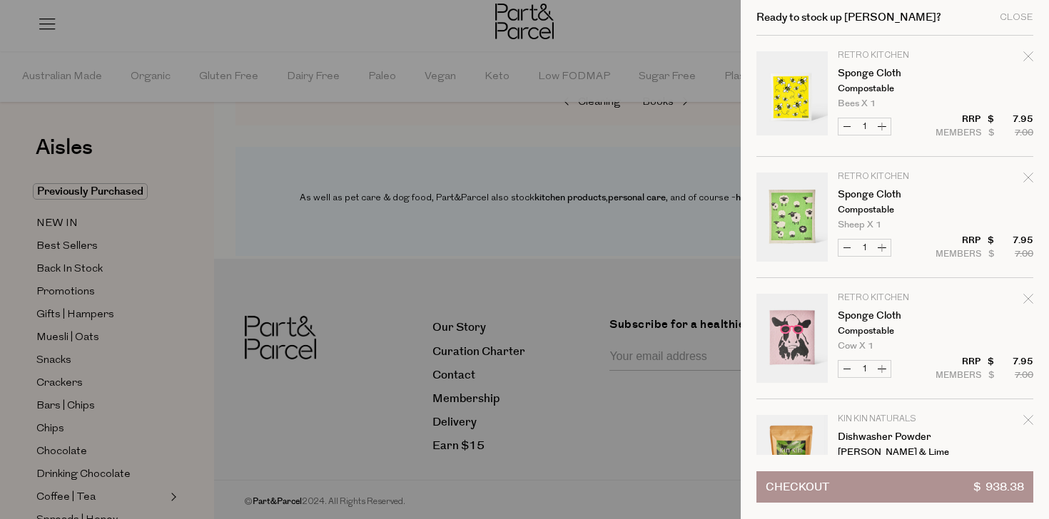
click at [913, 482] on button "Checkout $ 938.38" at bounding box center [894, 487] width 277 height 31
